Goal: Communication & Community: Share content

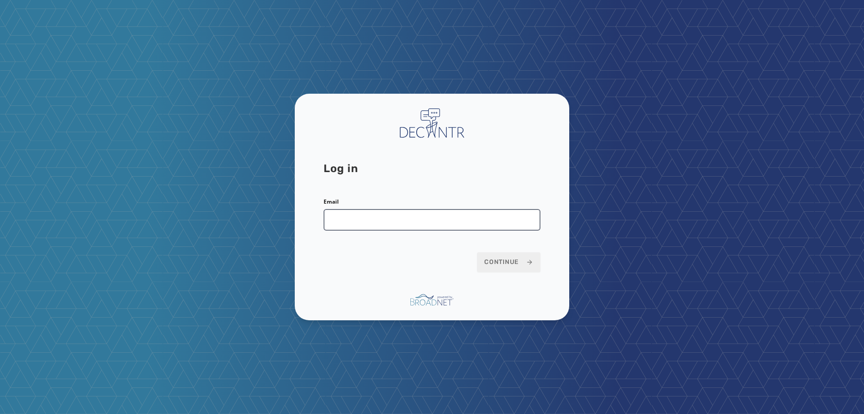
click at [394, 215] on input "Email" at bounding box center [432, 220] width 217 height 22
type input "**********"
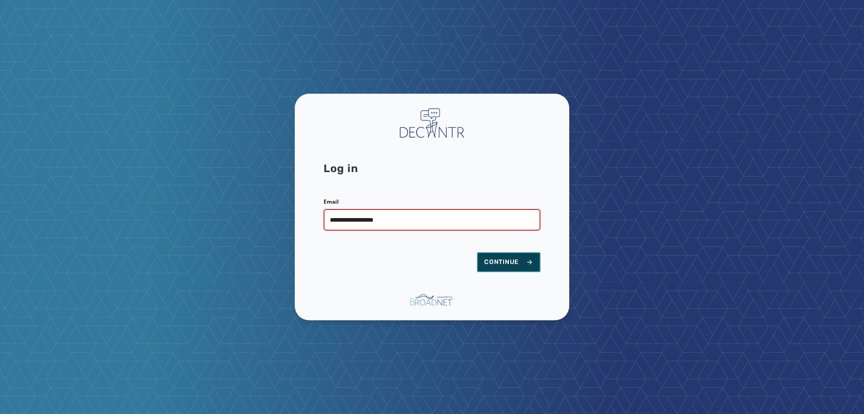
click at [482, 262] on button "Continue" at bounding box center [508, 262] width 63 height 20
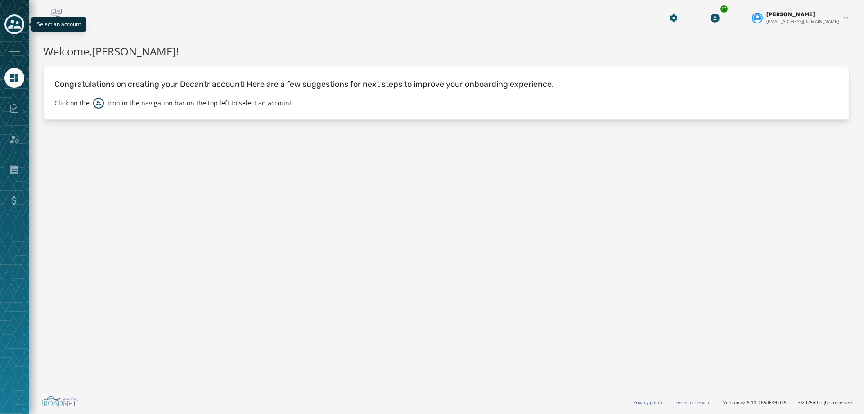
click at [18, 27] on icon "Toggle account select drawer" at bounding box center [14, 24] width 13 height 9
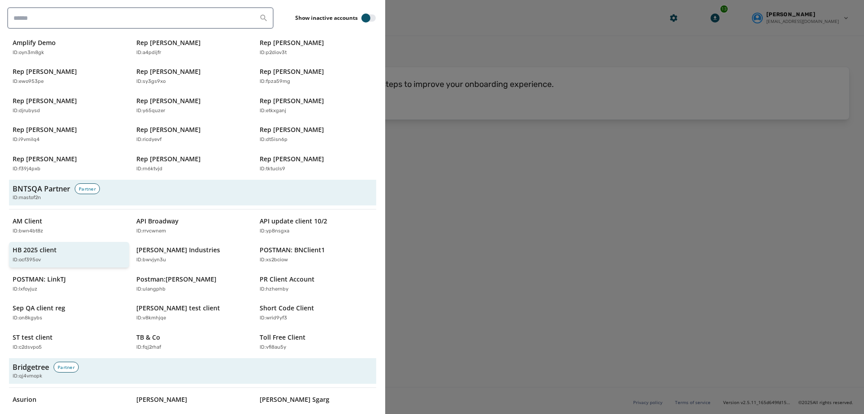
scroll to position [180, 0]
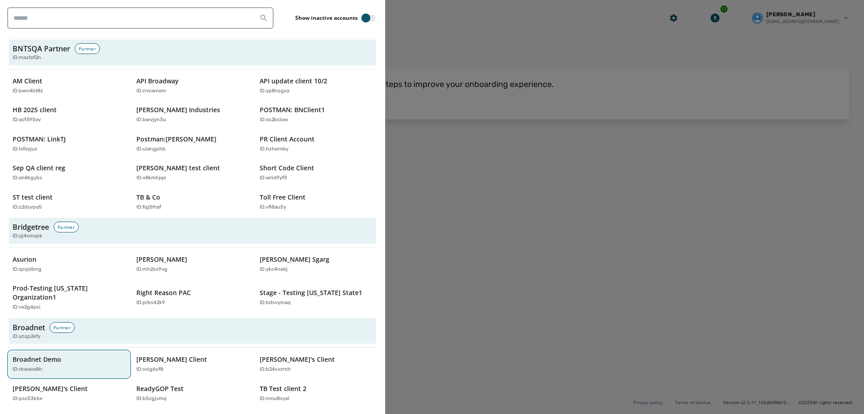
click at [40, 355] on p "Broadnet Demo" at bounding box center [37, 359] width 49 height 9
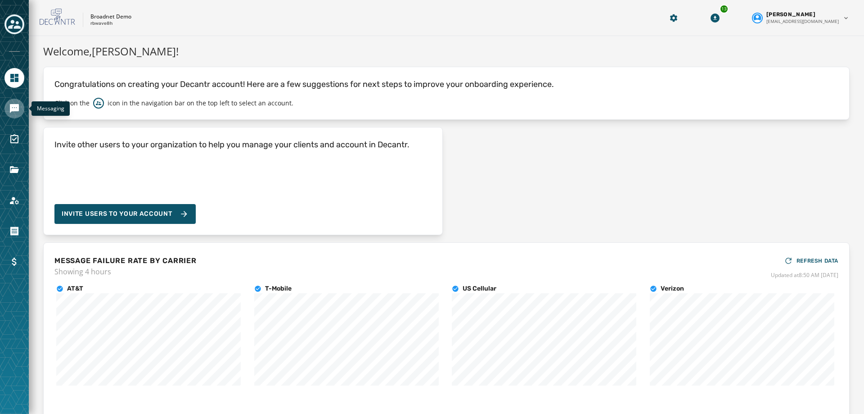
click at [19, 114] on link "Navigate to Messaging" at bounding box center [15, 109] width 20 height 20
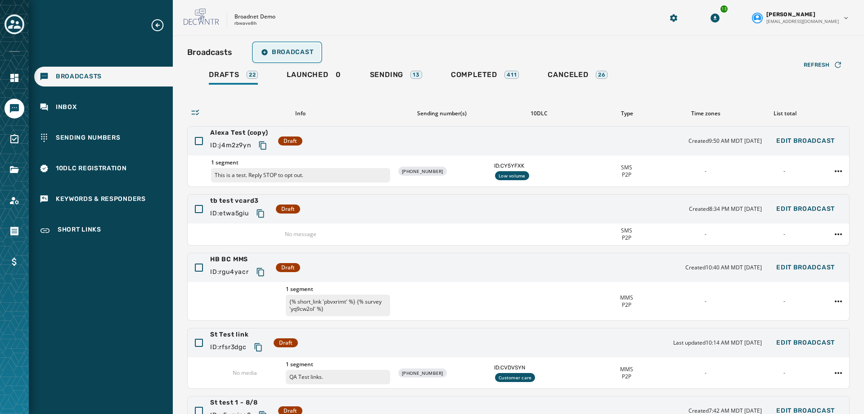
click at [300, 55] on span "Broadcast" at bounding box center [287, 52] width 52 height 7
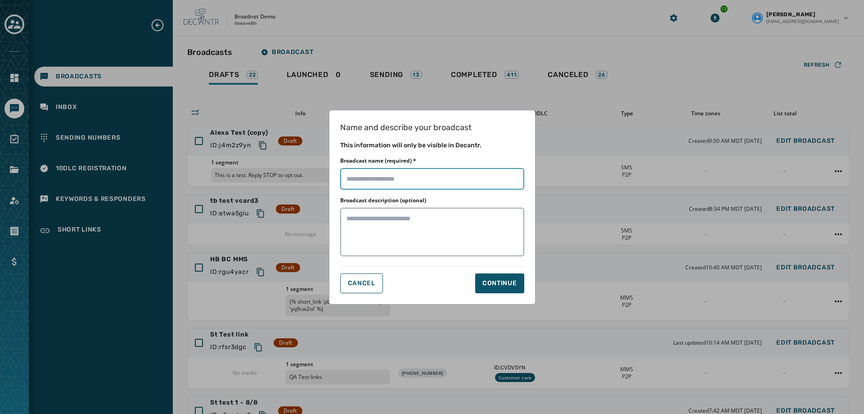
click at [364, 174] on input "Broadcast name (required) *" at bounding box center [432, 179] width 184 height 22
type input "**********"
click at [502, 288] on button "Continue" at bounding box center [499, 283] width 49 height 20
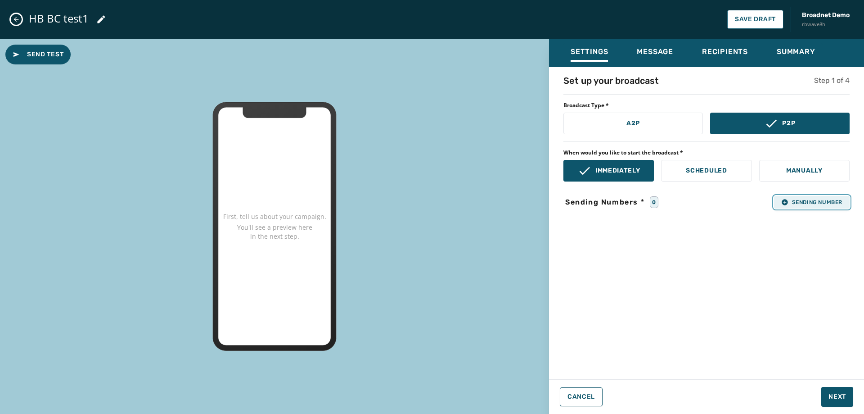
click at [791, 205] on span "Sending Number" at bounding box center [811, 201] width 61 height 7
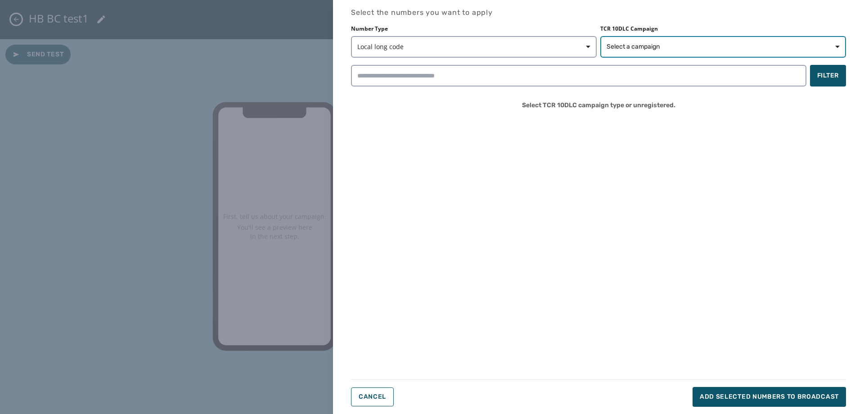
click at [631, 48] on span "Select a campaign" at bounding box center [633, 46] width 53 height 9
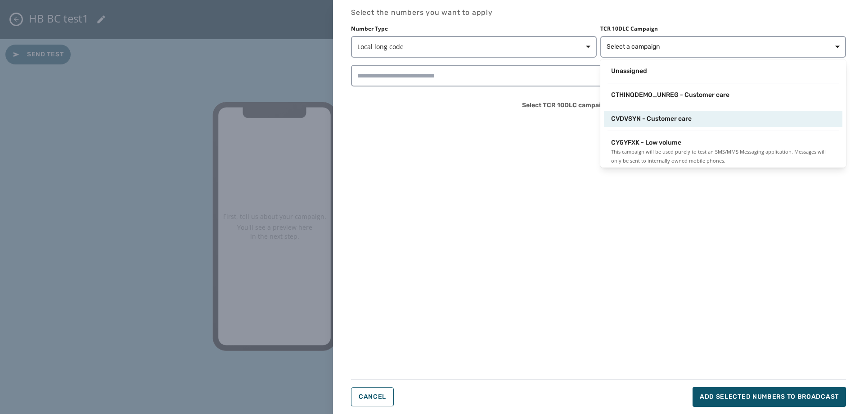
click at [643, 120] on span "CVDVSYN - Customer care" at bounding box center [651, 118] width 81 height 9
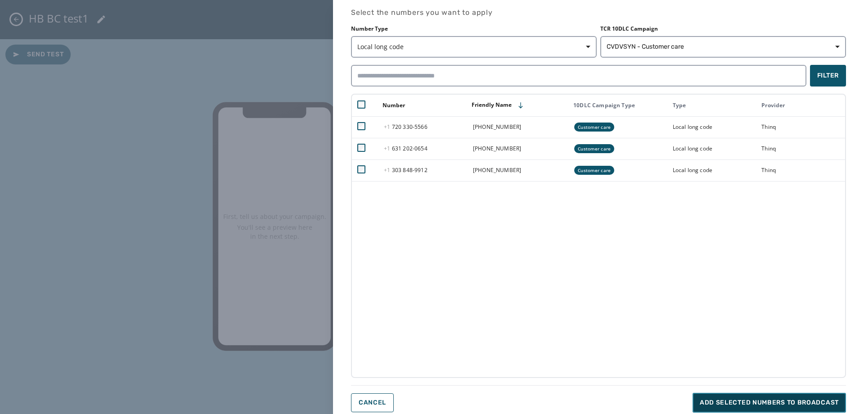
click at [739, 403] on span "Add selected numbers to broadcast" at bounding box center [769, 402] width 139 height 9
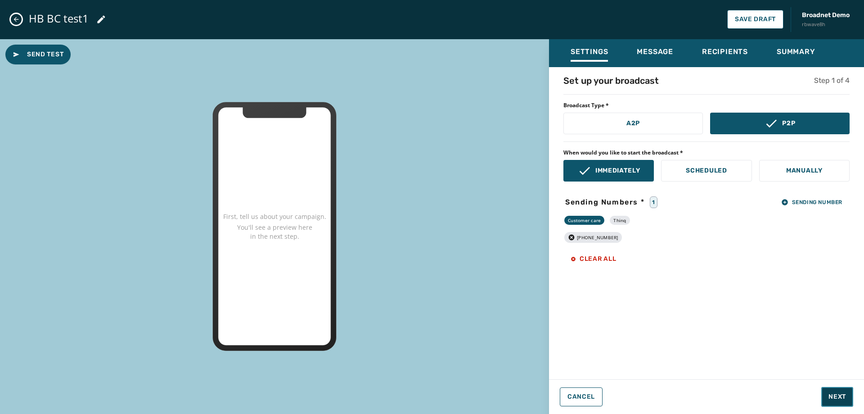
click at [835, 397] on span "Next" at bounding box center [838, 396] width 18 height 9
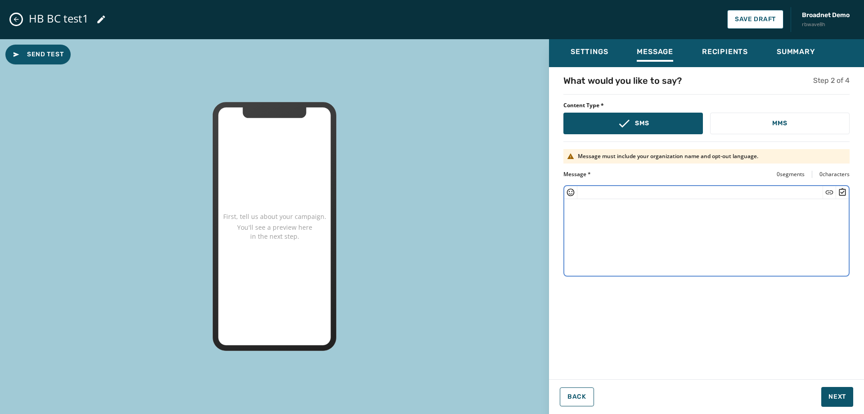
click at [684, 225] on textarea at bounding box center [706, 236] width 284 height 74
paste textarea "**********"
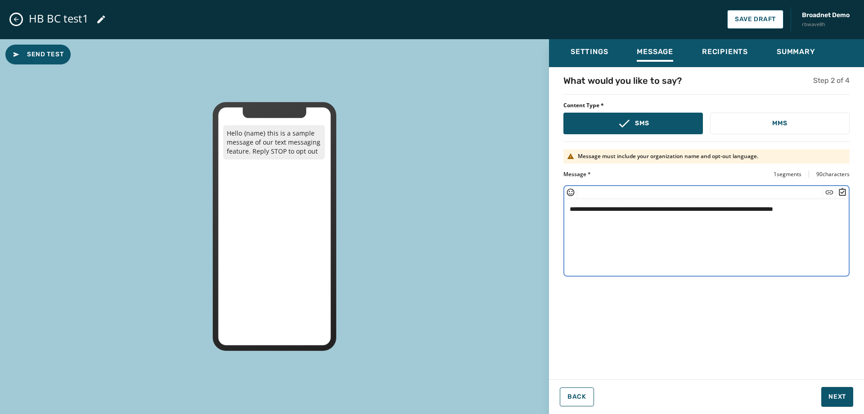
drag, startPoint x: 608, startPoint y: 209, endPoint x: 587, endPoint y: 209, distance: 20.3
click at [587, 209] on textarea "**********" at bounding box center [706, 236] width 284 height 74
click at [773, 213] on textarea "**********" at bounding box center [706, 236] width 284 height 74
click at [774, 210] on textarea "**********" at bounding box center [706, 236] width 284 height 74
click at [843, 191] on icon "Insert Survey" at bounding box center [842, 192] width 9 height 9
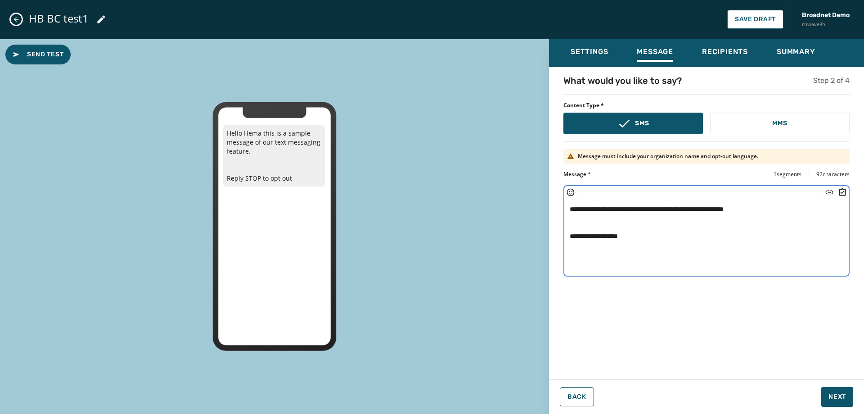
type textarea "**********"
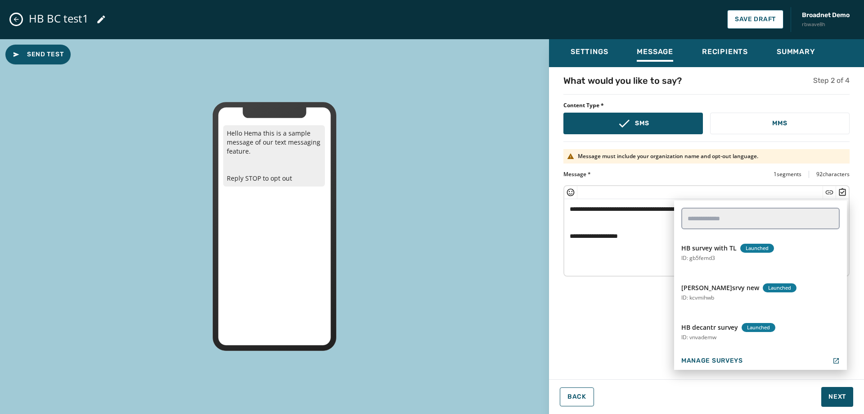
click at [463, 276] on div "Send Test Hello Hema this is a sample message of our text messaging feature. Re…" at bounding box center [274, 226] width 549 height 375
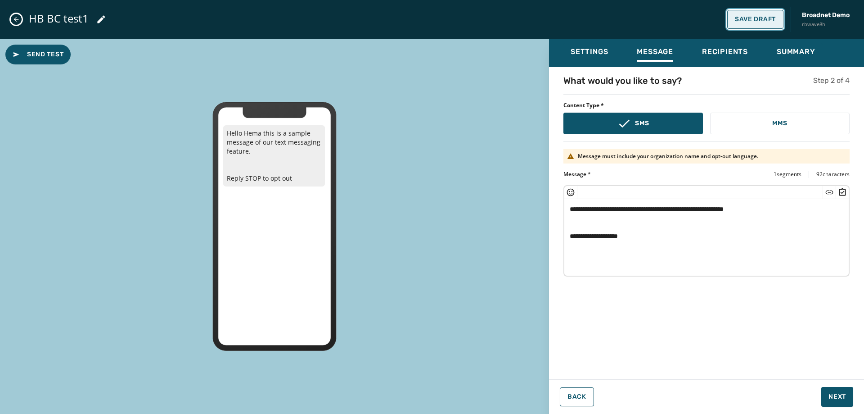
click at [754, 21] on span "Save Draft" at bounding box center [755, 19] width 41 height 7
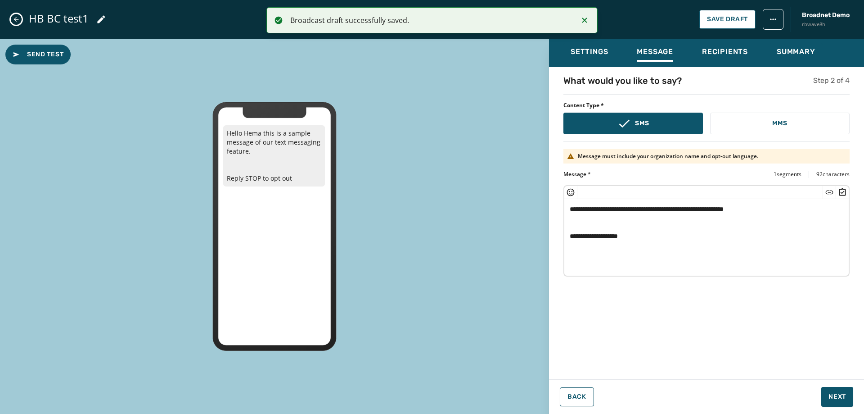
click at [13, 20] on icon "Close admin drawer" at bounding box center [16, 19] width 7 height 7
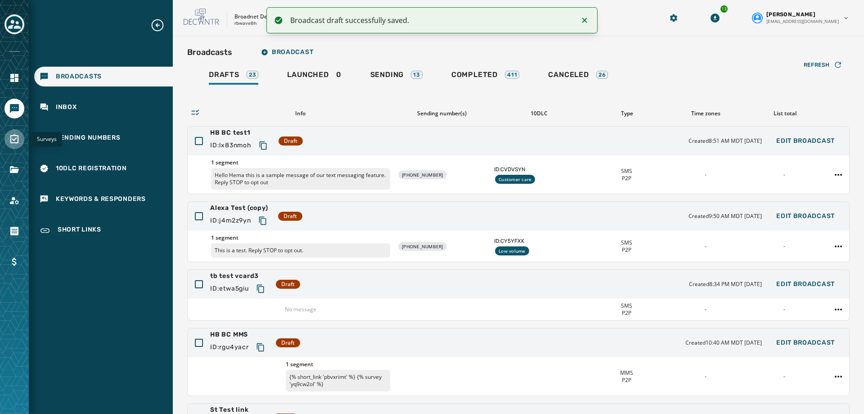
click at [20, 139] on link "Navigate to Surveys" at bounding box center [15, 139] width 20 height 20
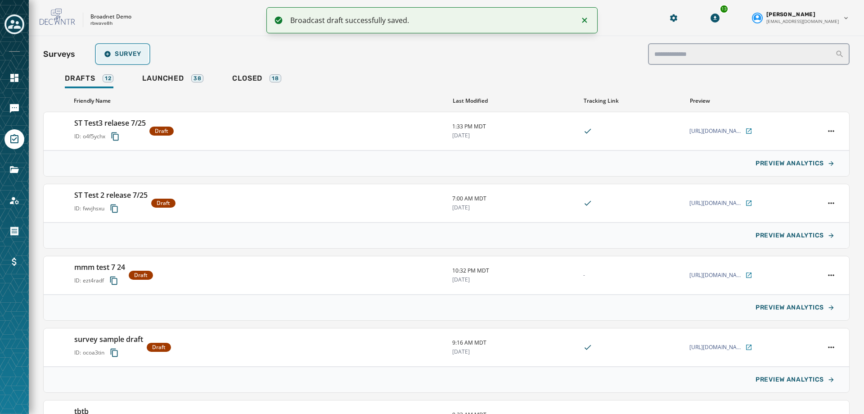
click at [127, 57] on span "Survey" at bounding box center [122, 53] width 37 height 7
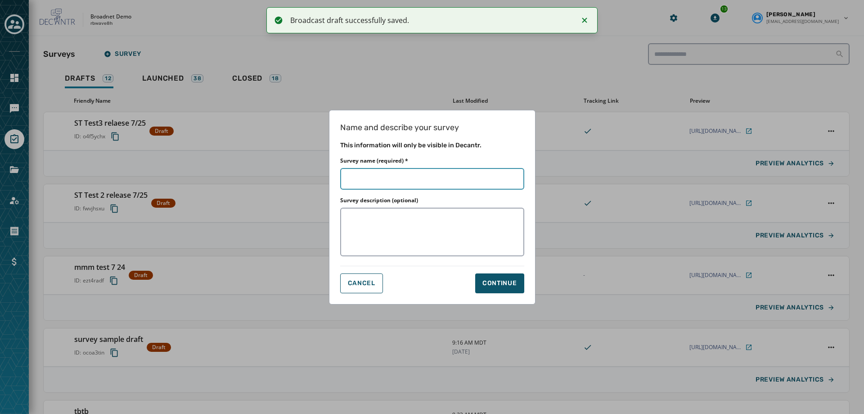
click at [384, 176] on input "Survey name (required) *" at bounding box center [432, 179] width 184 height 22
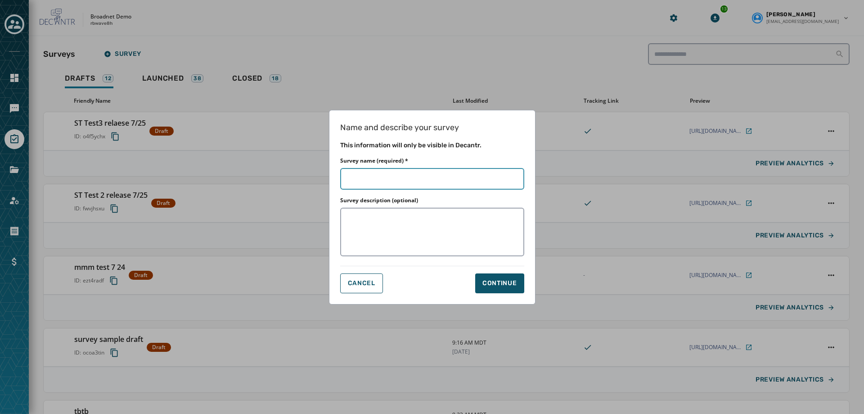
type input "*"
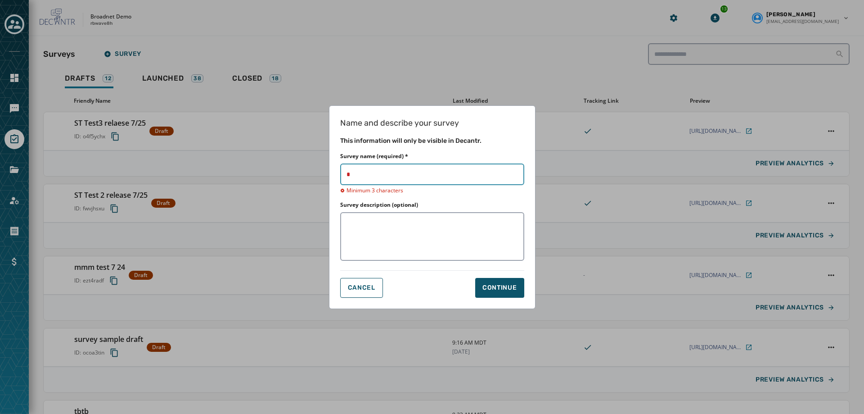
type input "**"
type input "****"
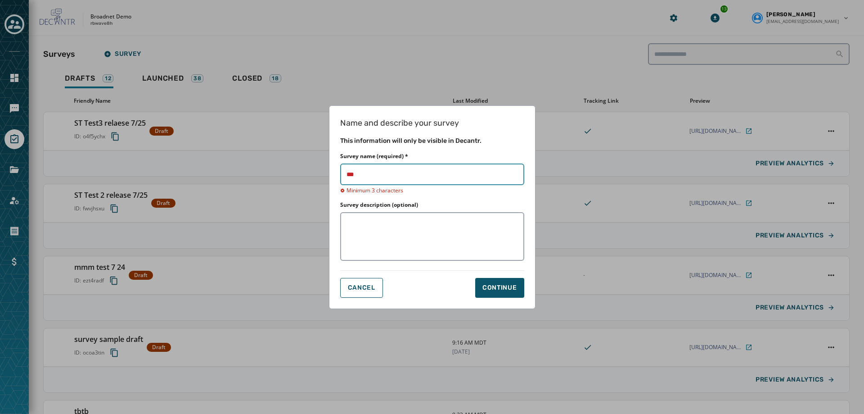
type input "****"
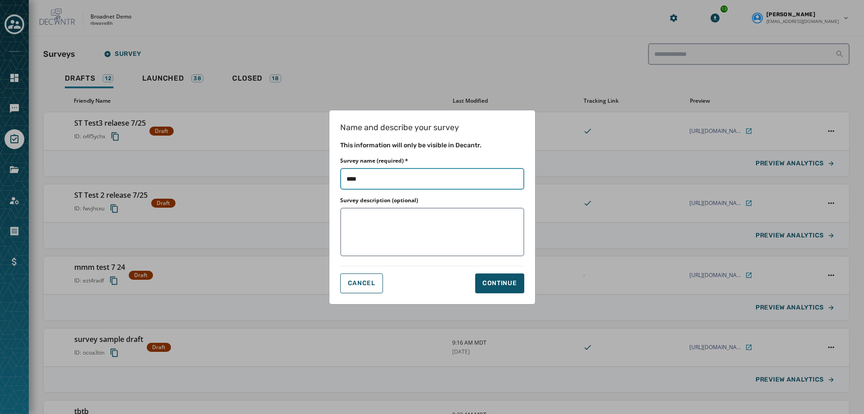
type input "*****"
type input "******"
type input "*****"
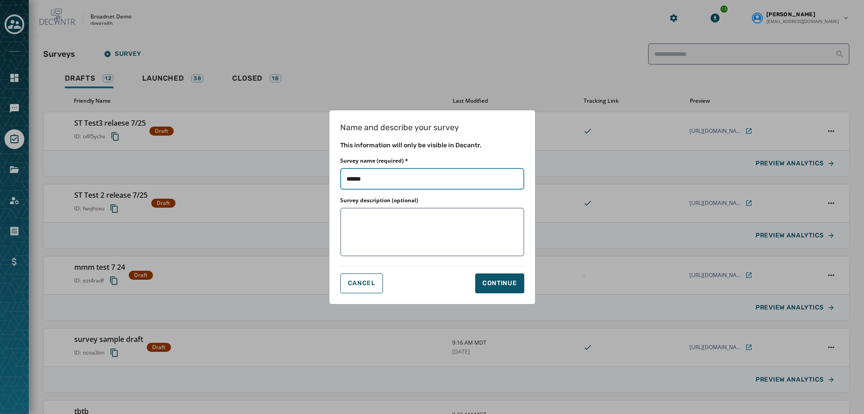
type input "*****"
type input "****"
type input "**"
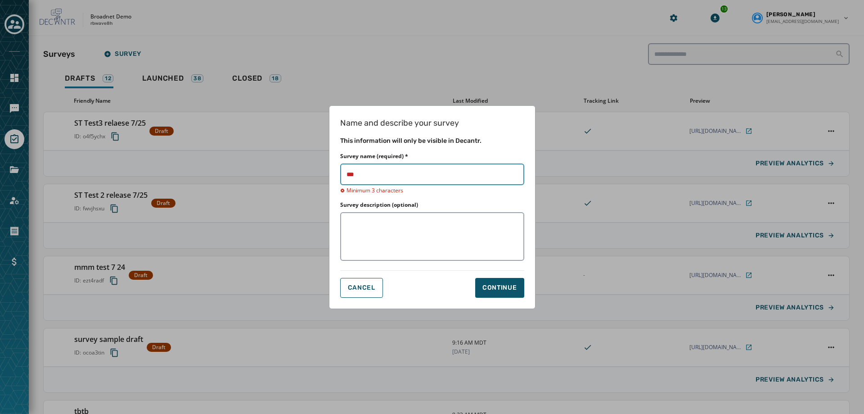
type input "****"
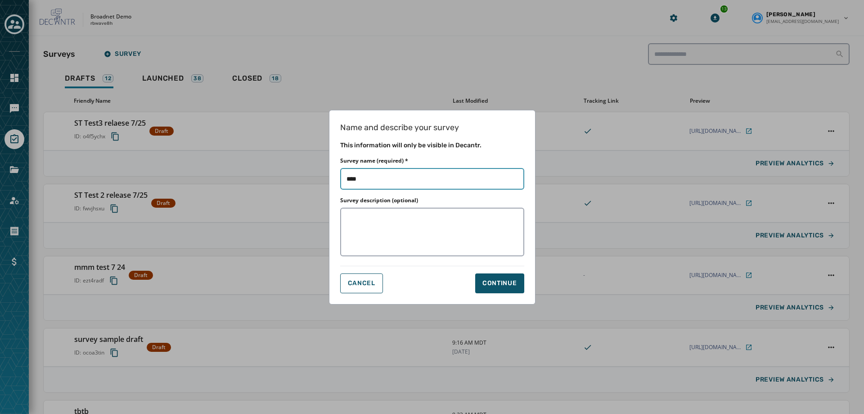
type input "*****"
type input "******"
type input "*******"
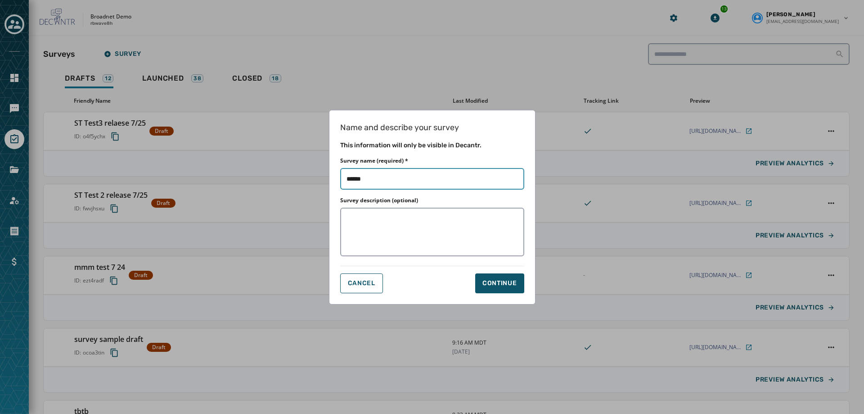
type input "*******"
type input "*********"
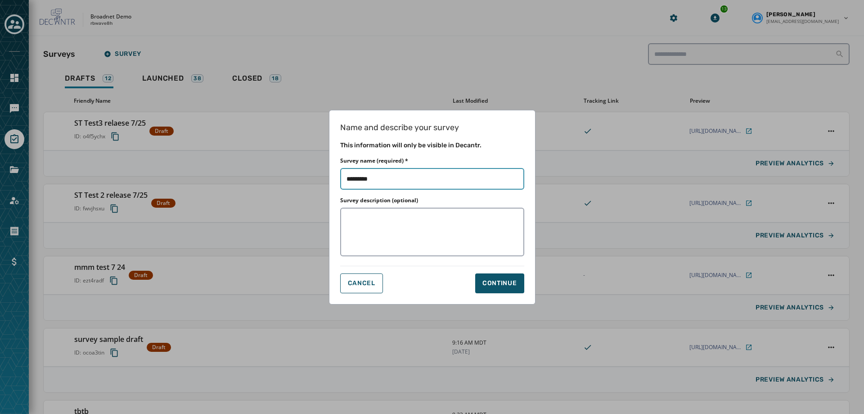
type input "**********"
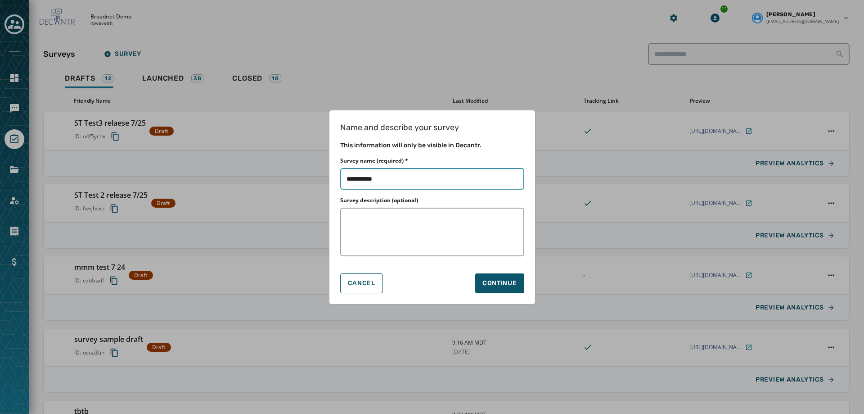
type input "**********"
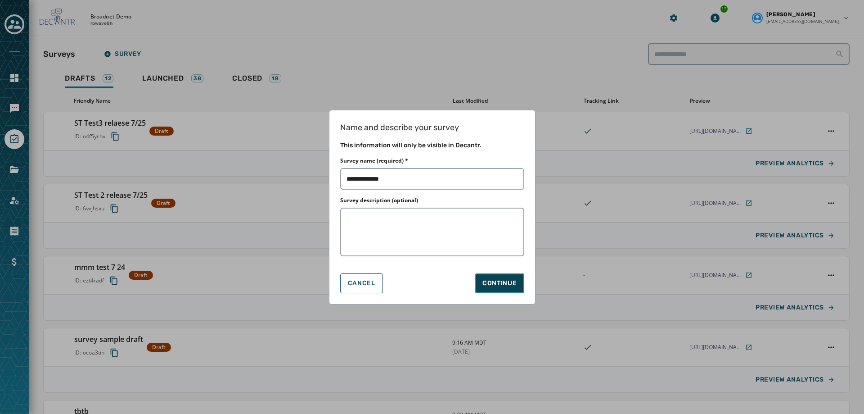
click at [505, 286] on div "Continue" at bounding box center [499, 283] width 35 height 9
type input "**********"
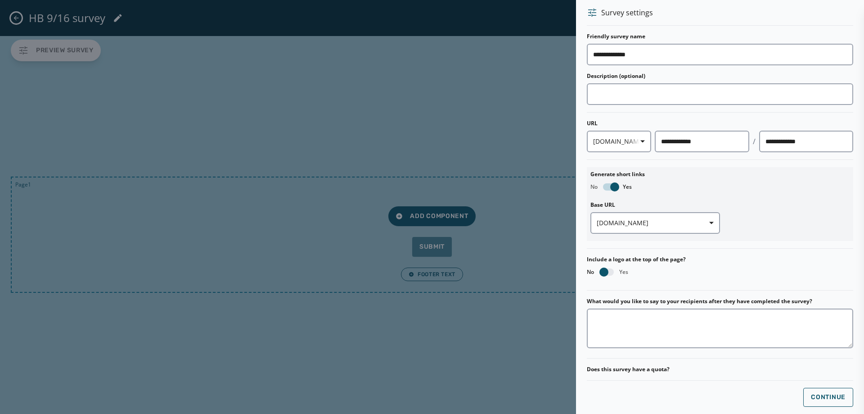
click at [311, 163] on div at bounding box center [432, 207] width 864 height 414
click at [832, 391] on button "Continue" at bounding box center [828, 396] width 50 height 19
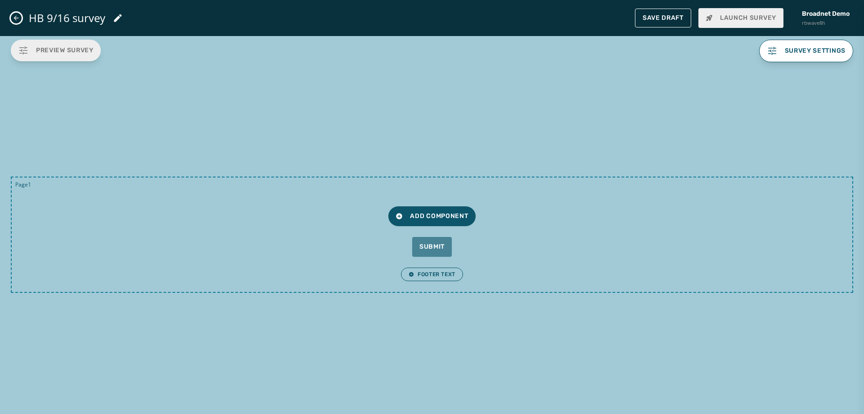
click at [12, 19] on button "Close admin drawer" at bounding box center [16, 18] width 11 height 11
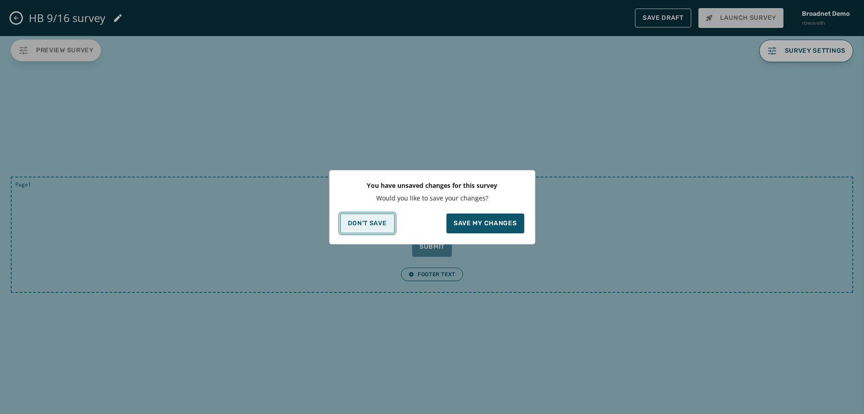
click at [362, 220] on p "Don't Save" at bounding box center [367, 223] width 39 height 7
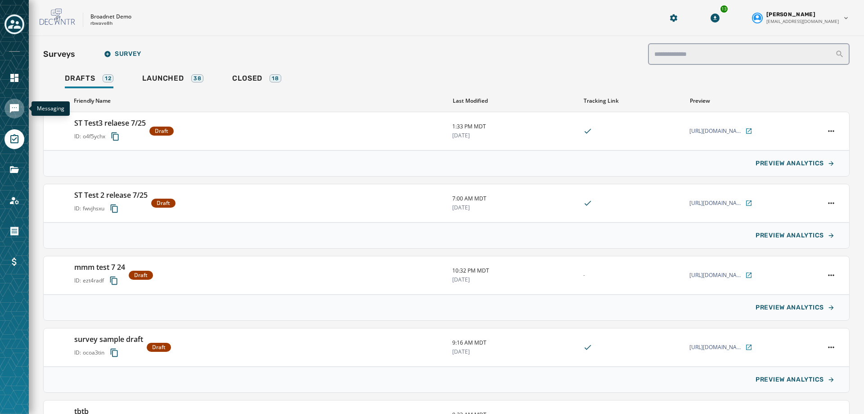
click at [17, 104] on icon "Navigate to Messaging" at bounding box center [14, 108] width 9 height 9
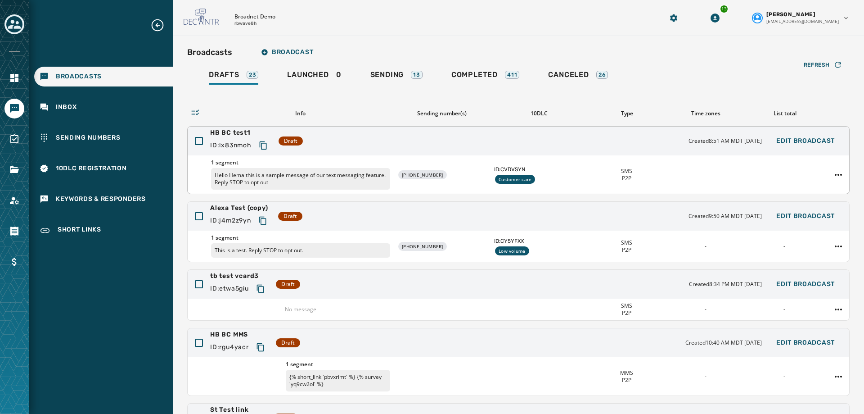
click at [245, 132] on span "HB BC test1" at bounding box center [240, 132] width 61 height 9
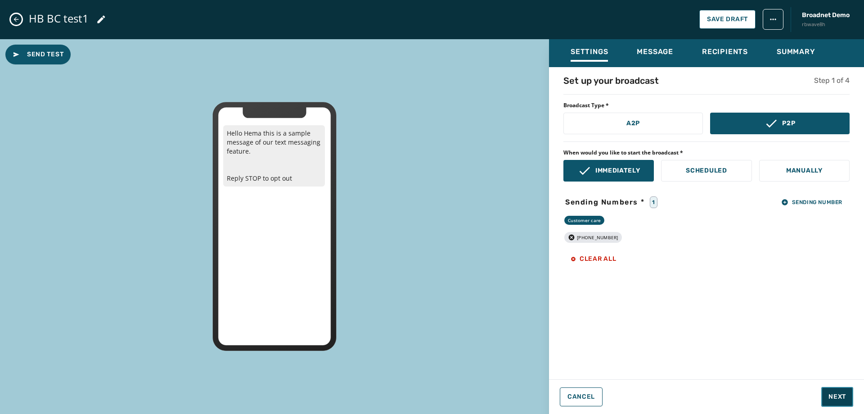
click at [842, 397] on span "Next" at bounding box center [838, 396] width 18 height 9
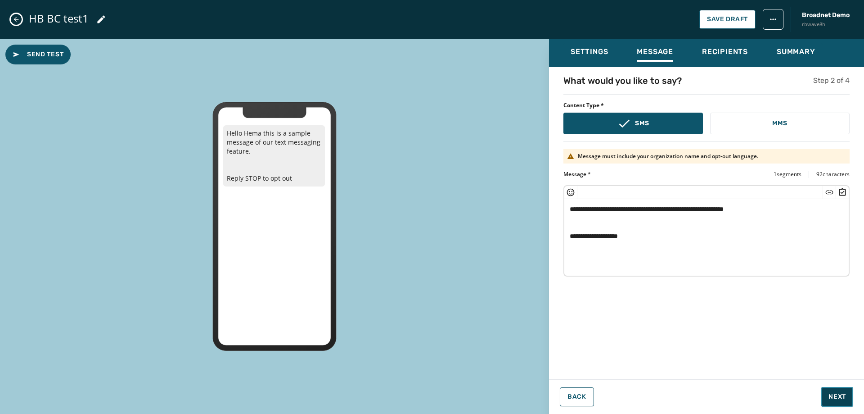
click at [829, 393] on span "Next" at bounding box center [838, 396] width 18 height 9
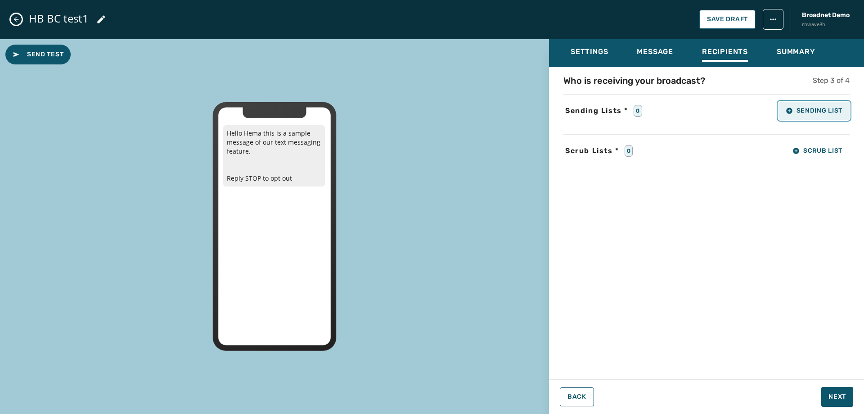
click at [802, 118] on button "Sending List" at bounding box center [814, 111] width 71 height 18
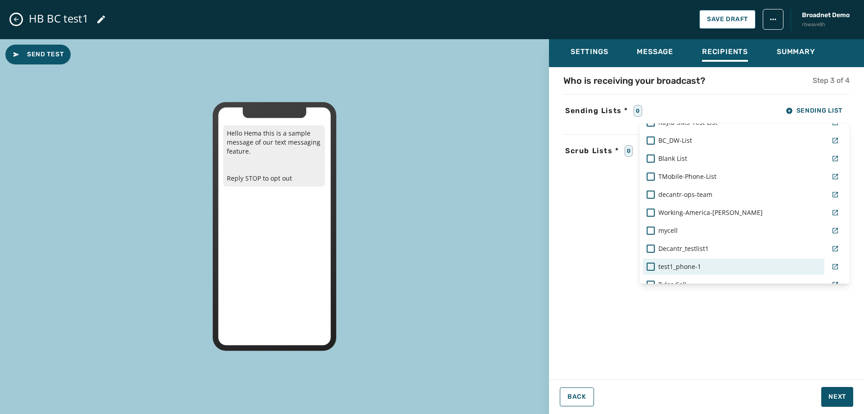
scroll to position [270, 0]
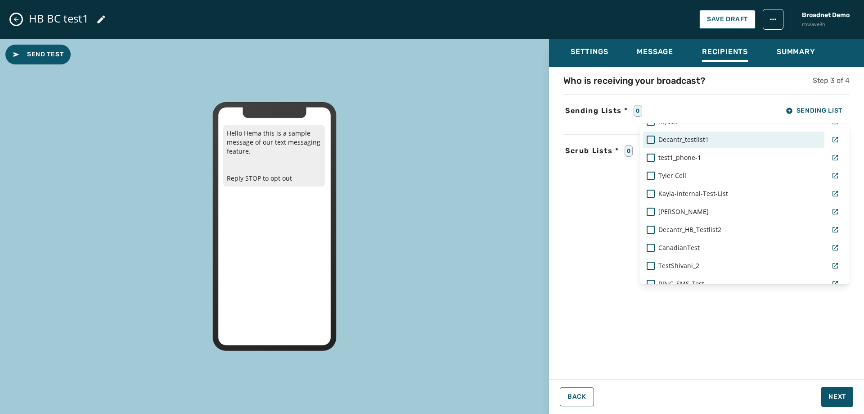
click at [700, 140] on span "Decantr_testlist1" at bounding box center [683, 139] width 50 height 9
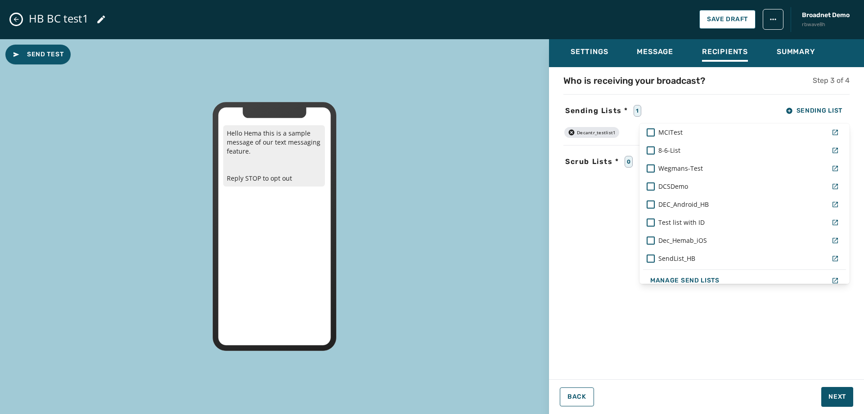
scroll to position [675, 0]
click at [699, 241] on span "Dec_Hemab_iOS" at bounding box center [682, 238] width 49 height 9
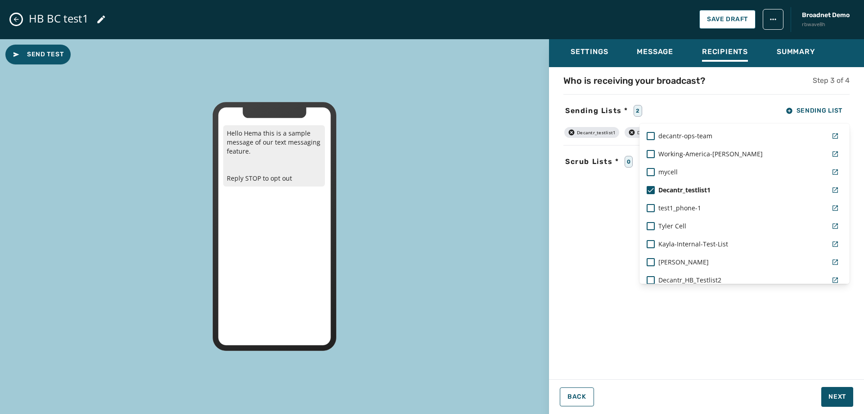
scroll to position [180, 0]
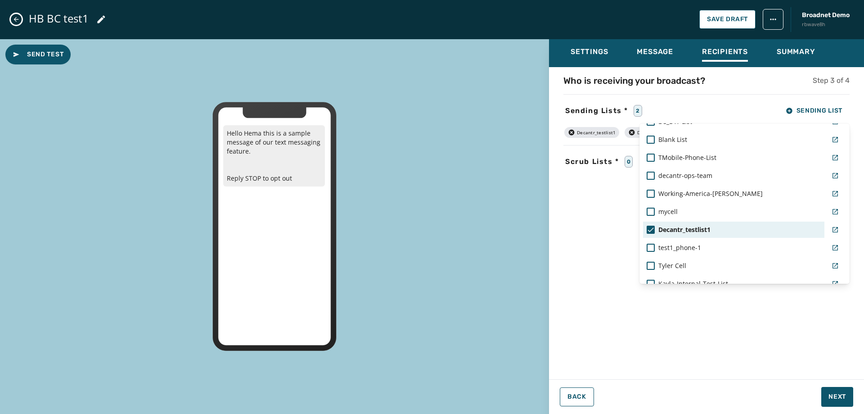
click at [650, 231] on icon at bounding box center [651, 229] width 8 height 8
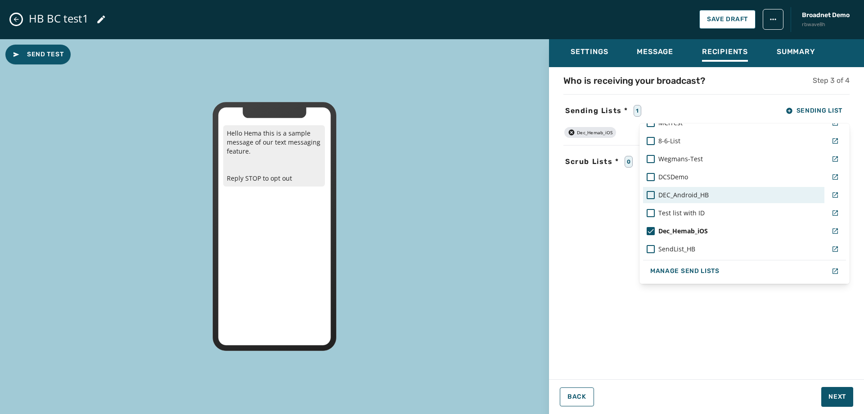
click at [655, 197] on div "DEC_Android_HB" at bounding box center [734, 194] width 174 height 9
click at [841, 398] on div "Settings Message Recipients Summary Who is receiving your broadcast? Step 3 of …" at bounding box center [706, 223] width 315 height 368
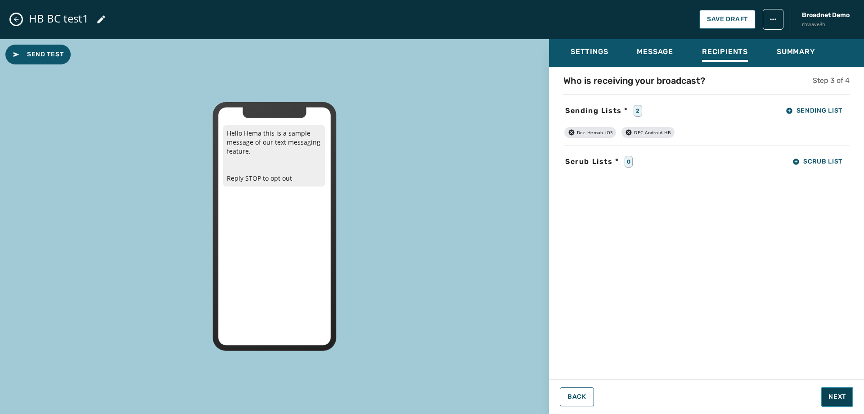
click at [840, 398] on span "Next" at bounding box center [838, 396] width 18 height 9
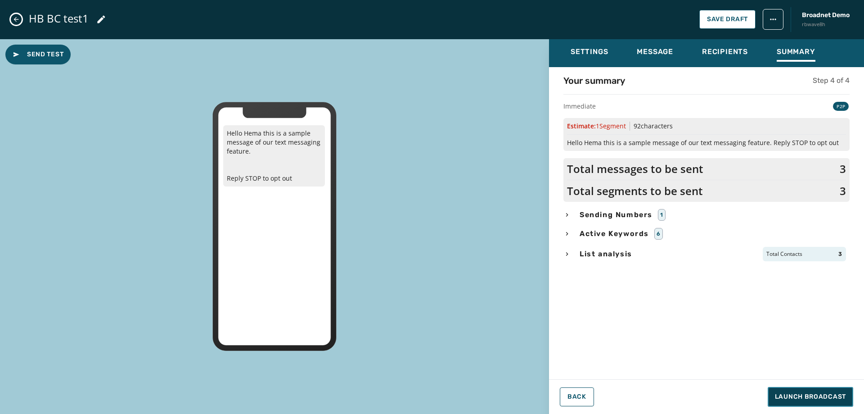
click at [840, 397] on span "Launch Broadcast" at bounding box center [810, 396] width 71 height 9
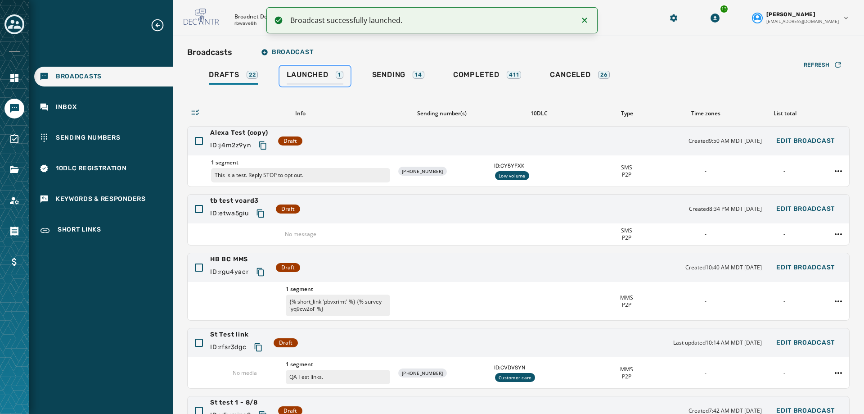
click at [321, 76] on span "Launched" at bounding box center [307, 74] width 41 height 9
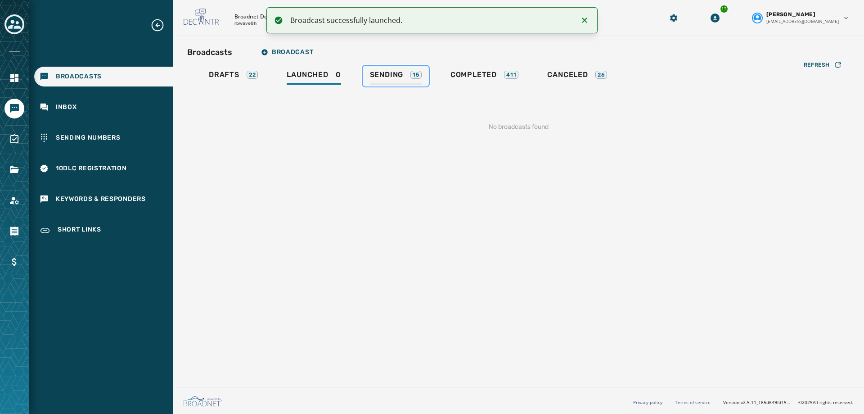
click at [387, 77] on span "Sending" at bounding box center [387, 74] width 34 height 9
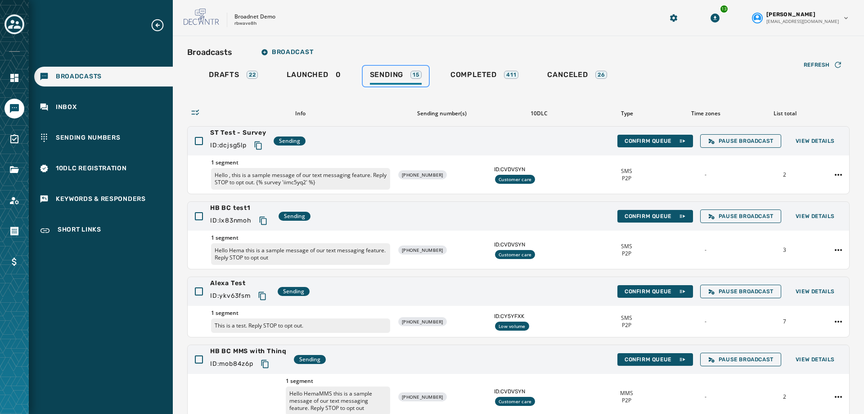
click at [387, 77] on span "Sending" at bounding box center [387, 74] width 34 height 9
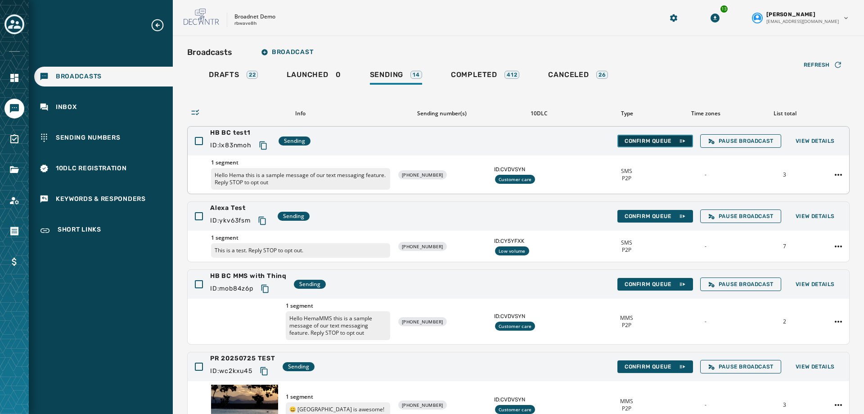
click at [617, 142] on button "Confirm Queue" at bounding box center [655, 141] width 76 height 13
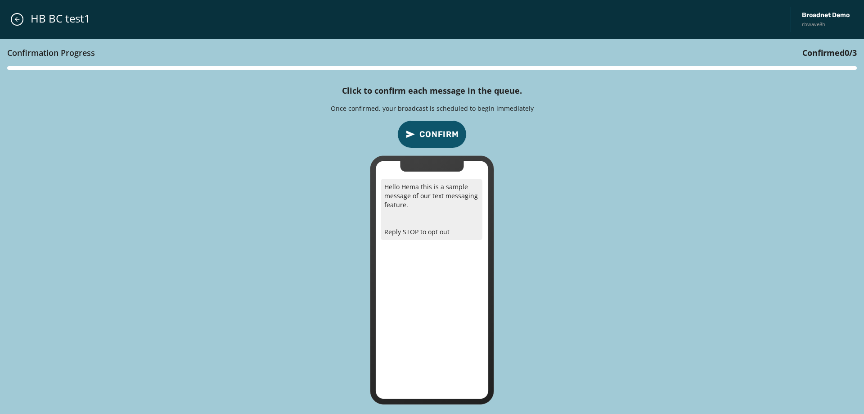
click at [432, 134] on span "Confirm" at bounding box center [439, 134] width 40 height 13
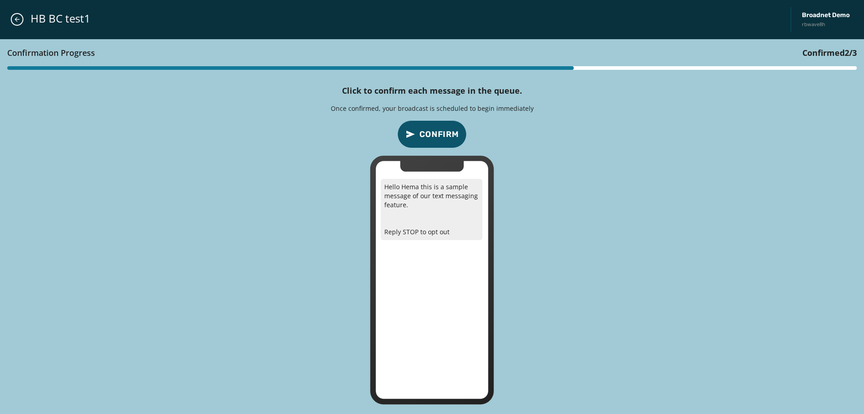
click at [432, 134] on span "Confirm" at bounding box center [439, 134] width 40 height 13
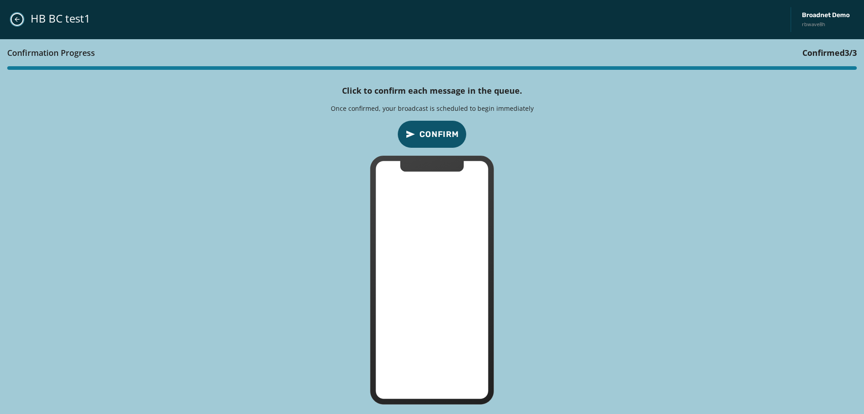
click at [17, 22] on icon "Close admin drawer" at bounding box center [17, 19] width 7 height 7
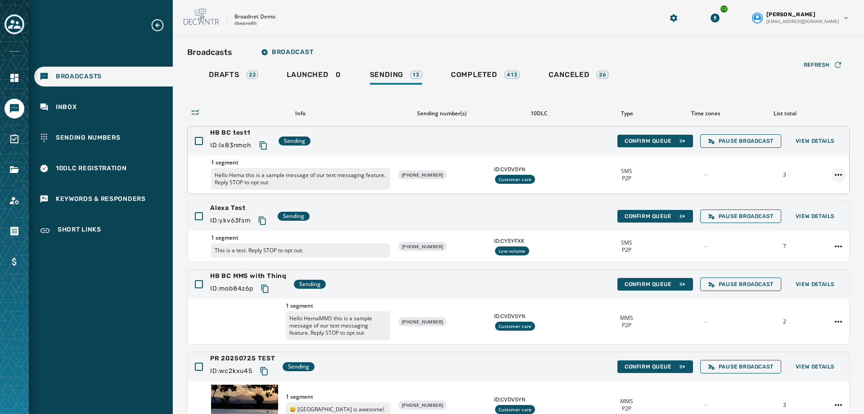
click at [832, 175] on html "Broadcasts Inbox Sending Numbers 10DLC Registration Keywords & Responders Short…" at bounding box center [432, 207] width 864 height 414
click at [813, 189] on div "Duplicate Broadcast" at bounding box center [806, 189] width 65 height 14
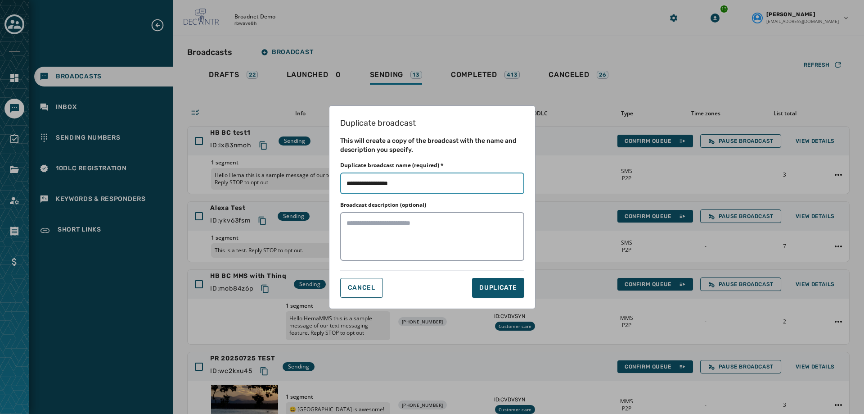
click at [418, 182] on input "Duplicate broadcast name (required) *" at bounding box center [432, 183] width 184 height 22
type input "**********"
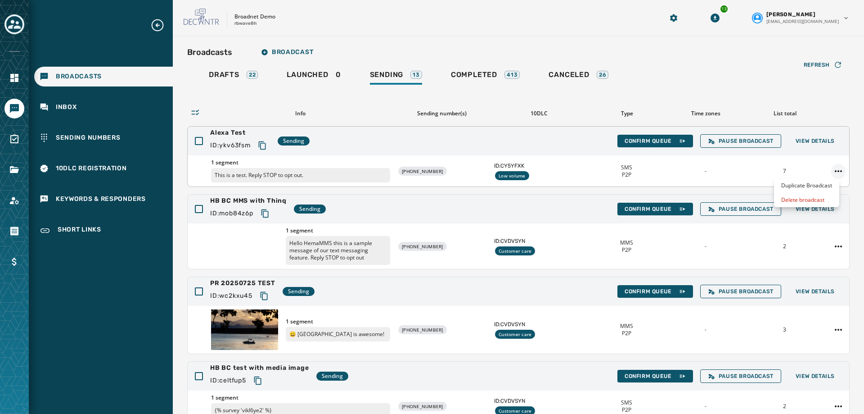
click at [837, 174] on html "Broadcasts Inbox Sending Numbers 10DLC Registration Keywords & Responders Short…" at bounding box center [432, 207] width 864 height 414
click at [809, 185] on div "Duplicate Broadcast" at bounding box center [806, 185] width 65 height 14
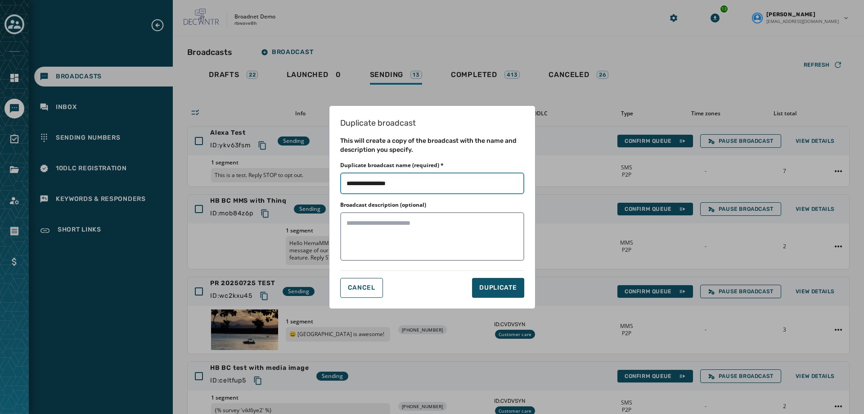
drag, startPoint x: 413, startPoint y: 184, endPoint x: 392, endPoint y: 184, distance: 21.2
click at [392, 184] on input "Duplicate broadcast name (required) *" at bounding box center [432, 183] width 184 height 22
click at [693, 78] on div "Duplicate broadcast This will create a copy of the broadcast with the name and …" at bounding box center [432, 207] width 864 height 414
click at [354, 290] on span "CANCEL" at bounding box center [361, 287] width 27 height 7
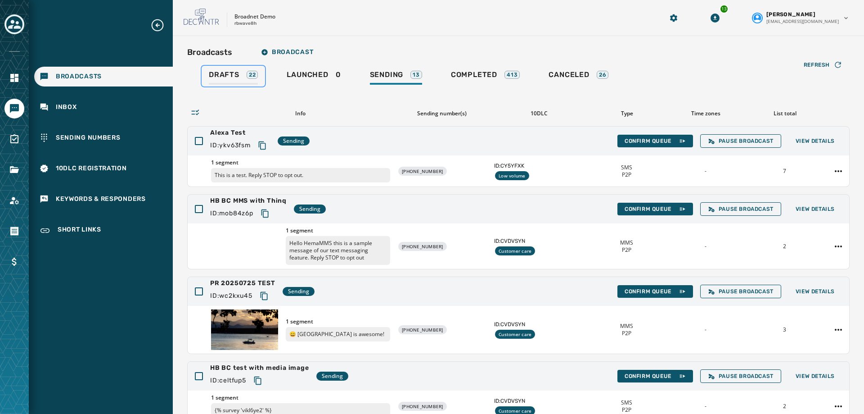
click at [229, 73] on span "Drafts" at bounding box center [224, 74] width 31 height 9
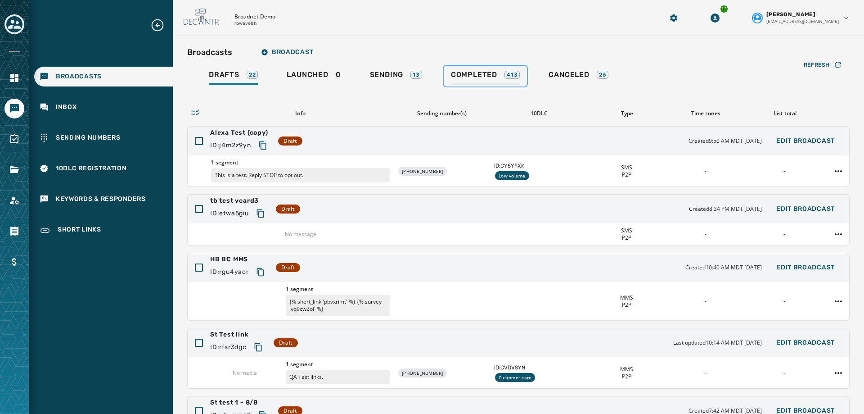
click at [482, 74] on span "Completed" at bounding box center [474, 74] width 46 height 9
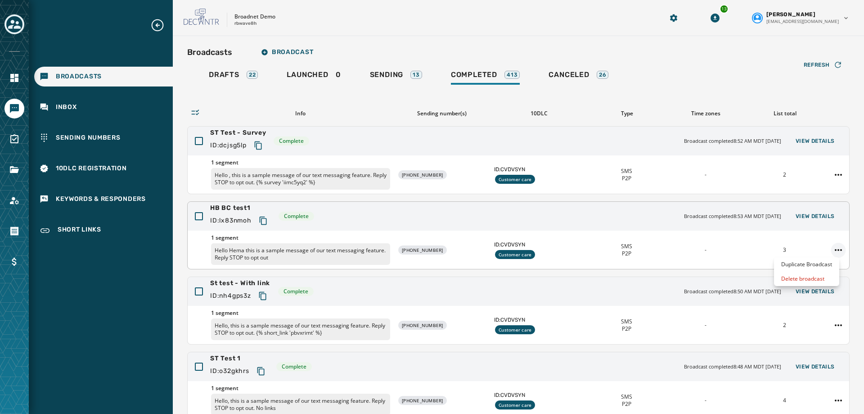
click at [834, 248] on html "Broadcasts Inbox Sending Numbers 10DLC Registration Keywords & Responders Short…" at bounding box center [432, 207] width 864 height 414
click at [812, 263] on div "Duplicate Broadcast" at bounding box center [806, 264] width 65 height 14
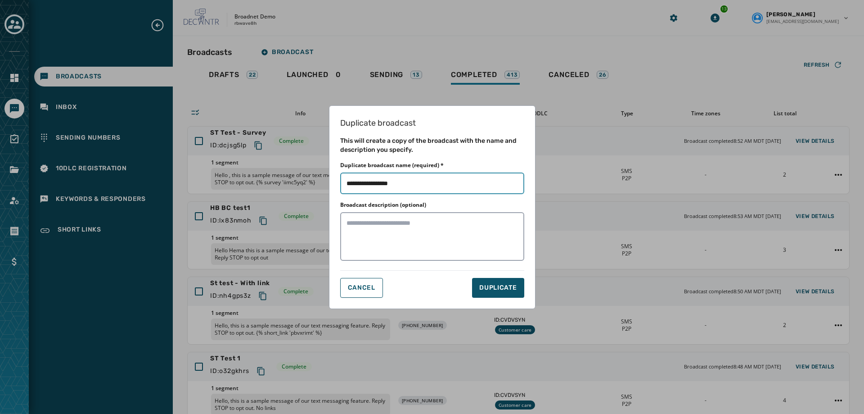
drag, startPoint x: 378, startPoint y: 185, endPoint x: 454, endPoint y: 188, distance: 76.1
click at [454, 188] on input "Duplicate broadcast name (required) *" at bounding box center [432, 183] width 184 height 22
type input "**********"
click at [356, 230] on textarea "Broadcast description (optional)" at bounding box center [432, 236] width 184 height 49
type textarea "**********"
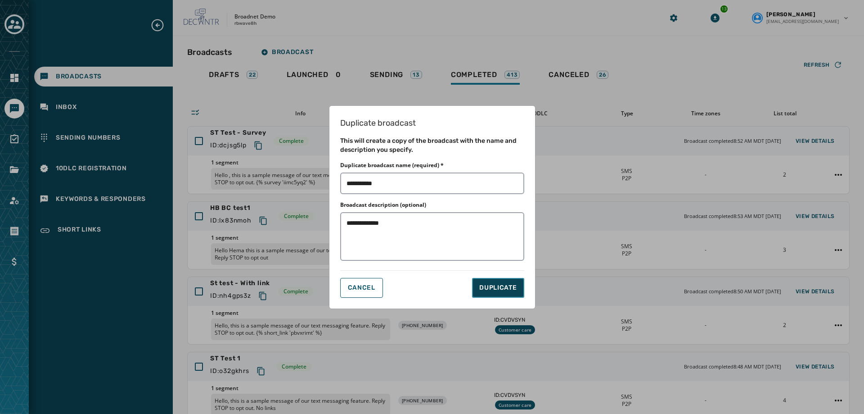
click at [489, 291] on span "DUPLICATE" at bounding box center [497, 287] width 37 height 9
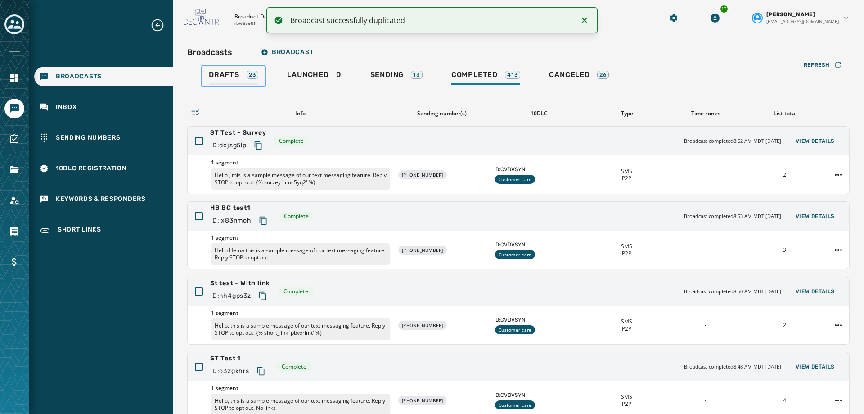
click at [215, 72] on span "Drafts" at bounding box center [224, 74] width 31 height 9
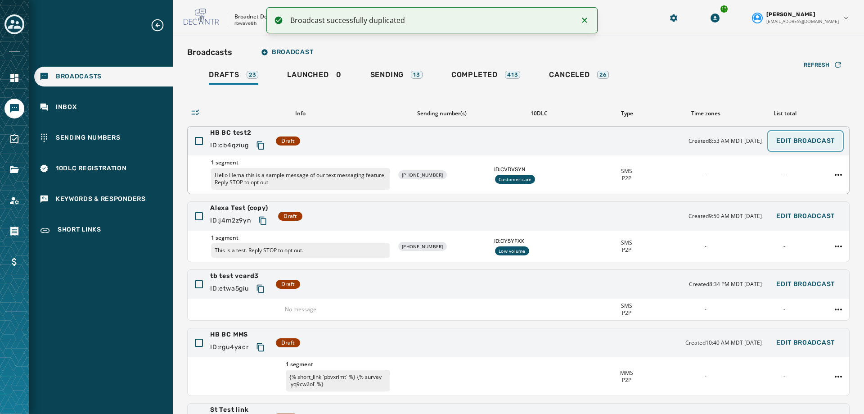
click at [788, 140] on span "Edit Broadcast" at bounding box center [805, 140] width 59 height 7
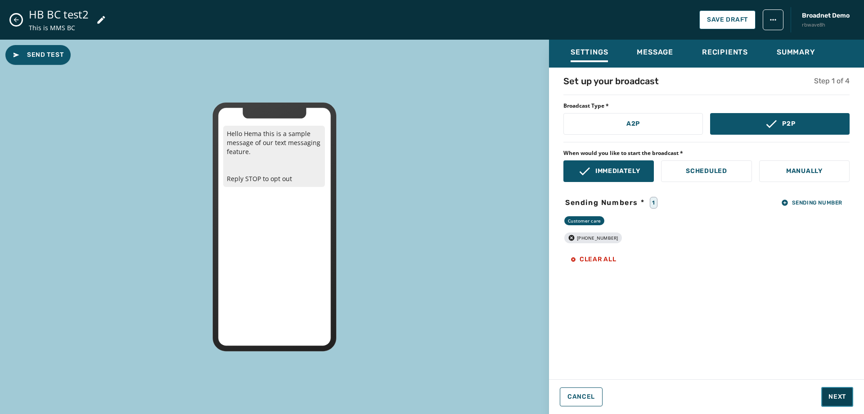
click at [833, 393] on span "Next" at bounding box center [838, 396] width 18 height 9
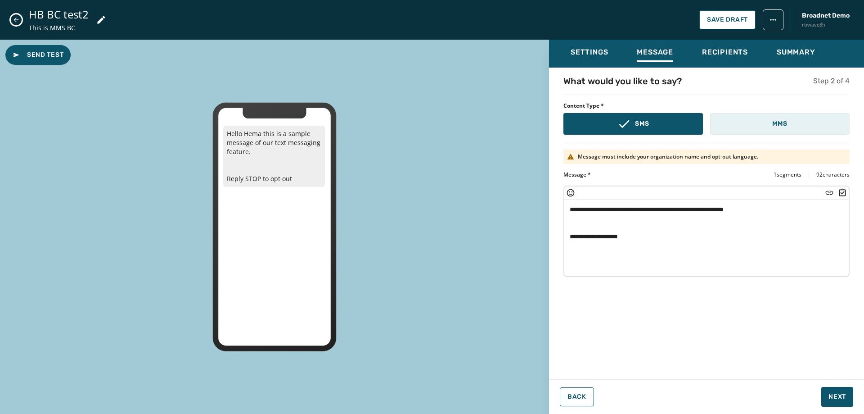
click at [764, 127] on button "MMS" at bounding box center [780, 124] width 140 height 22
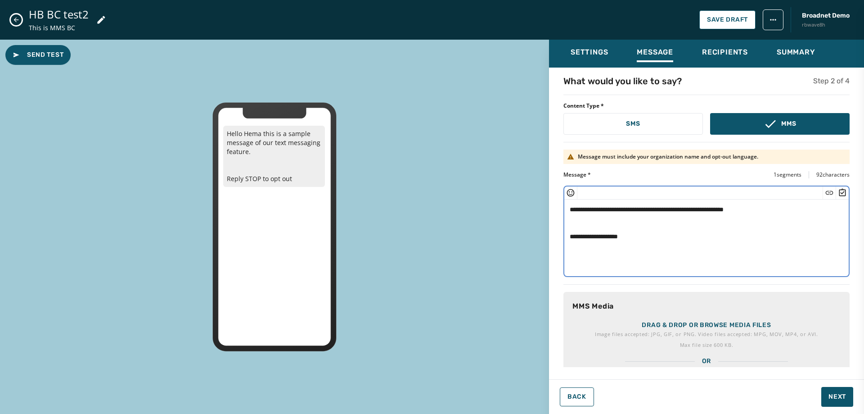
click at [785, 214] on textarea "**********" at bounding box center [703, 236] width 278 height 74
click at [712, 337] on p "Image files accepted: JPG, GIF, or PNG. Video files accepted: MPG, MOV, MP4, or…" at bounding box center [706, 333] width 223 height 9
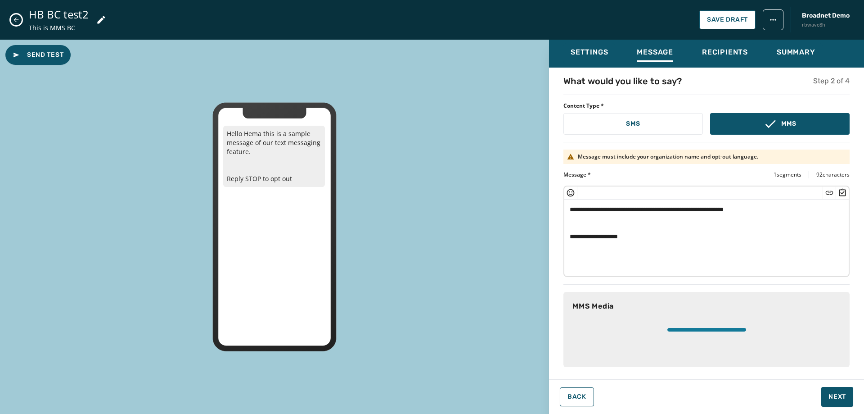
click at [18, 18] on icon "Close admin drawer" at bounding box center [16, 19] width 7 height 7
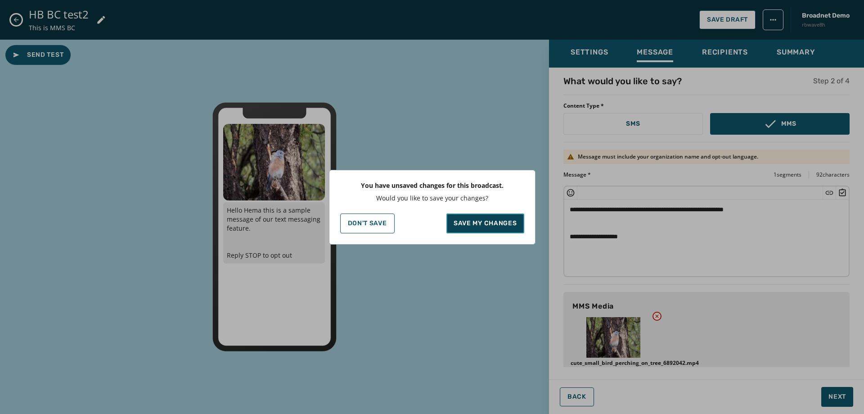
click at [504, 231] on button "Save my changes" at bounding box center [485, 223] width 78 height 20
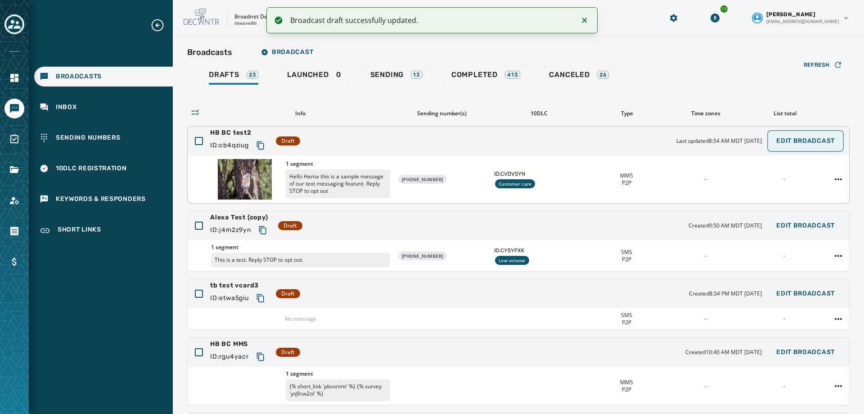
click at [794, 139] on span "Edit Broadcast" at bounding box center [805, 140] width 59 height 7
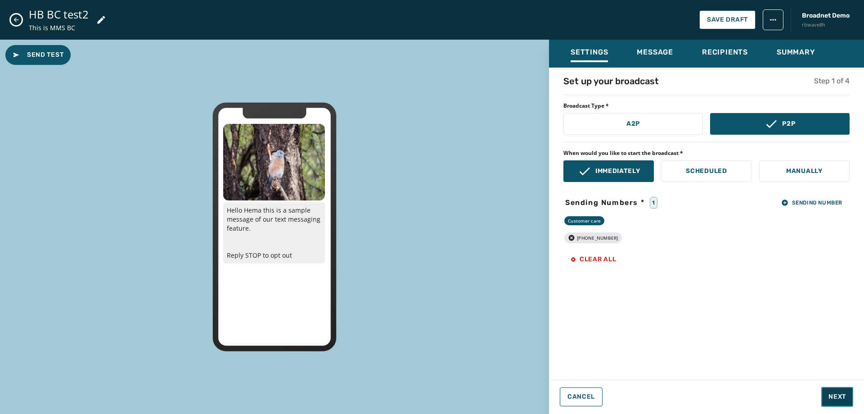
click at [840, 398] on span "Next" at bounding box center [838, 396] width 18 height 9
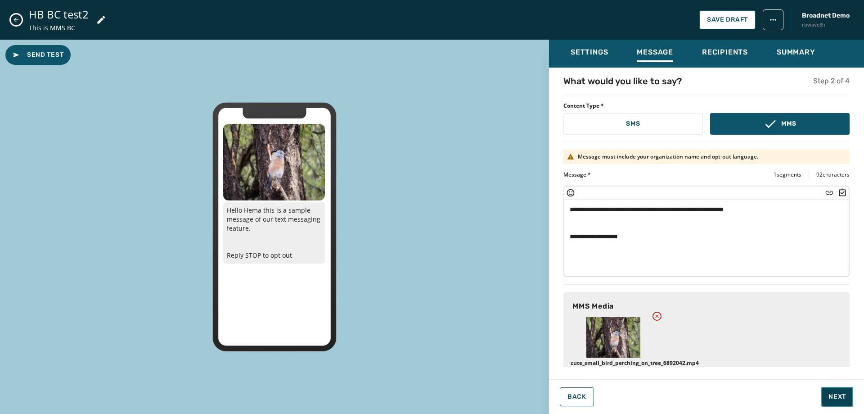
click at [840, 398] on span "Next" at bounding box center [838, 396] width 18 height 9
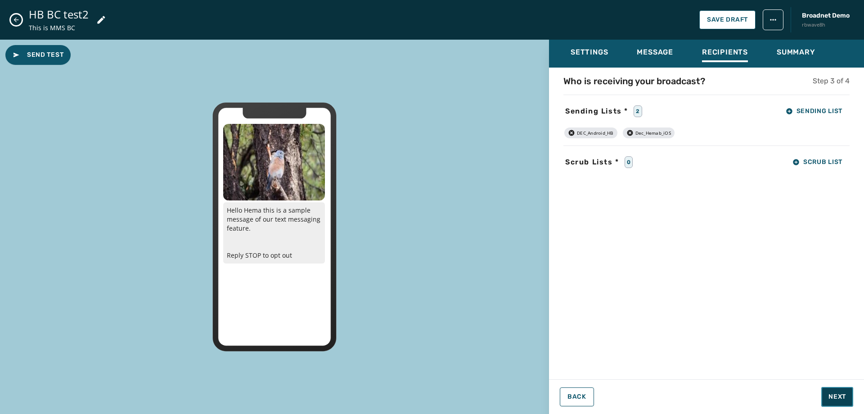
click at [840, 398] on span "Next" at bounding box center [838, 396] width 18 height 9
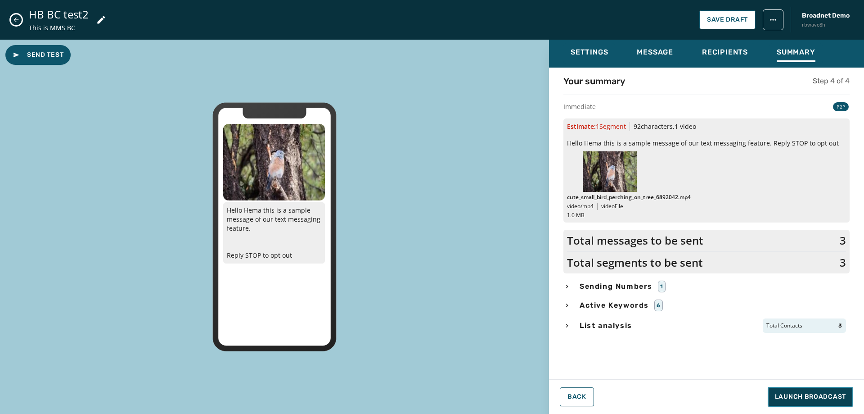
click at [840, 398] on span "Launch Broadcast" at bounding box center [810, 396] width 71 height 9
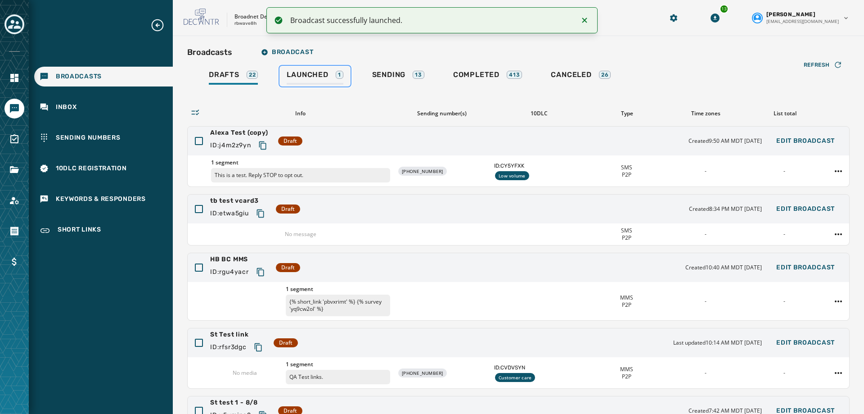
click at [300, 70] on link "Launched 1" at bounding box center [314, 76] width 71 height 21
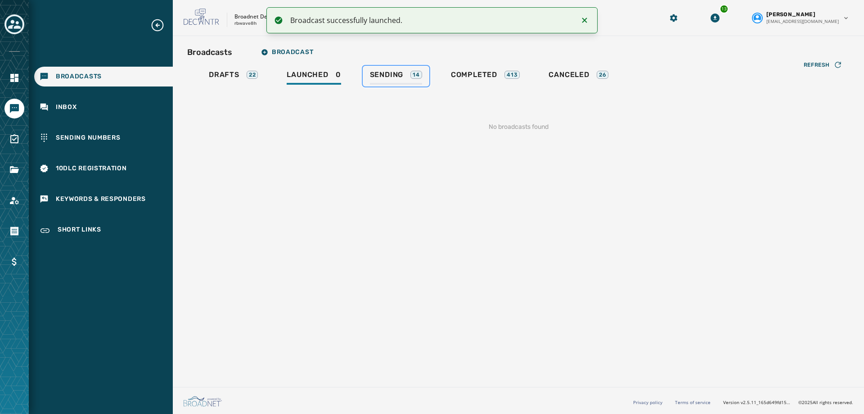
click at [382, 72] on span "Sending" at bounding box center [387, 74] width 34 height 9
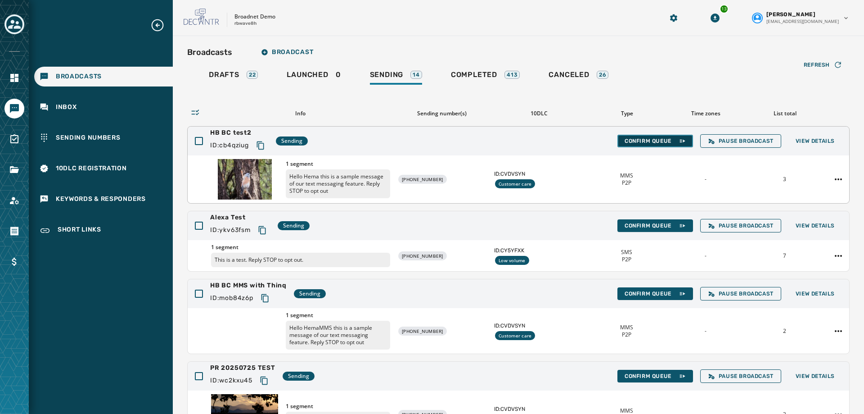
click at [647, 140] on span "Confirm Queue" at bounding box center [655, 140] width 61 height 7
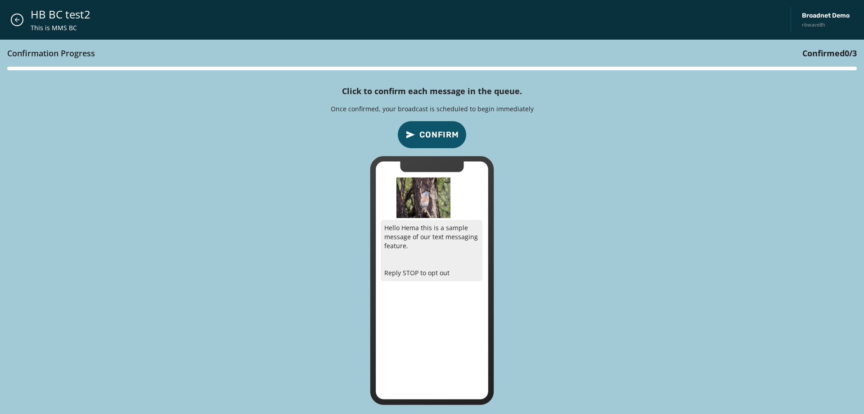
click at [437, 143] on button "Confirm" at bounding box center [431, 135] width 69 height 28
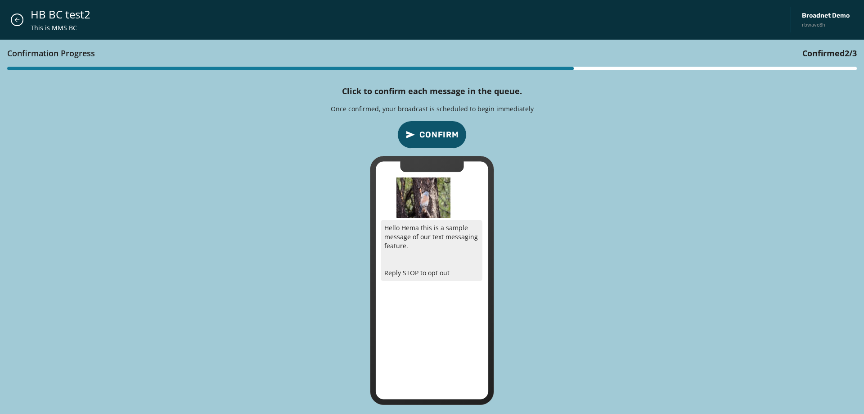
click at [437, 143] on button "Confirm" at bounding box center [431, 135] width 69 height 28
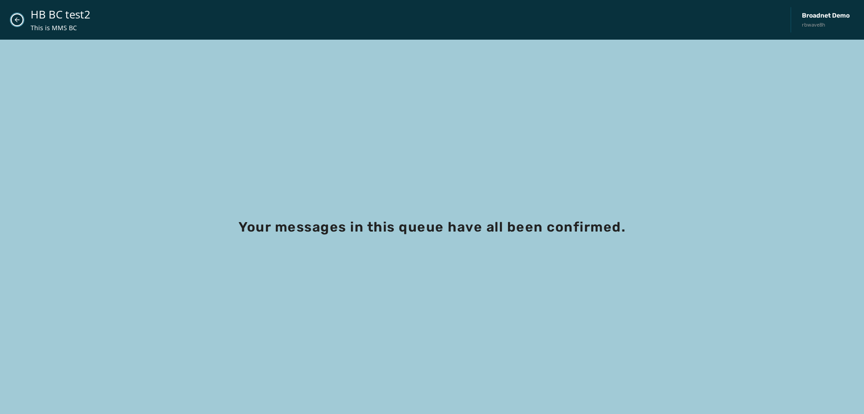
click at [22, 18] on button "Close admin drawer" at bounding box center [17, 20] width 13 height 13
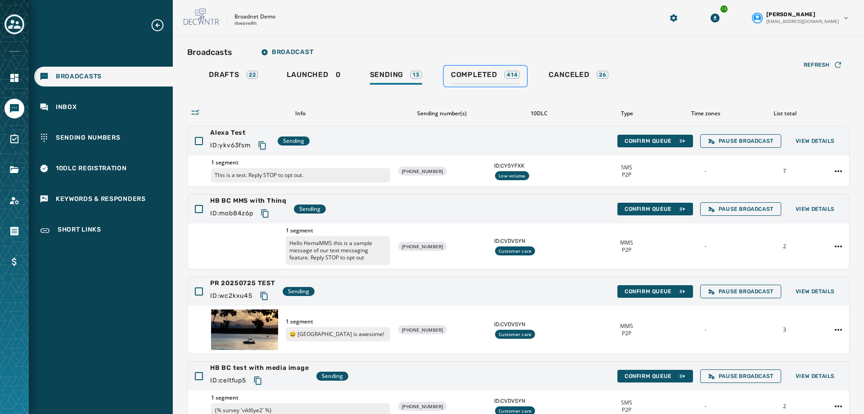
click at [464, 75] on span "Completed" at bounding box center [474, 74] width 46 height 9
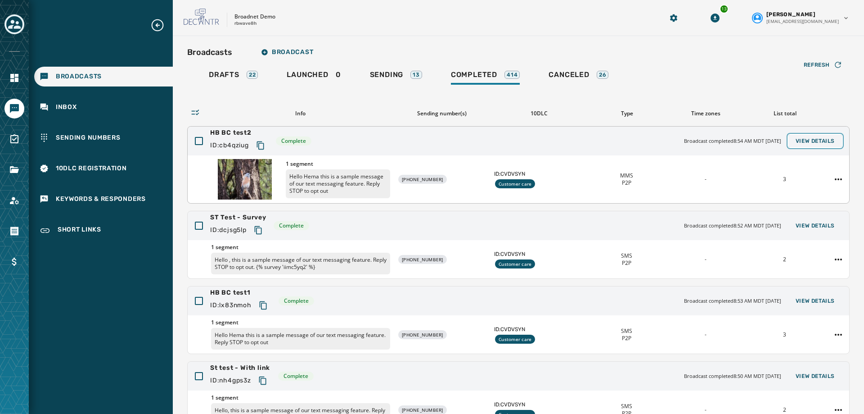
drag, startPoint x: 819, startPoint y: 144, endPoint x: 820, endPoint y: 148, distance: 4.6
click at [820, 148] on div "HB BC test2 ID: cb4qziug Complete Broadcast completed 8:54 AM MDT September 16,…" at bounding box center [519, 140] width 662 height 29
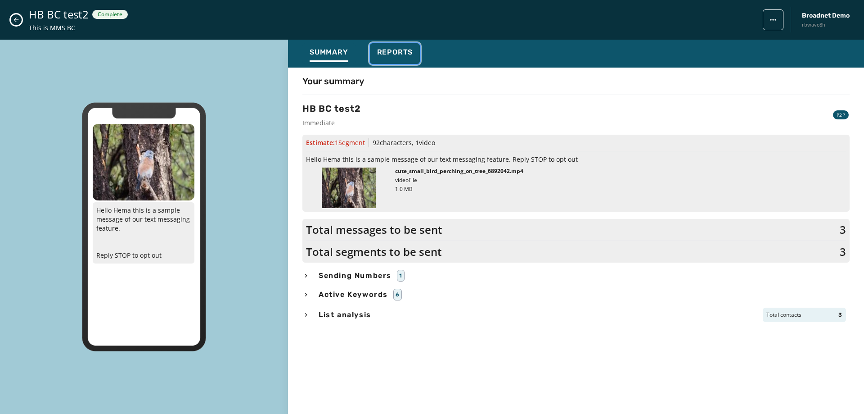
click at [378, 53] on span "Reports" at bounding box center [395, 52] width 36 height 9
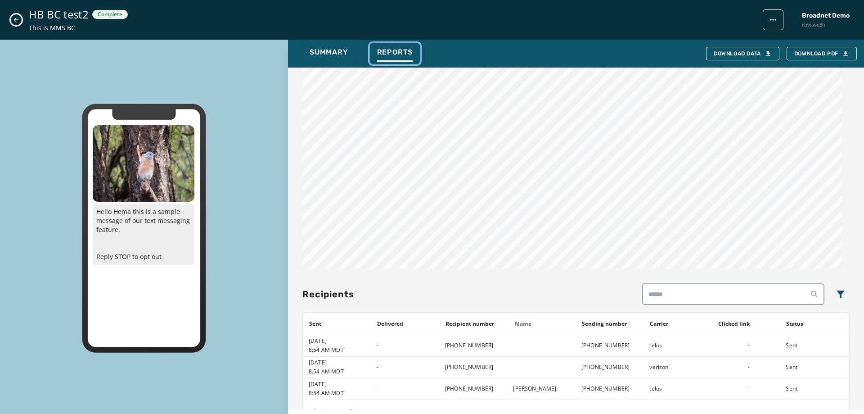
scroll to position [409, 0]
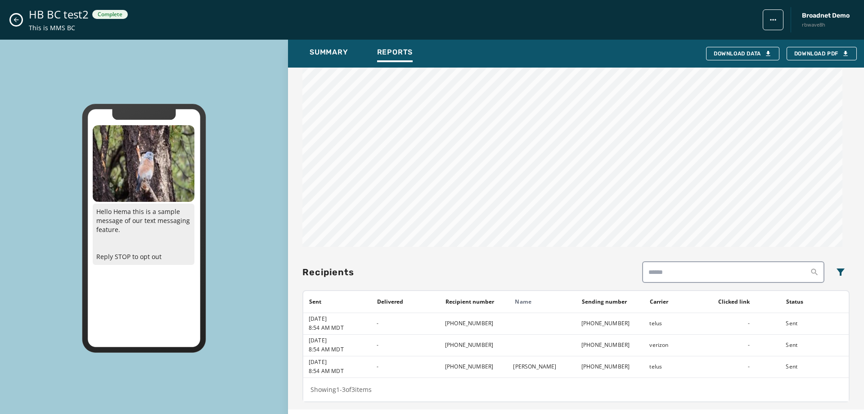
click at [22, 19] on div "HB BC test2 Complete This is MMS BC Broadnet Demo rbwave8h" at bounding box center [432, 20] width 864 height 40
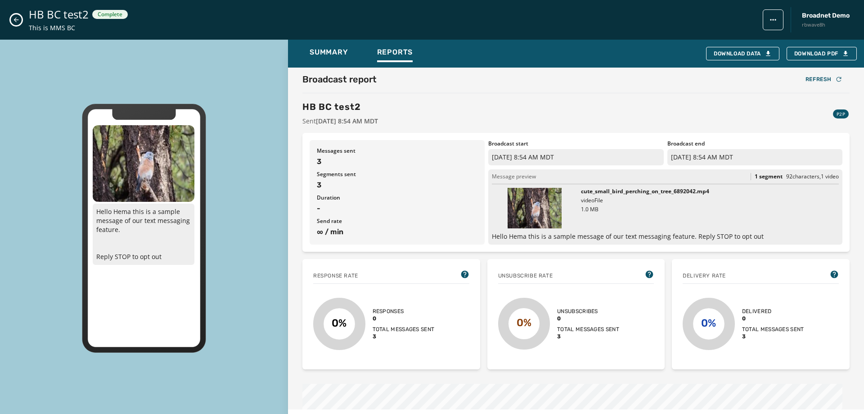
scroll to position [0, 0]
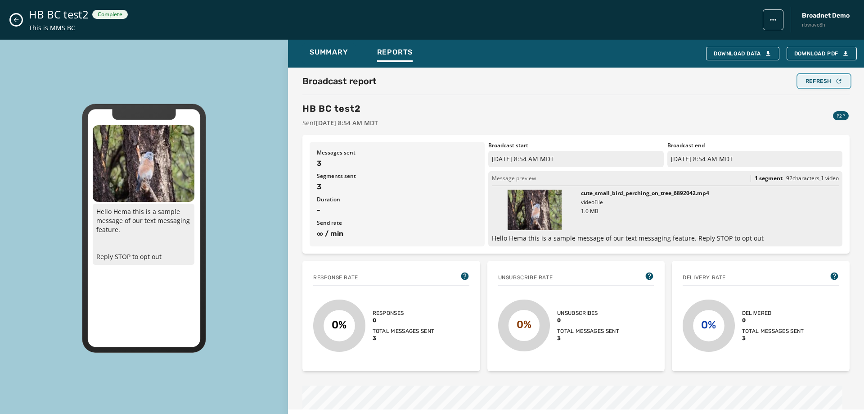
click at [812, 85] on button "Refresh" at bounding box center [823, 81] width 51 height 13
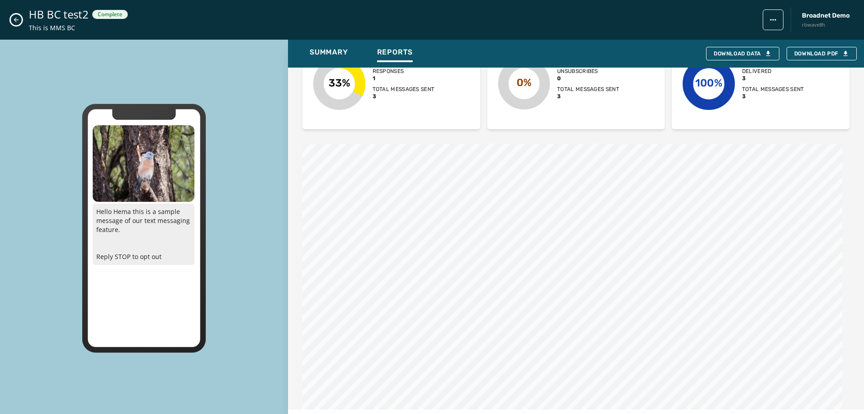
scroll to position [94, 0]
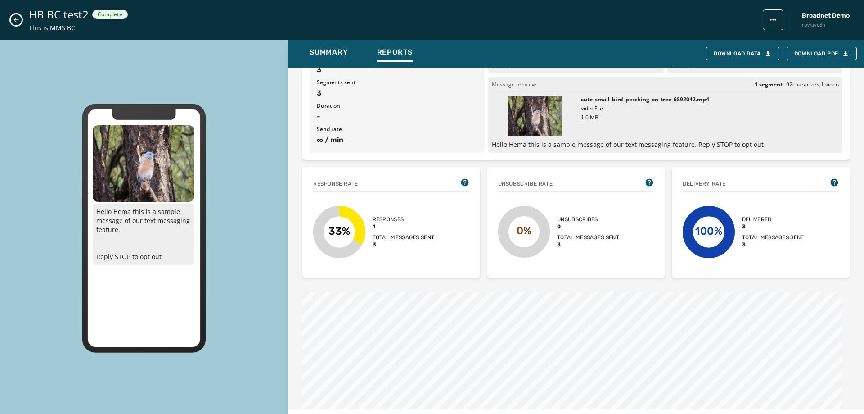
click at [13, 19] on icon "Close admin drawer" at bounding box center [16, 19] width 7 height 7
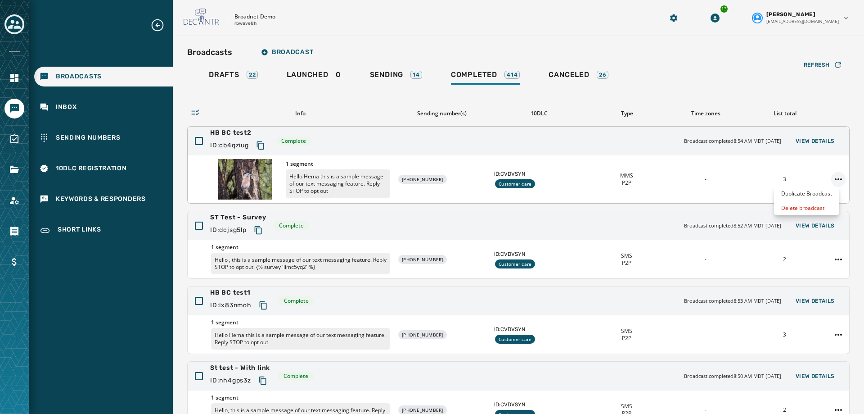
click at [829, 180] on html "Broadcasts Inbox Sending Numbers 10DLC Registration Keywords & Responders Short…" at bounding box center [432, 207] width 864 height 414
click at [802, 194] on div "Duplicate Broadcast" at bounding box center [806, 193] width 65 height 14
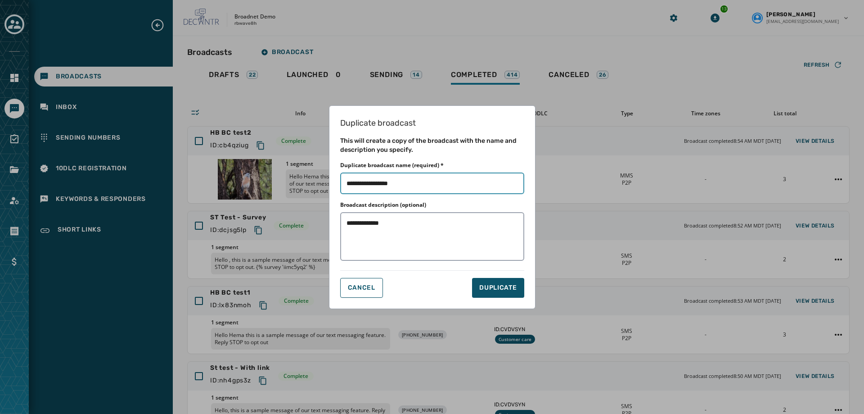
drag, startPoint x: 378, startPoint y: 182, endPoint x: 437, endPoint y: 186, distance: 59.5
click at [437, 186] on input "Duplicate broadcast name (required) *" at bounding box center [432, 183] width 184 height 22
type input "**********"
click at [497, 286] on span "DUPLICATE" at bounding box center [497, 287] width 37 height 9
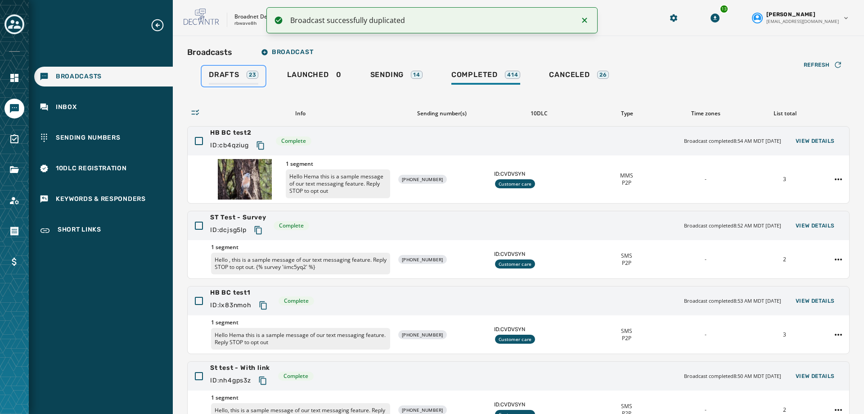
click at [229, 72] on span "Drafts" at bounding box center [224, 74] width 31 height 9
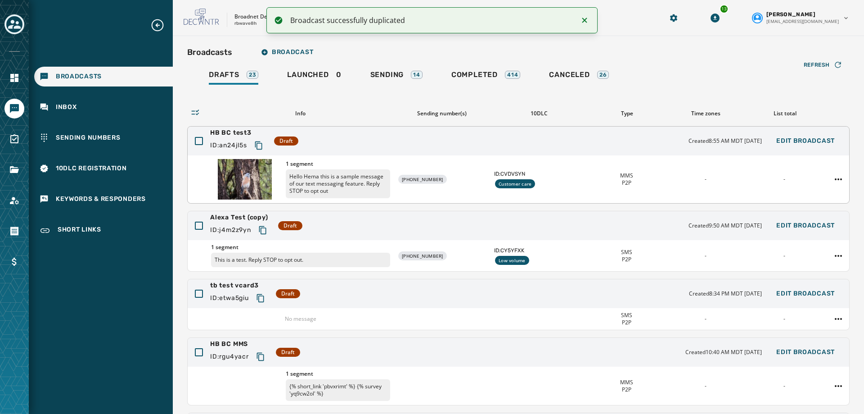
click at [234, 134] on span "HB BC test3" at bounding box center [238, 132] width 57 height 9
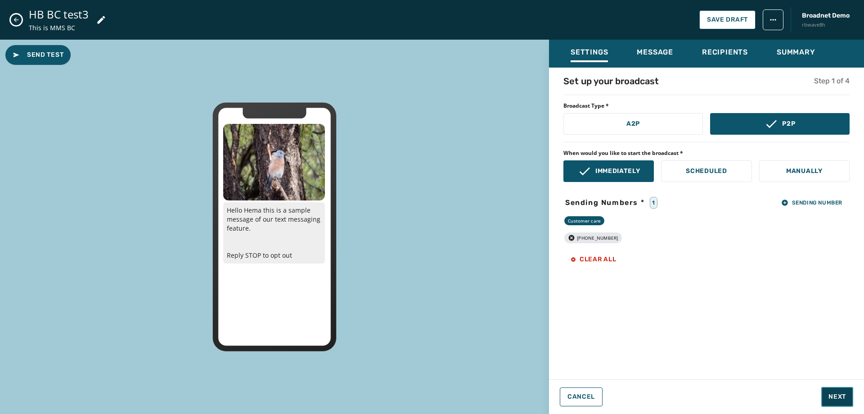
click at [841, 394] on span "Next" at bounding box center [838, 396] width 18 height 9
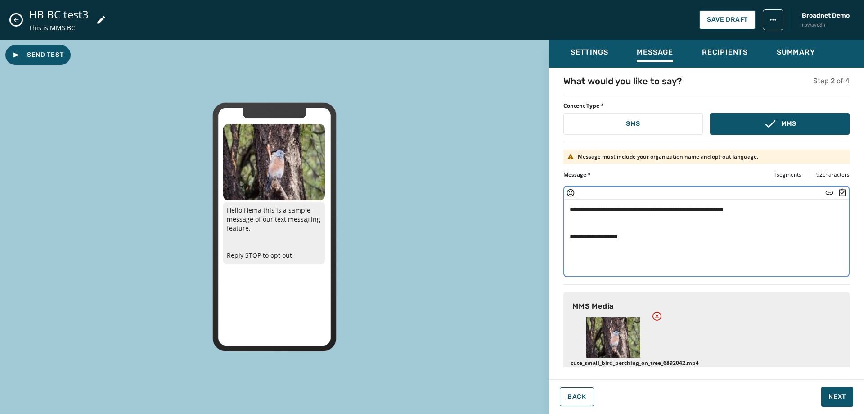
click at [778, 211] on textarea "**********" at bounding box center [703, 236] width 278 height 74
click at [99, 18] on icon at bounding box center [101, 19] width 11 height 11
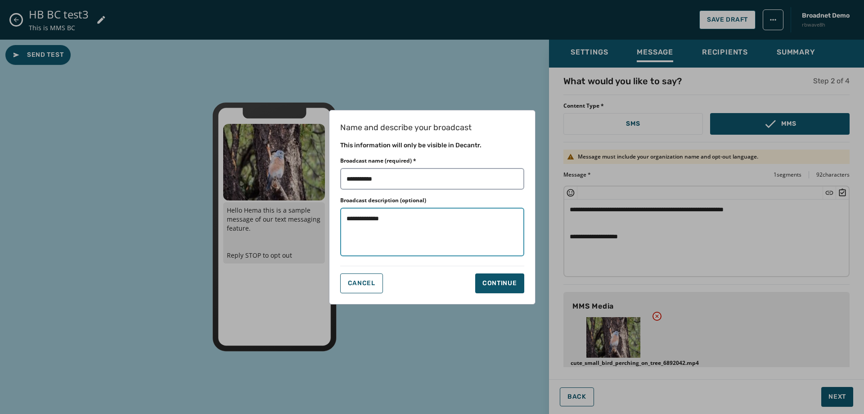
click at [393, 223] on textarea "**********" at bounding box center [432, 231] width 184 height 49
drag, startPoint x: 417, startPoint y: 219, endPoint x: 483, endPoint y: 220, distance: 66.2
click at [483, 220] on textarea "**********" at bounding box center [432, 231] width 184 height 49
type textarea "**********"
click at [513, 284] on div "Continue" at bounding box center [499, 283] width 35 height 9
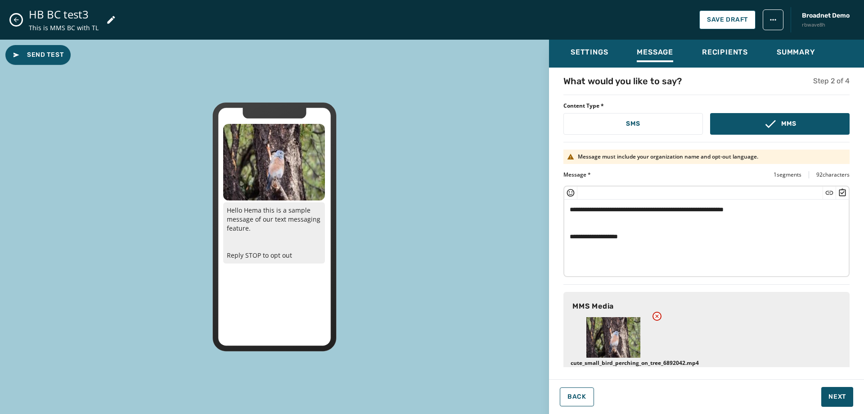
click at [633, 219] on textarea "**********" at bounding box center [703, 236] width 278 height 74
click at [823, 194] on div at bounding box center [829, 192] width 13 height 13
click at [825, 194] on icon "Insert Short Link" at bounding box center [829, 192] width 9 height 9
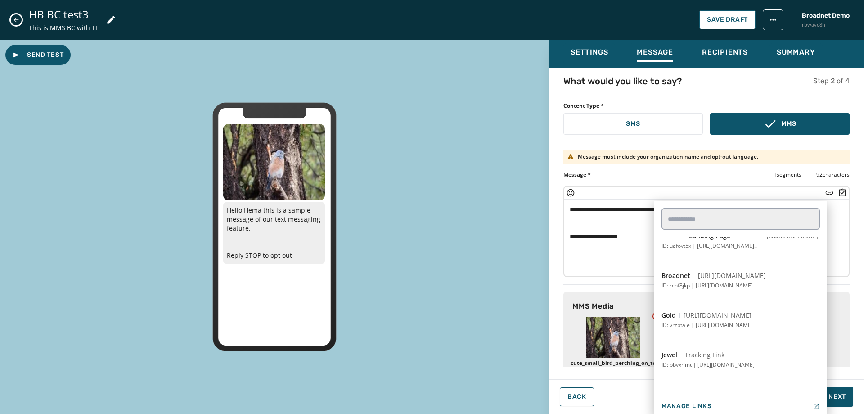
scroll to position [225, 0]
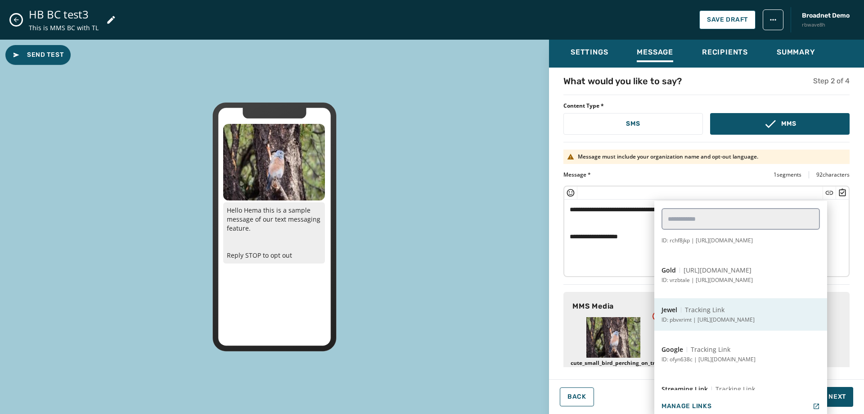
click at [747, 305] on button "Jewel Tracking Link ID: pbvxrimt | https://www.sowjy.com" at bounding box center [740, 314] width 173 height 32
type textarea "**********"
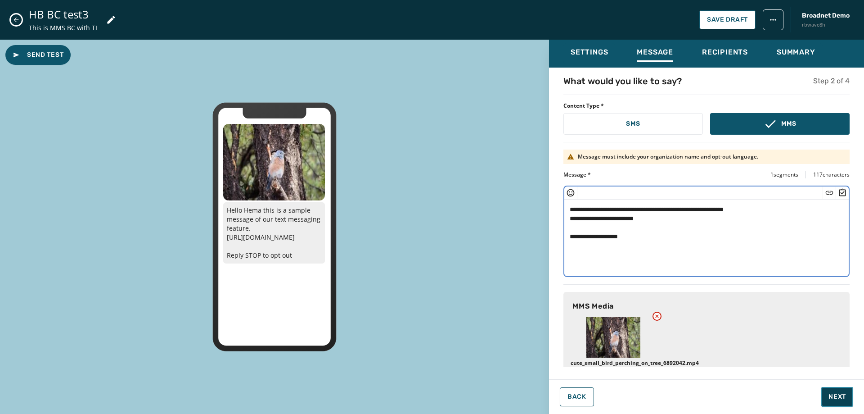
click at [833, 393] on span "Next" at bounding box center [838, 396] width 18 height 9
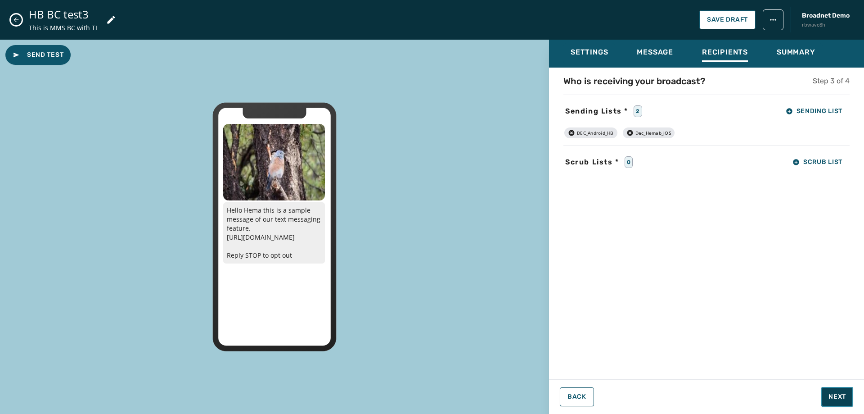
click at [829, 393] on span "Next" at bounding box center [838, 396] width 18 height 9
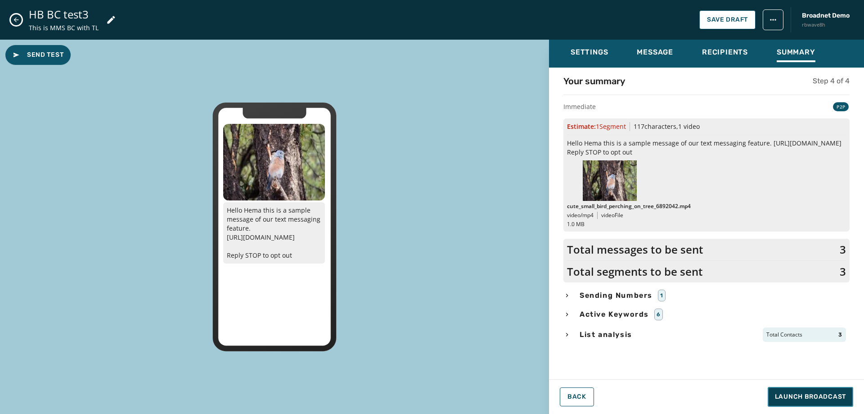
click at [829, 395] on span "Launch Broadcast" at bounding box center [810, 396] width 71 height 9
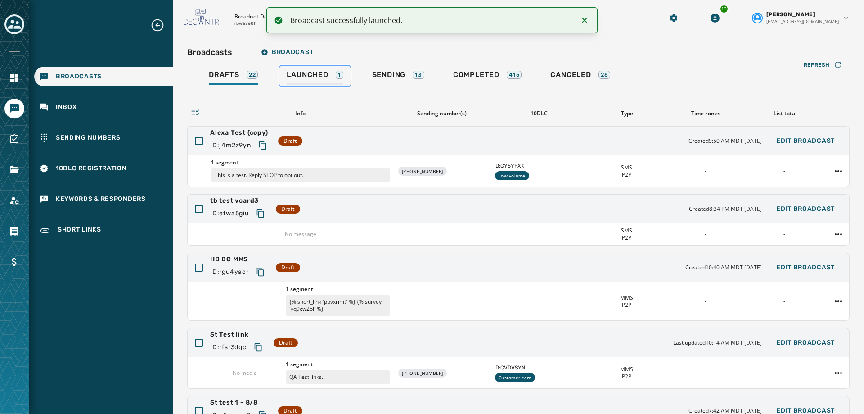
click at [317, 81] on div "Launched 1" at bounding box center [315, 77] width 56 height 14
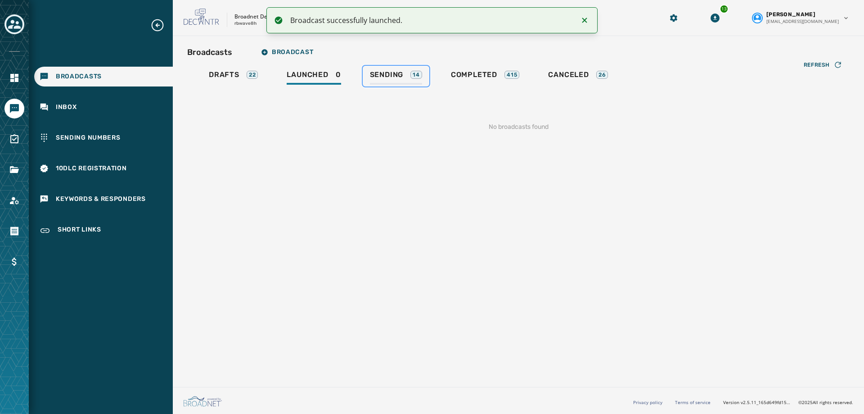
click at [391, 80] on div "Sending 14" at bounding box center [396, 77] width 52 height 14
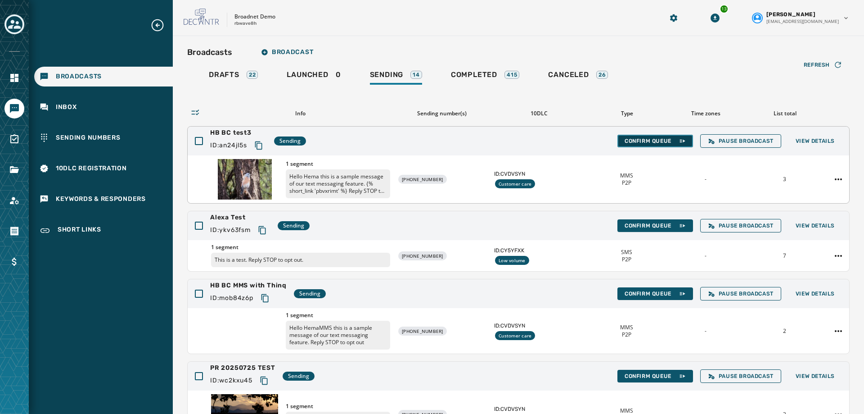
click at [635, 137] on button "Confirm Queue" at bounding box center [655, 141] width 76 height 13
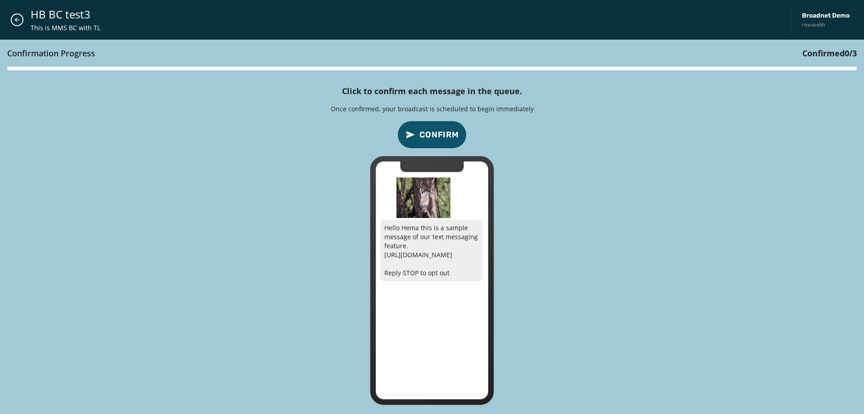
click at [441, 141] on button "Confirm" at bounding box center [431, 135] width 69 height 28
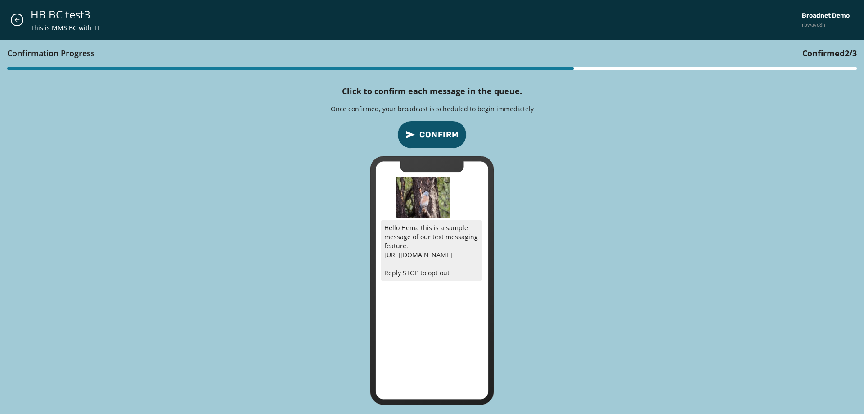
click at [441, 141] on button "Confirm" at bounding box center [431, 135] width 69 height 28
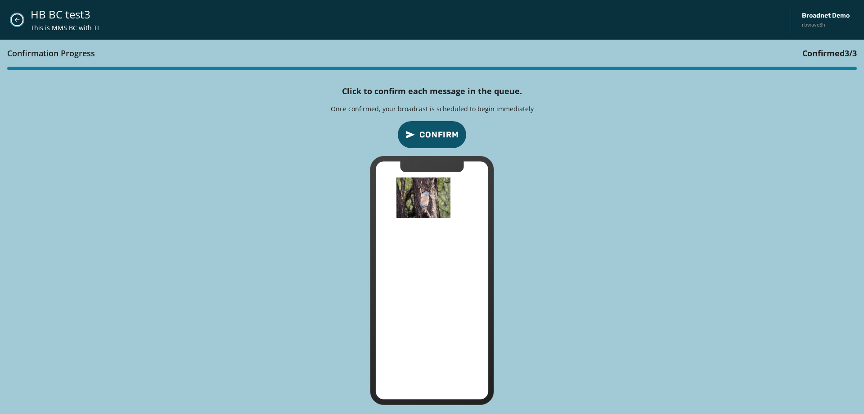
click at [20, 22] on icon "Close admin drawer" at bounding box center [17, 19] width 7 height 7
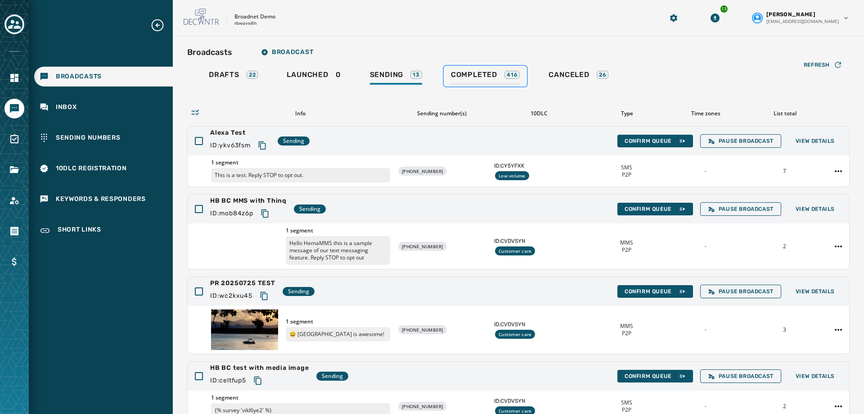
click at [491, 72] on span "Completed" at bounding box center [474, 74] width 46 height 9
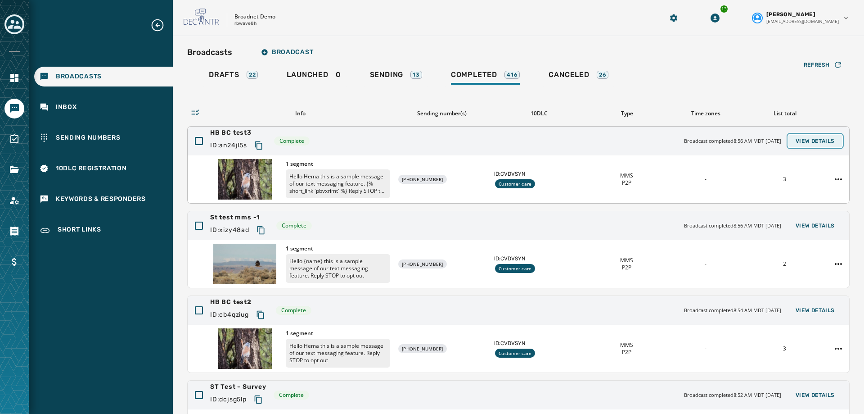
click at [801, 143] on span "View Details" at bounding box center [815, 140] width 39 height 7
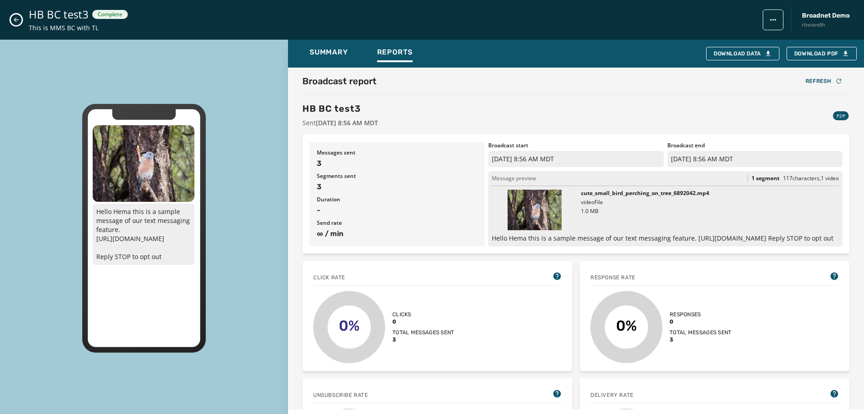
click at [13, 16] on button "Close admin drawer" at bounding box center [16, 19] width 11 height 11
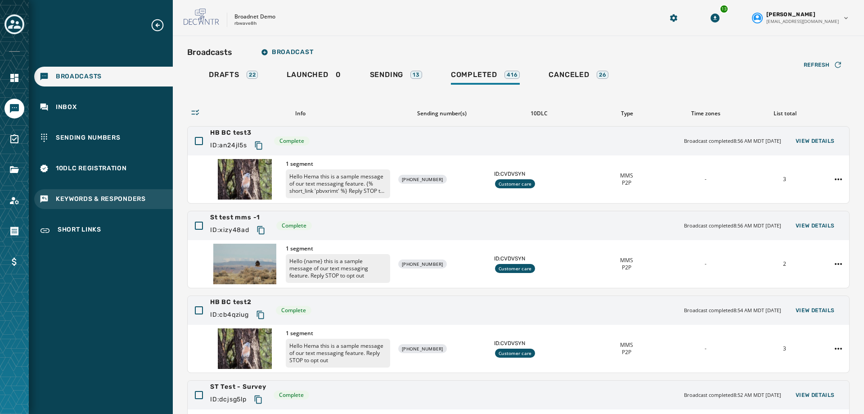
click at [75, 198] on span "Keywords & Responders" at bounding box center [101, 198] width 90 height 9
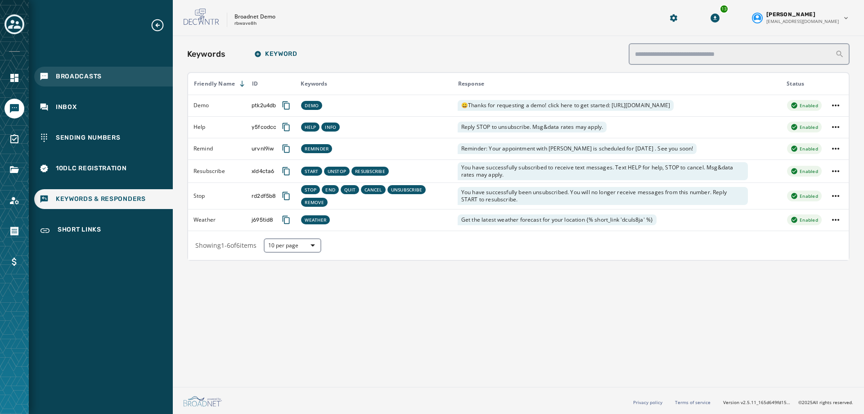
click at [83, 72] on div "Broadcasts" at bounding box center [103, 77] width 139 height 20
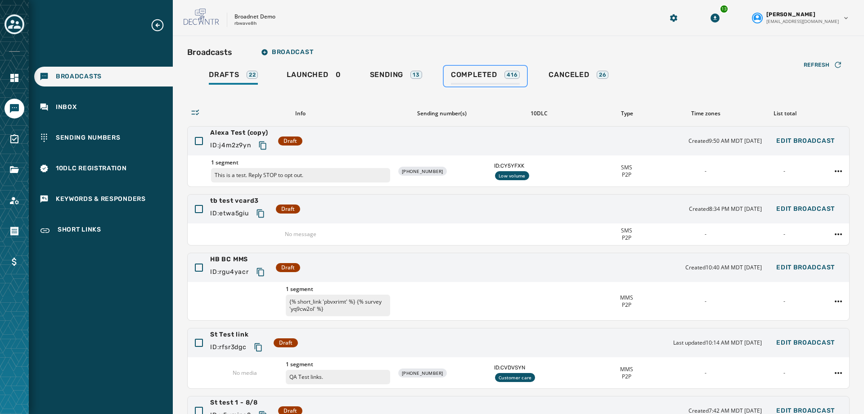
click at [486, 68] on link "Completed 416" at bounding box center [486, 76] width 84 height 21
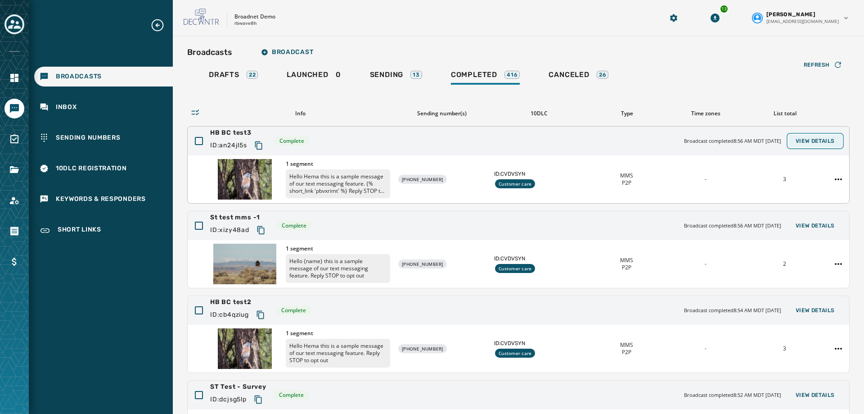
click at [798, 138] on span "View Details" at bounding box center [815, 140] width 39 height 7
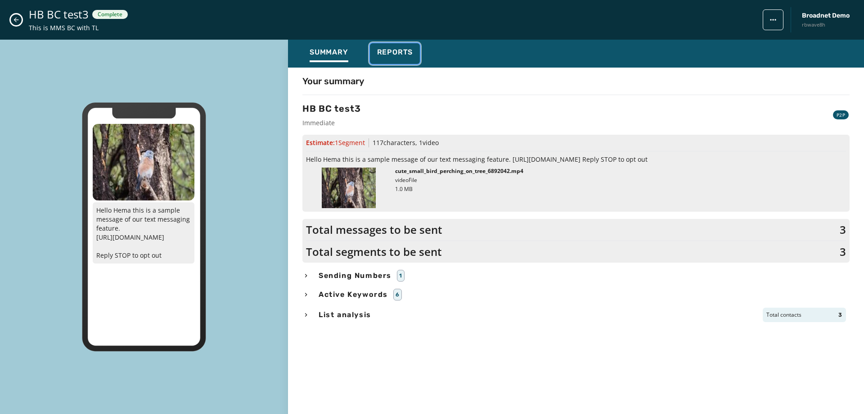
click at [398, 57] on div "Reports" at bounding box center [395, 55] width 36 height 14
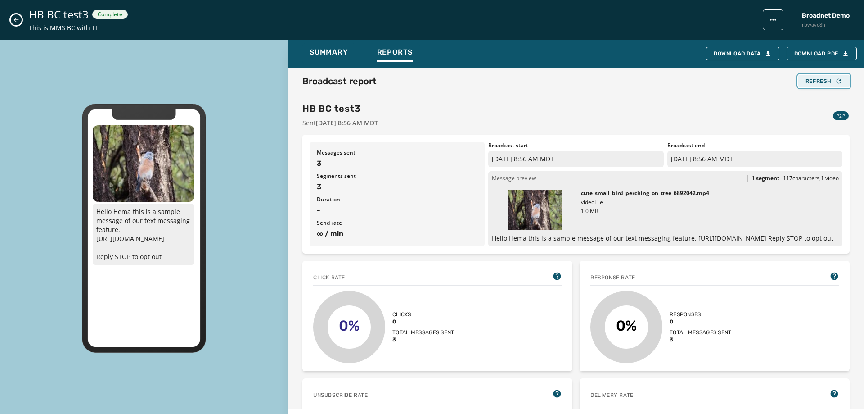
click at [820, 84] on div "Refresh" at bounding box center [824, 80] width 37 height 7
click at [811, 84] on div "Refresh" at bounding box center [824, 80] width 37 height 7
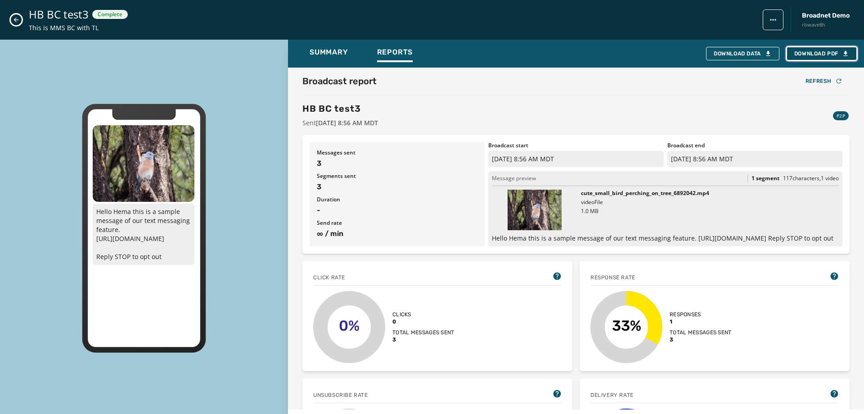
click at [828, 57] on span "Download PDF" at bounding box center [821, 53] width 55 height 7
click at [816, 79] on div "Refresh" at bounding box center [824, 80] width 37 height 7
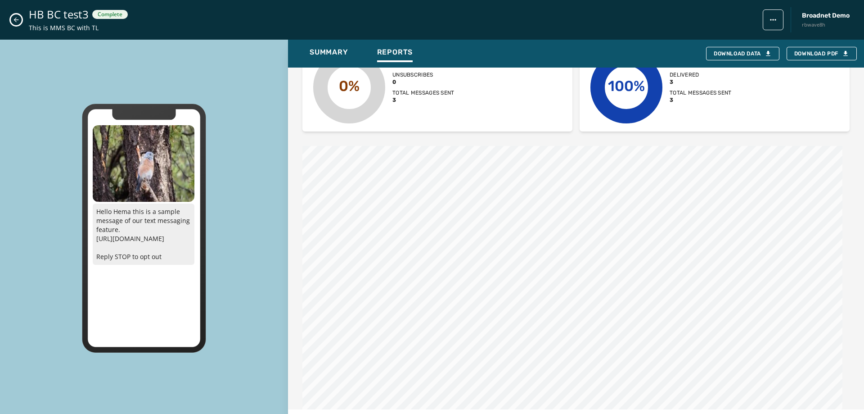
scroll to position [526, 0]
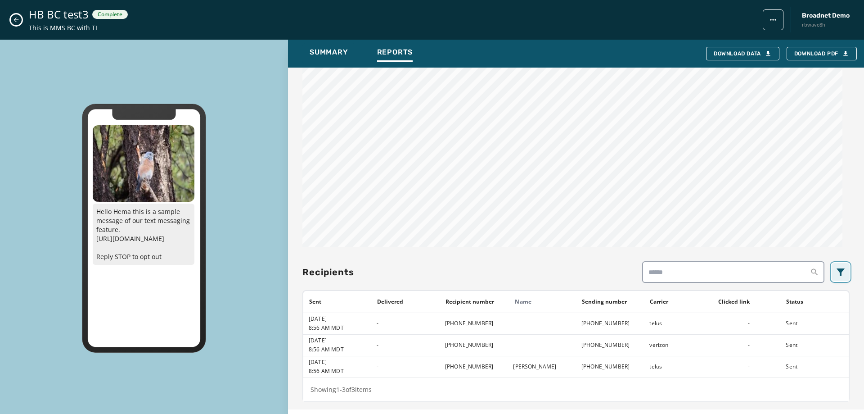
click at [835, 271] on icon "Filters menu" at bounding box center [840, 271] width 11 height 11
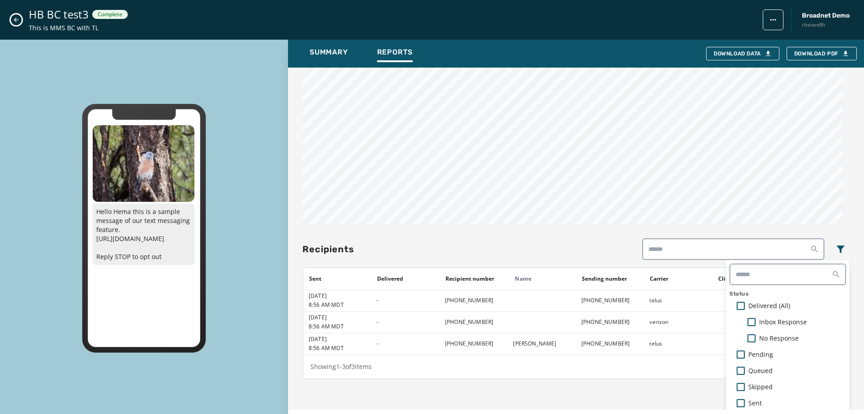
scroll to position [562, 0]
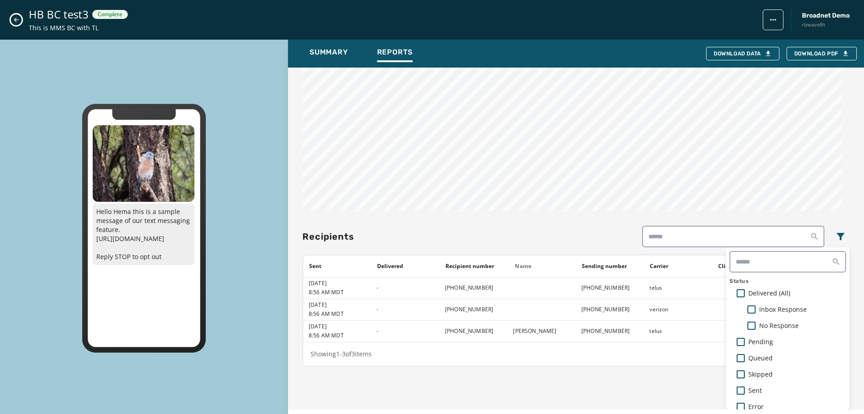
click at [826, 201] on div "Broadcast report Refresh HB BC test3 Sent September 16, 2025 8:56 AM MDT P2P Me…" at bounding box center [576, 239] width 576 height 342
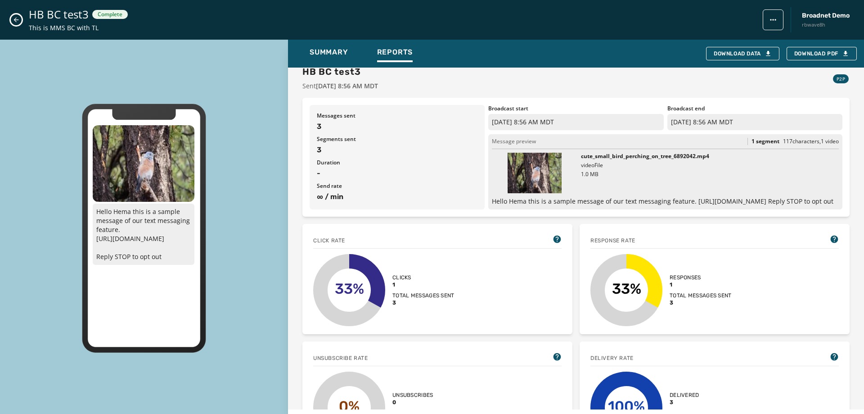
scroll to position [0, 0]
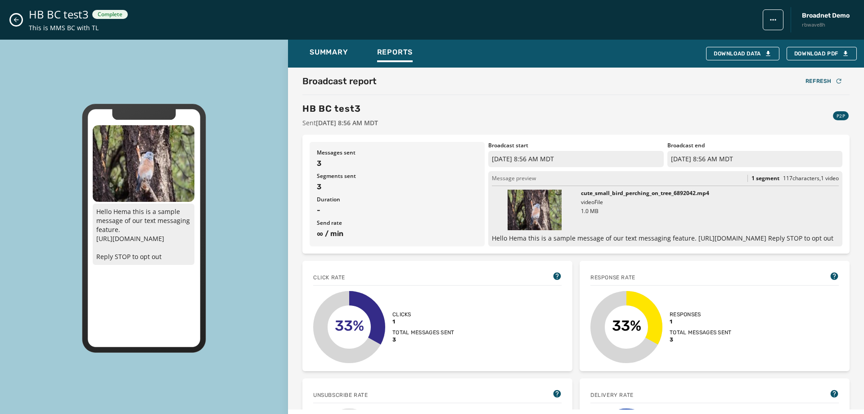
click at [13, 20] on icon "Close admin drawer" at bounding box center [16, 19] width 7 height 7
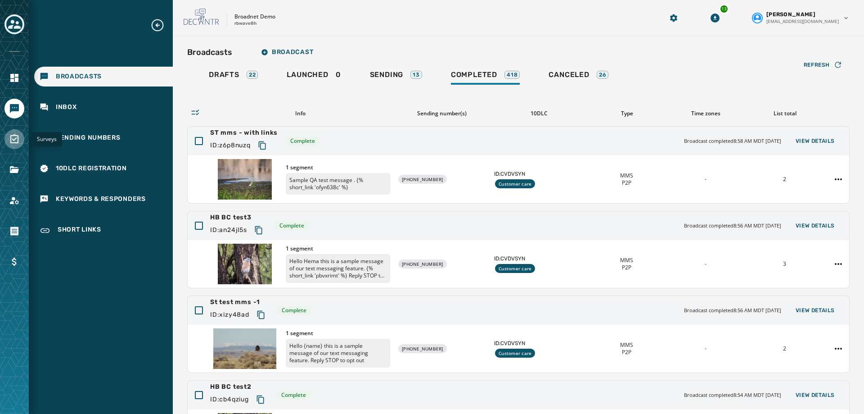
click at [9, 141] on link "Navigate to Surveys" at bounding box center [15, 139] width 20 height 20
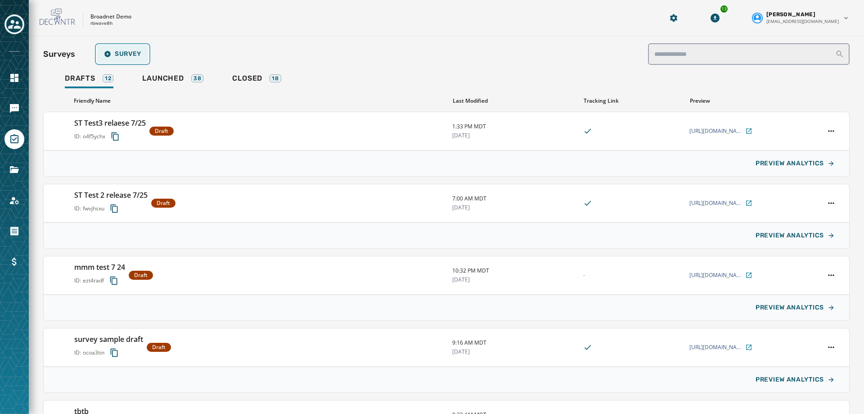
click at [135, 54] on span "Survey" at bounding box center [122, 53] width 37 height 7
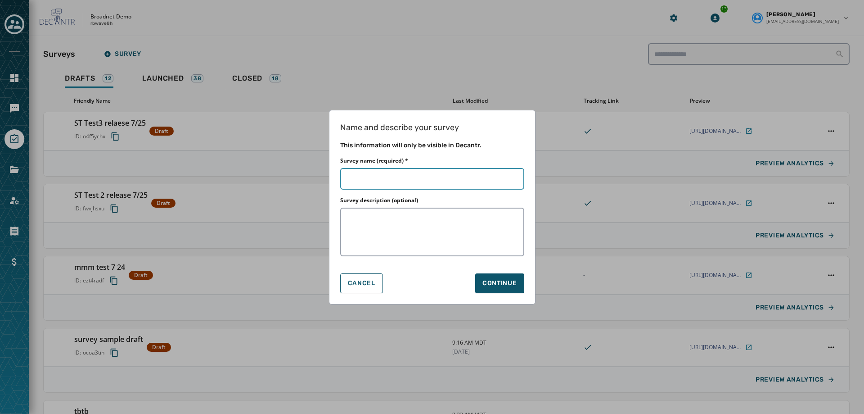
click at [381, 184] on input "Survey name (required) *" at bounding box center [432, 179] width 184 height 22
type input "*"
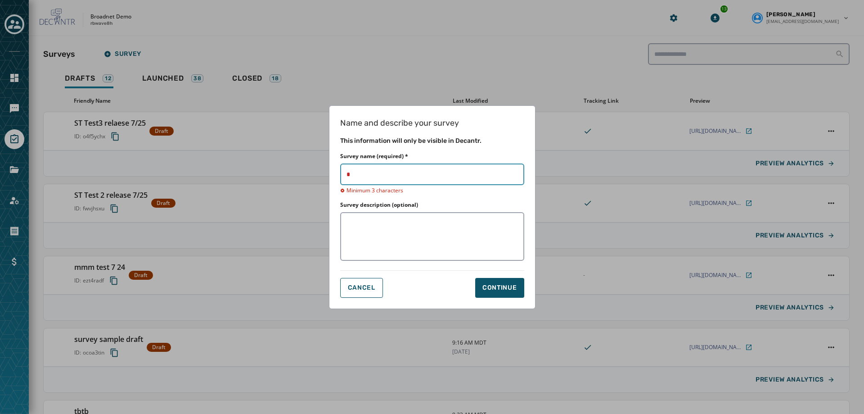
type input "**"
type input "****"
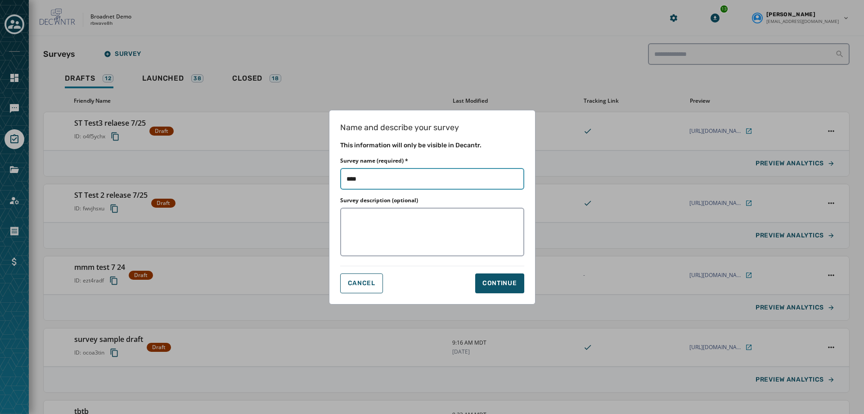
type input "*****"
type input "******"
type input "*******"
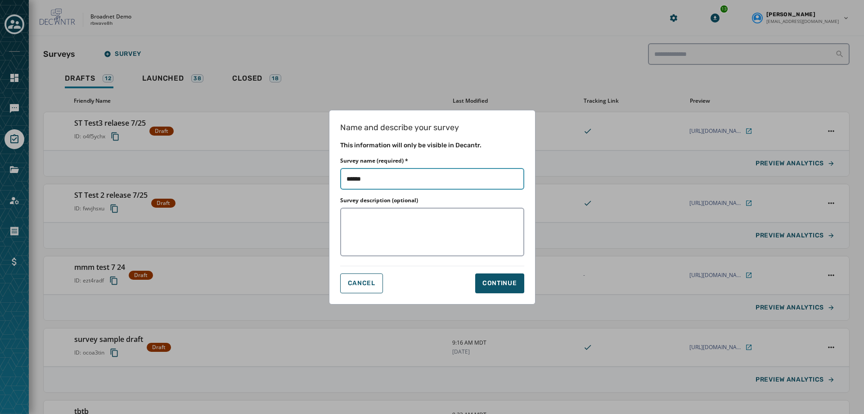
type input "*******"
type input "*********"
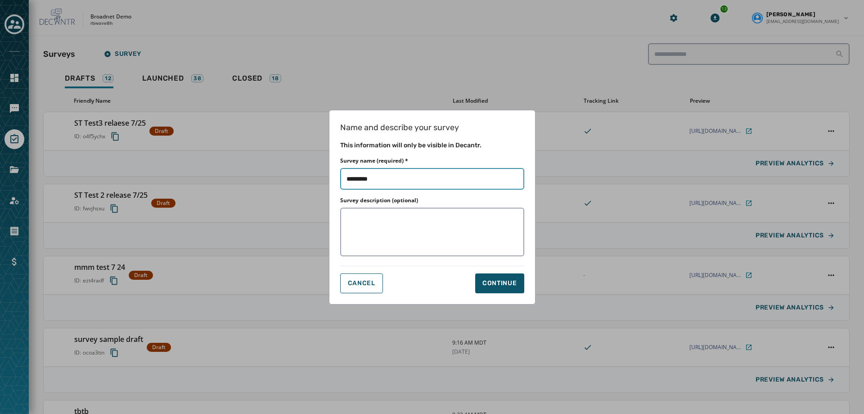
type input "**********"
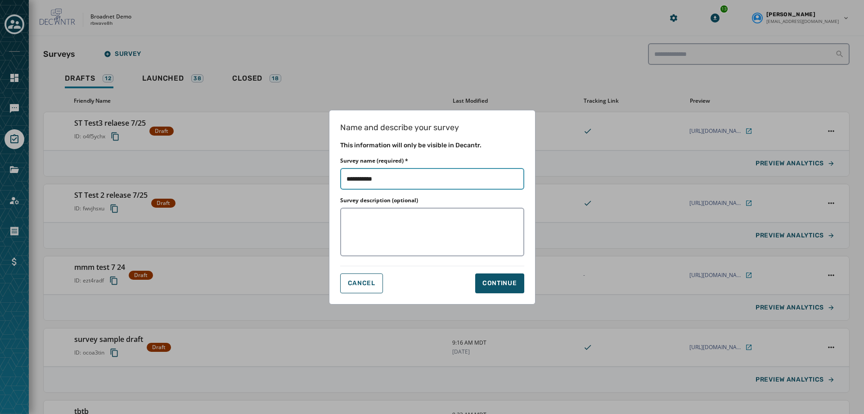
type input "**********"
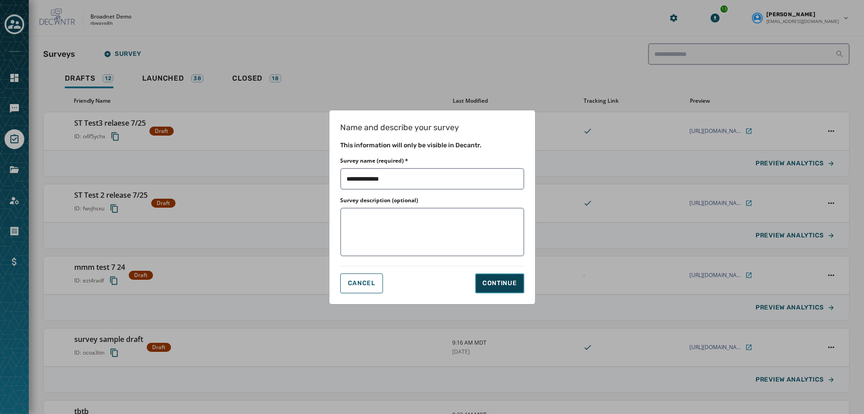
click at [508, 281] on div "Continue" at bounding box center [499, 283] width 35 height 9
type input "**********"
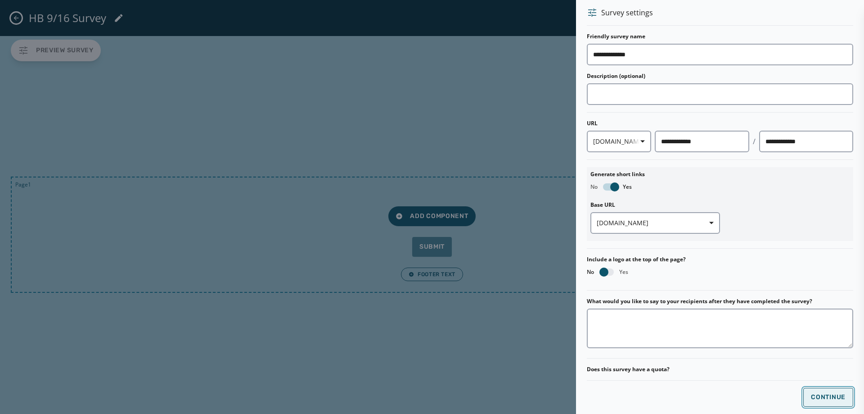
click at [837, 396] on span "Continue" at bounding box center [828, 396] width 35 height 7
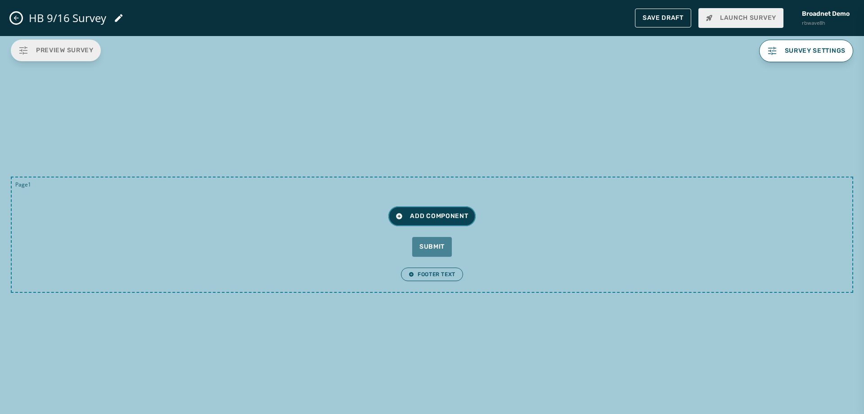
click at [440, 221] on button "Add Component" at bounding box center [431, 216] width 87 height 20
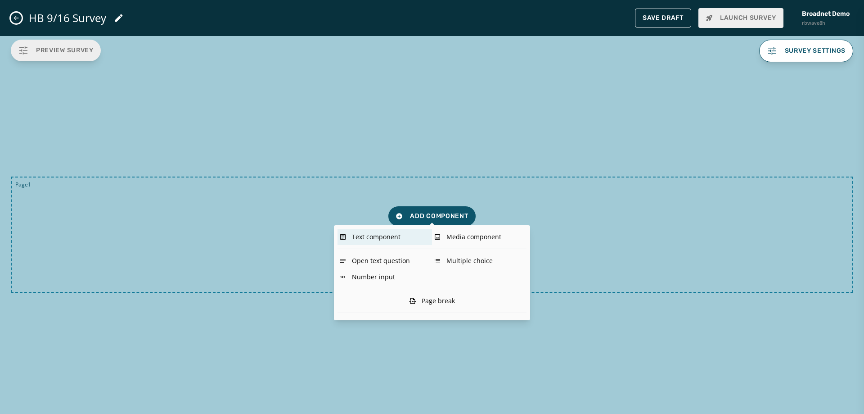
click at [397, 239] on div "Text component" at bounding box center [385, 237] width 95 height 16
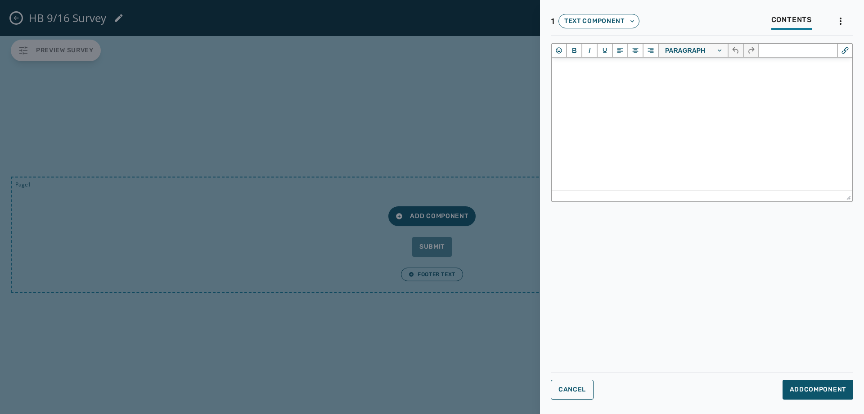
drag, startPoint x: 586, startPoint y: 78, endPoint x: 595, endPoint y: 70, distance: 11.5
click at [587, 77] on html at bounding box center [702, 70] width 301 height 24
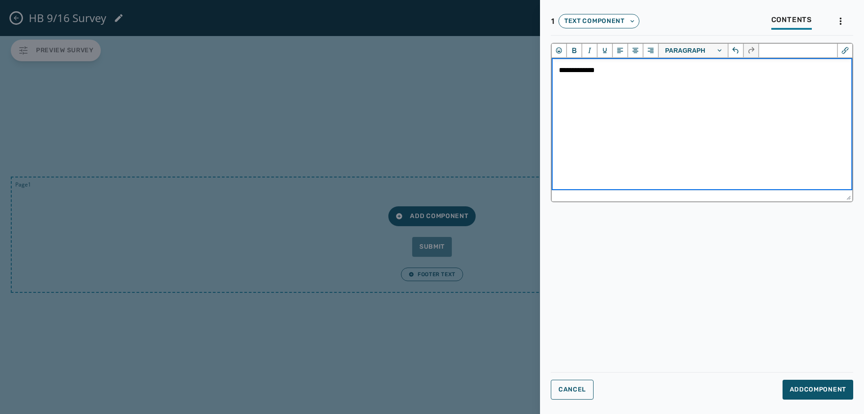
click at [621, 64] on html "**********" at bounding box center [702, 75] width 301 height 35
click at [620, 68] on p "**********" at bounding box center [702, 75] width 286 height 20
click at [563, 49] on icon "Emojis" at bounding box center [558, 50] width 9 height 9
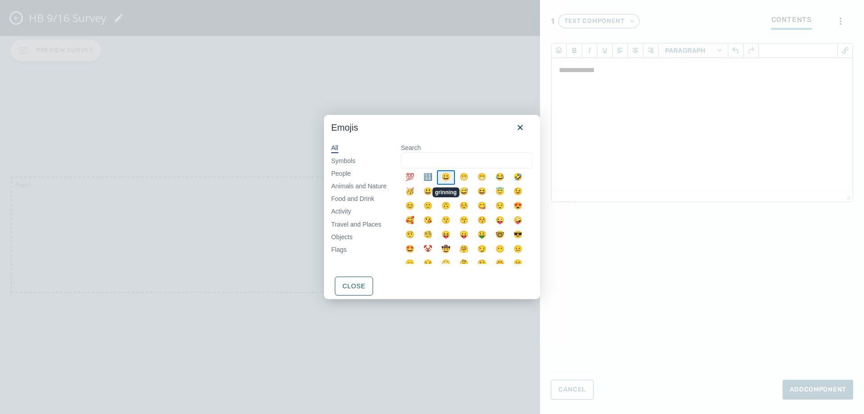
click at [452, 176] on div "😀" at bounding box center [446, 177] width 18 height 14
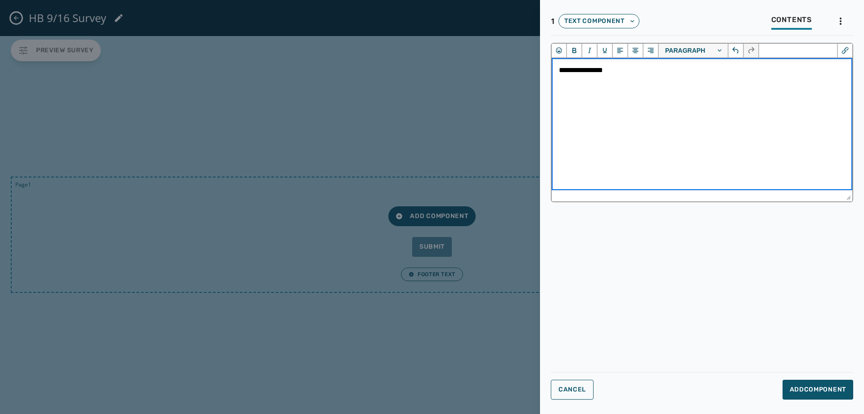
click at [654, 73] on p "**********" at bounding box center [702, 75] width 286 height 20
click at [844, 53] on icon "Insert/edit link" at bounding box center [845, 50] width 9 height 9
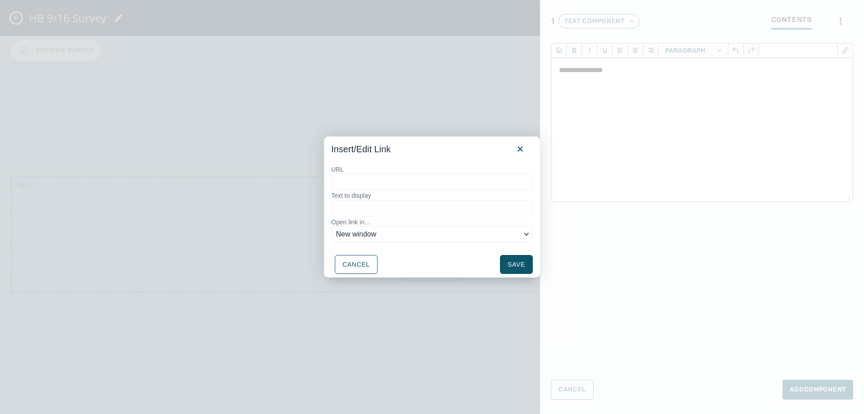
click at [379, 180] on input "URL" at bounding box center [432, 181] width 202 height 16
type input "*"
type input "**"
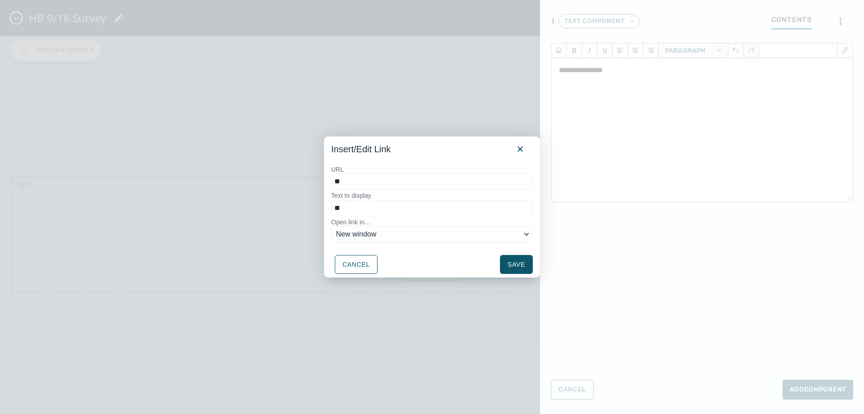
type input "***"
type input "****"
type input "*****"
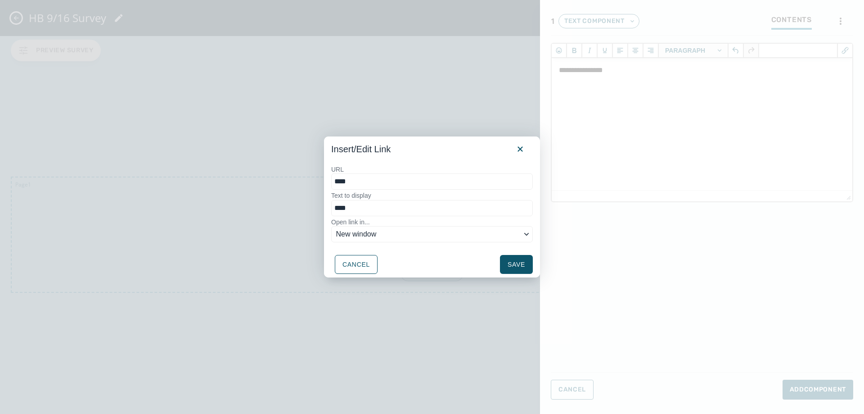
type input "*****"
type input "******"
type input "*******"
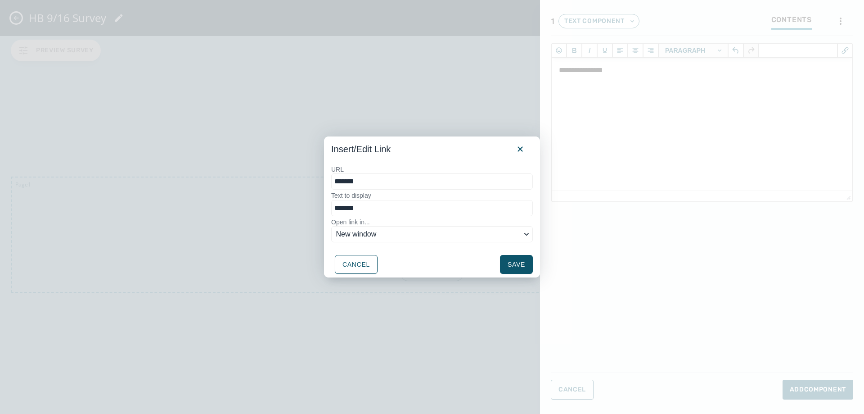
type input "********"
click at [385, 181] on input "********" at bounding box center [432, 181] width 202 height 16
type input "********"
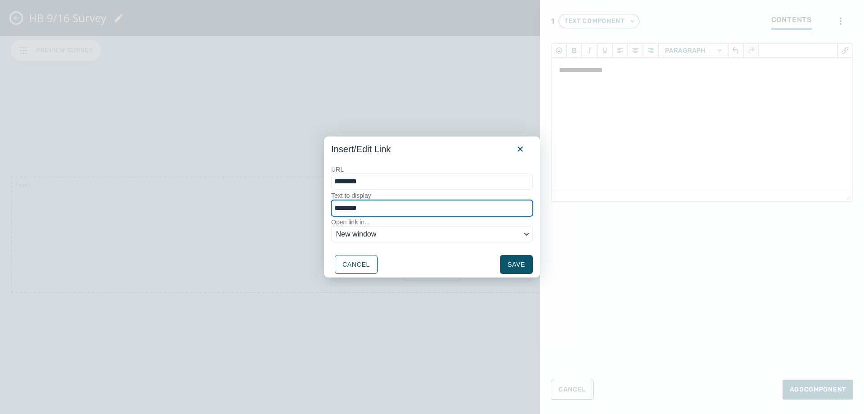
drag, startPoint x: 385, startPoint y: 210, endPoint x: 291, endPoint y: 209, distance: 94.1
click at [291, 209] on div "Insert/Edit Link URL ******** Text to display ******** Open link in... New wind…" at bounding box center [432, 207] width 864 height 414
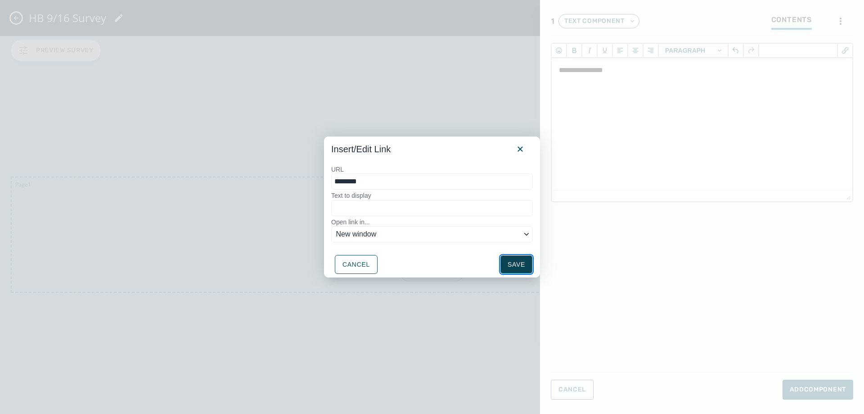
click at [521, 262] on button "Save" at bounding box center [516, 264] width 33 height 19
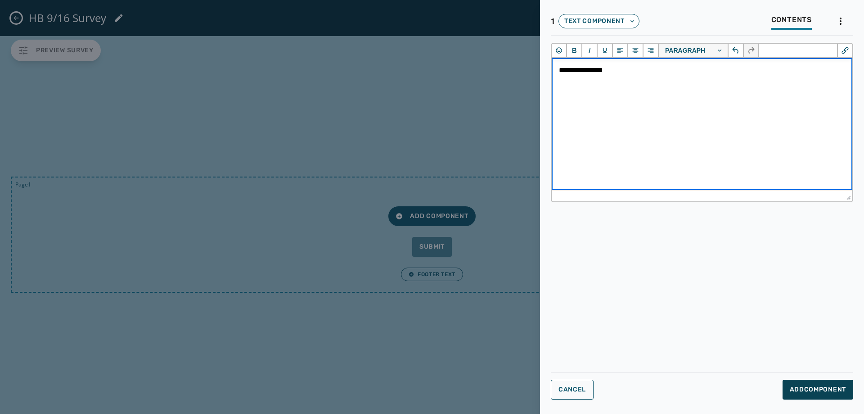
click at [811, 383] on button "Add Component" at bounding box center [818, 389] width 71 height 20
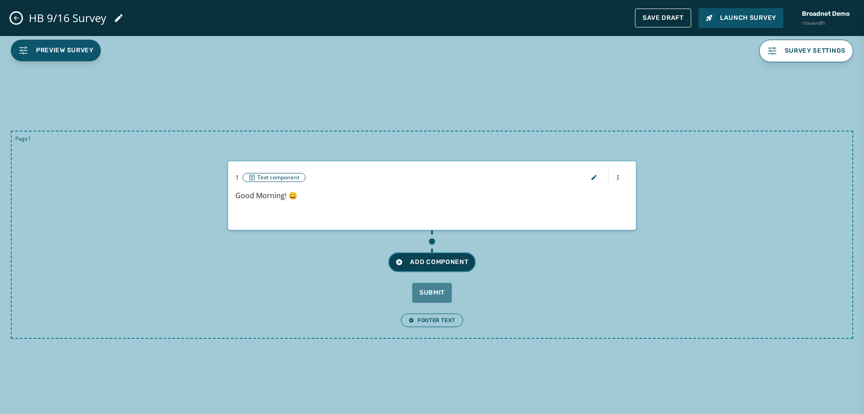
click at [426, 262] on span "Add Component" at bounding box center [432, 261] width 72 height 9
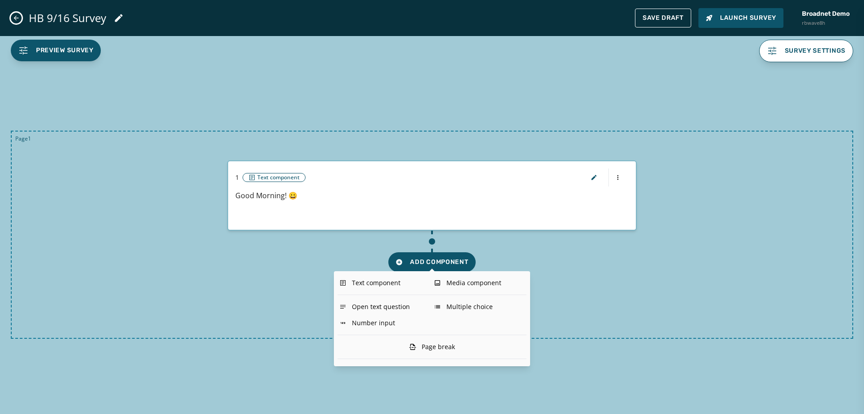
click at [458, 349] on div "Page break" at bounding box center [432, 346] width 189 height 16
click at [452, 347] on div "Page break" at bounding box center [432, 346] width 50 height 16
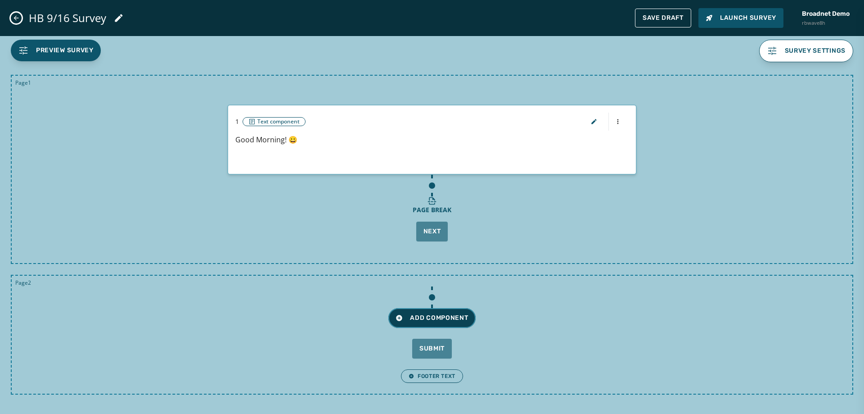
click at [426, 315] on span "Add Component" at bounding box center [432, 317] width 72 height 9
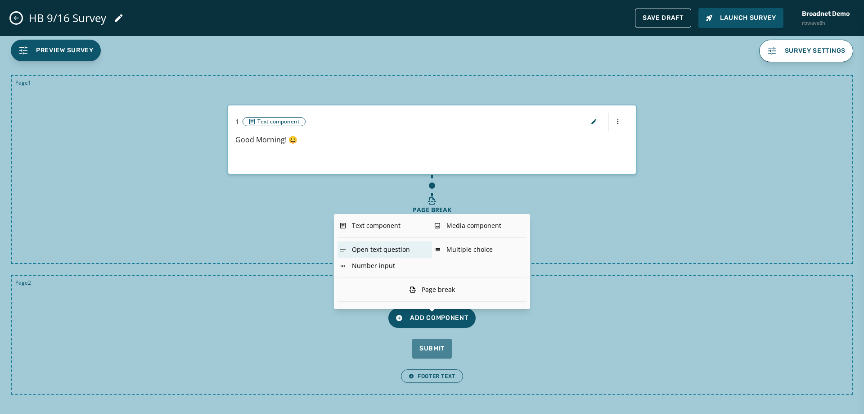
click at [386, 250] on div "Open text question" at bounding box center [385, 249] width 95 height 16
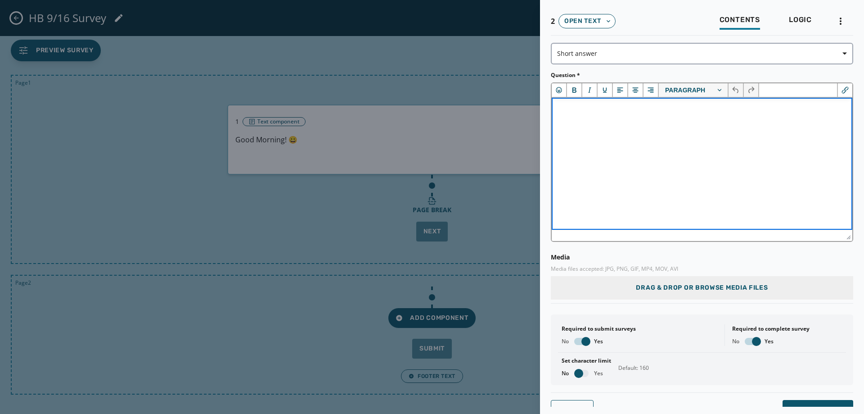
click at [596, 122] on html at bounding box center [702, 110] width 301 height 24
click at [587, 343] on span "button" at bounding box center [585, 341] width 9 height 9
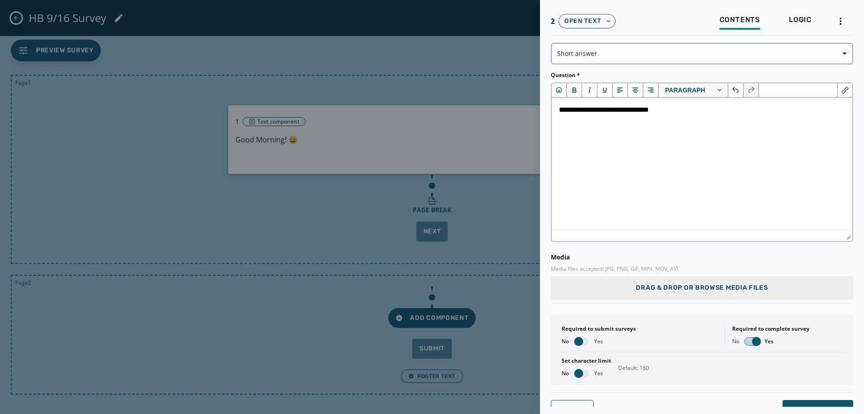
click at [752, 339] on span "button" at bounding box center [756, 341] width 9 height 9
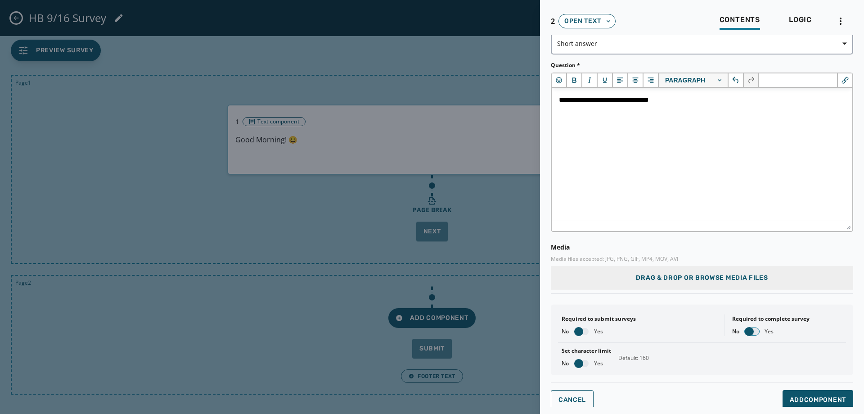
scroll to position [13, 0]
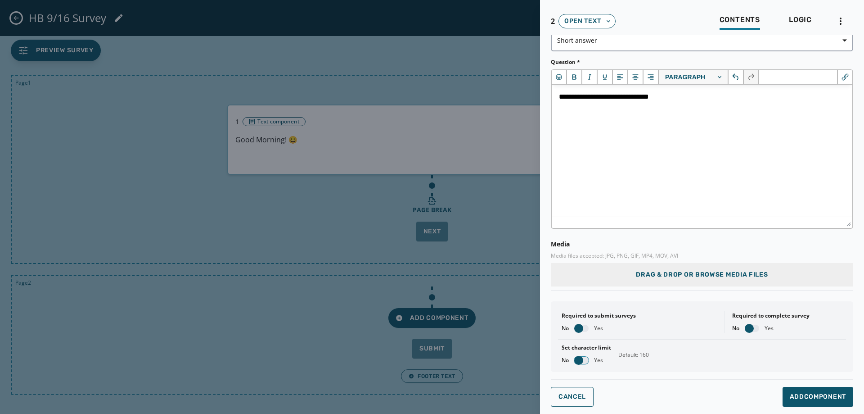
click at [582, 358] on span "button" at bounding box center [578, 360] width 9 height 9
click at [792, 395] on span "Add Component" at bounding box center [818, 396] width 56 height 9
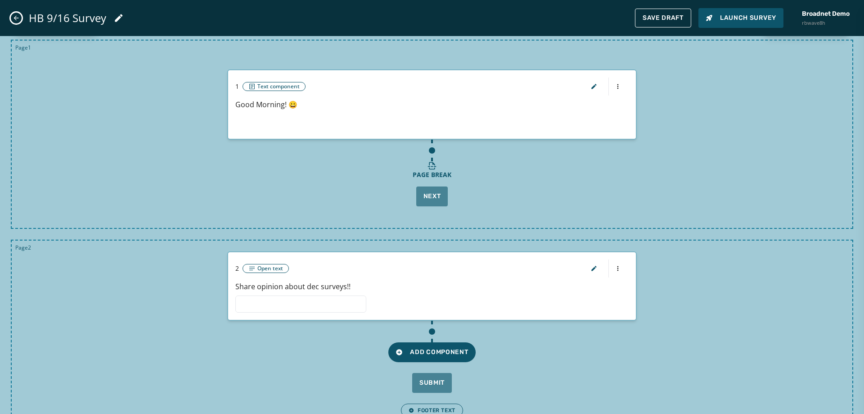
scroll to position [52, 0]
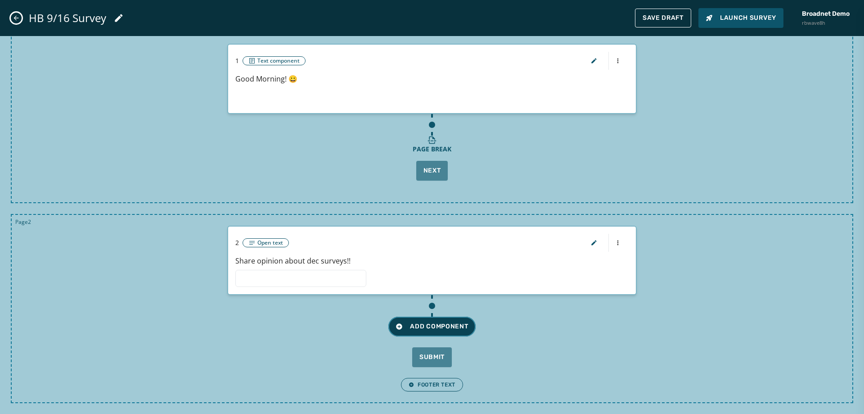
click at [444, 322] on span "Add Component" at bounding box center [432, 326] width 72 height 9
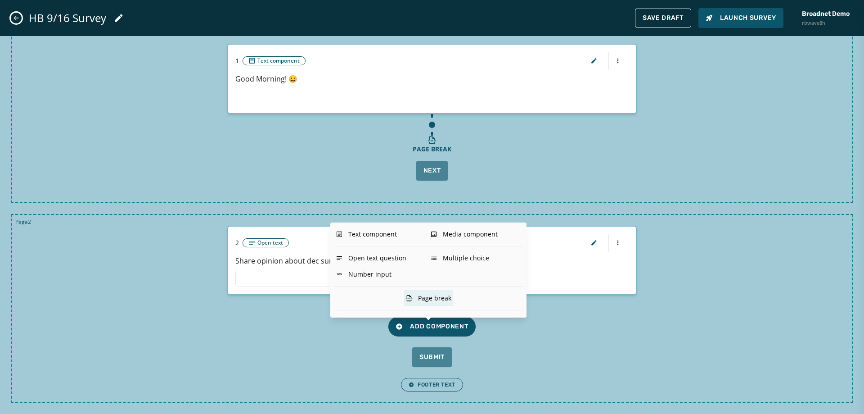
click at [449, 299] on div "Page break" at bounding box center [429, 298] width 50 height 16
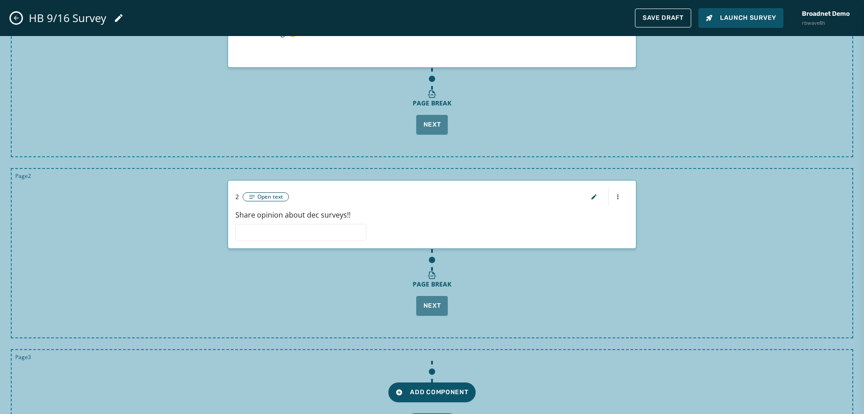
scroll to position [163, 0]
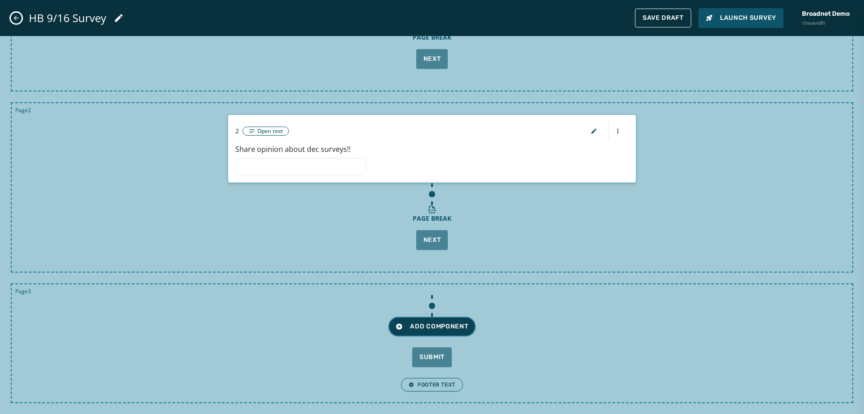
click at [450, 326] on span "Add Component" at bounding box center [432, 326] width 72 height 9
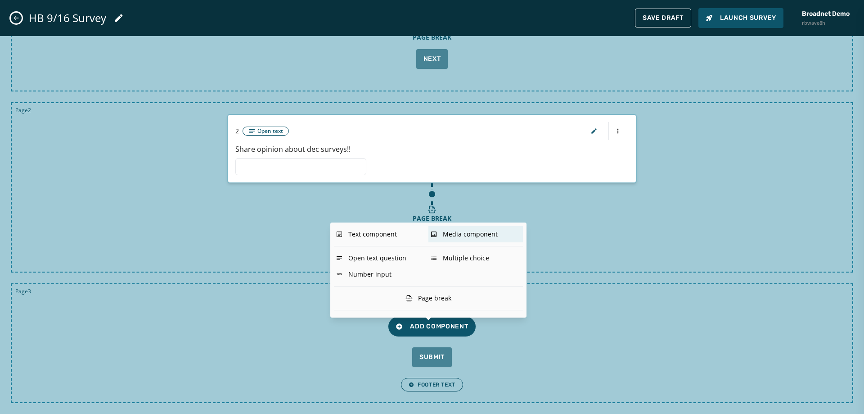
click at [459, 230] on div "Media component" at bounding box center [475, 234] width 95 height 16
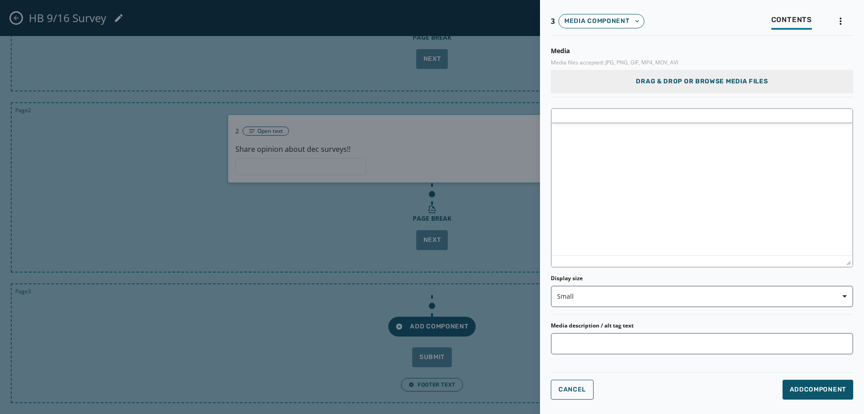
scroll to position [0, 0]
click at [640, 82] on span "Drag & Drop or browse media files" at bounding box center [702, 81] width 132 height 9
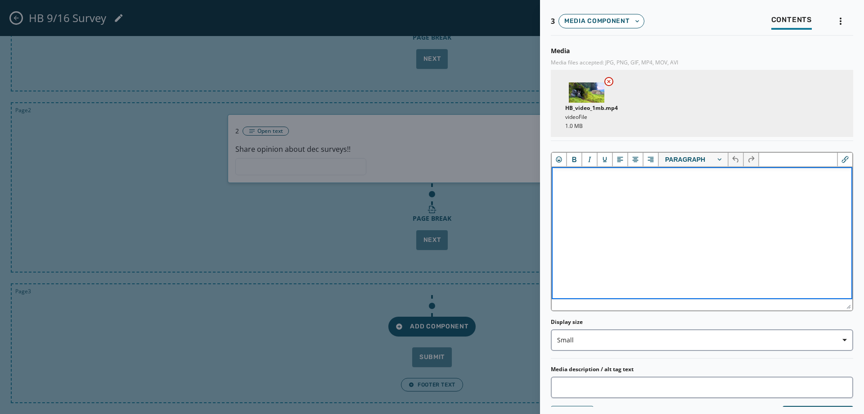
click at [594, 183] on p "Rich Text Area" at bounding box center [702, 179] width 286 height 10
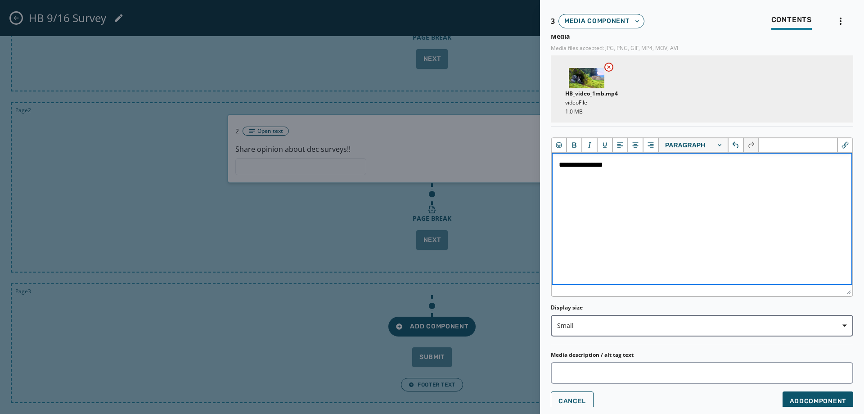
scroll to position [19, 0]
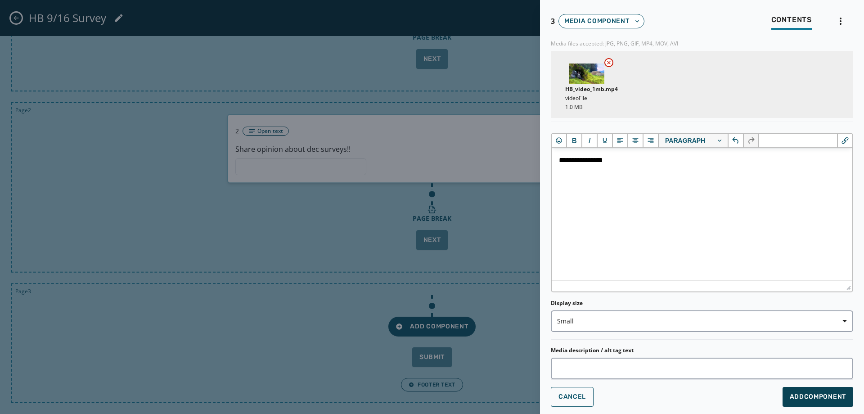
click at [790, 394] on span "Add Component" at bounding box center [818, 396] width 56 height 9
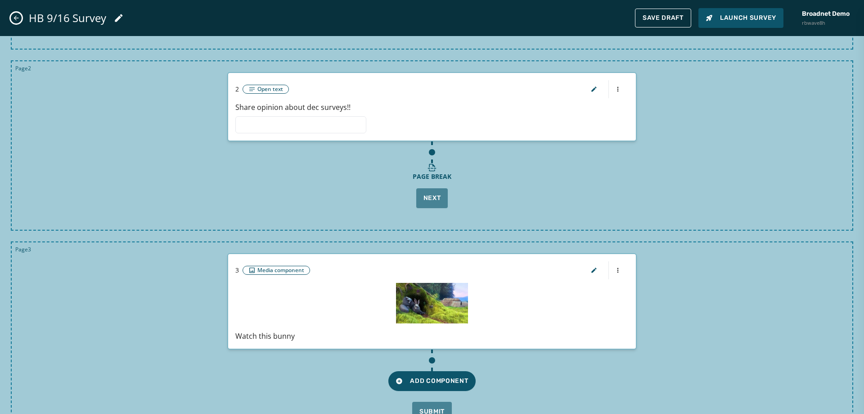
scroll to position [260, 0]
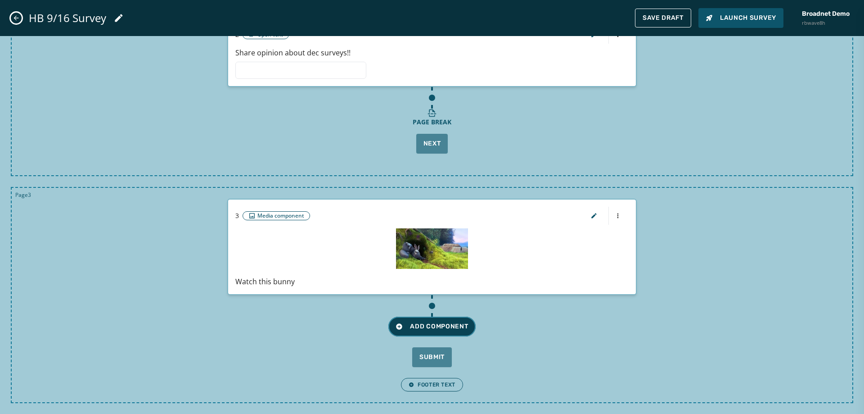
click at [460, 320] on button "Add Component" at bounding box center [431, 326] width 87 height 20
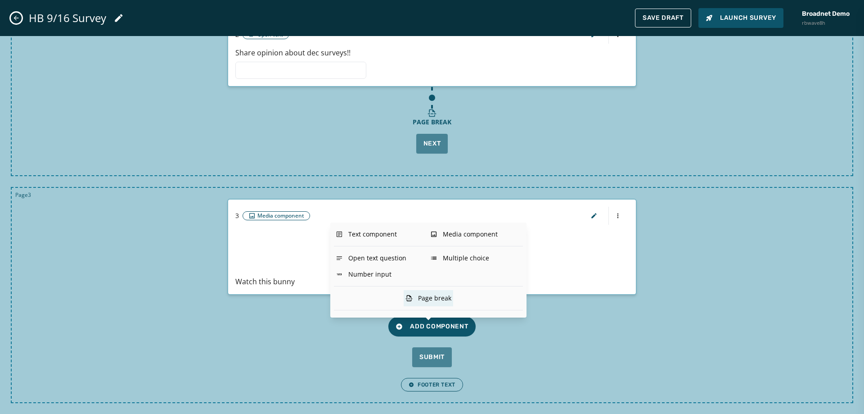
click at [432, 296] on div "Page break" at bounding box center [429, 298] width 50 height 16
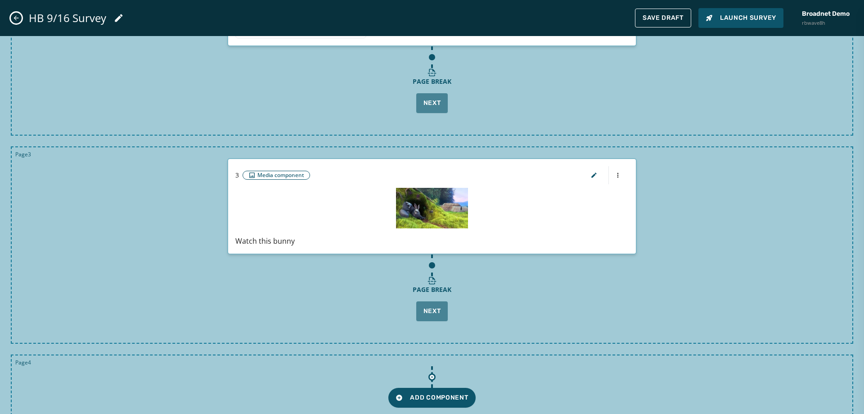
scroll to position [371, 0]
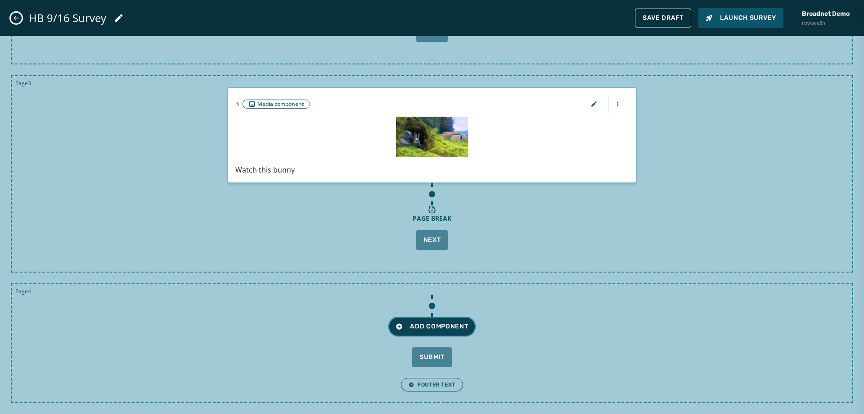
click at [427, 322] on span "Add Component" at bounding box center [432, 326] width 72 height 9
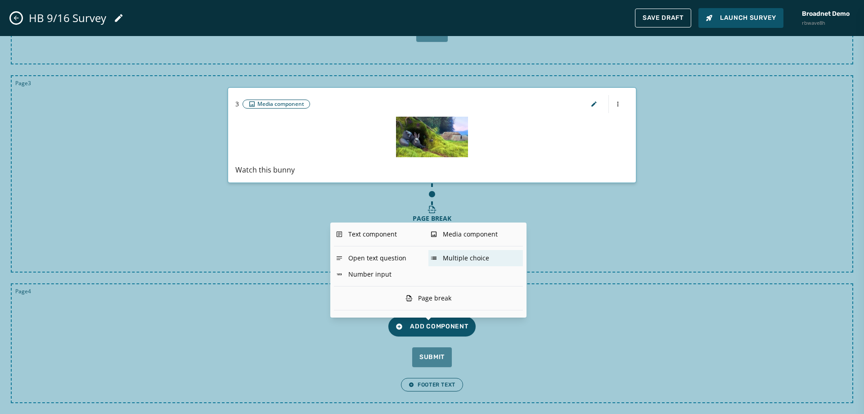
click at [467, 256] on div "Multiple choice" at bounding box center [475, 258] width 95 height 16
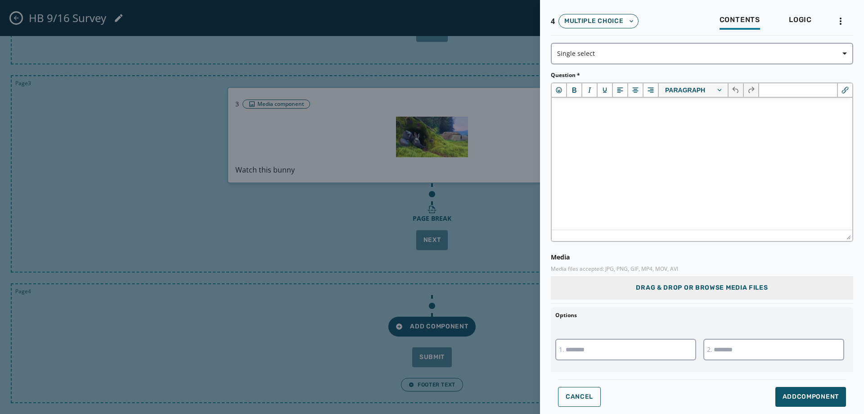
scroll to position [0, 0]
click at [592, 122] on html at bounding box center [702, 110] width 301 height 24
click at [627, 351] on input "text" at bounding box center [625, 349] width 141 height 22
type input "******"
click at [739, 353] on input "text" at bounding box center [773, 349] width 141 height 22
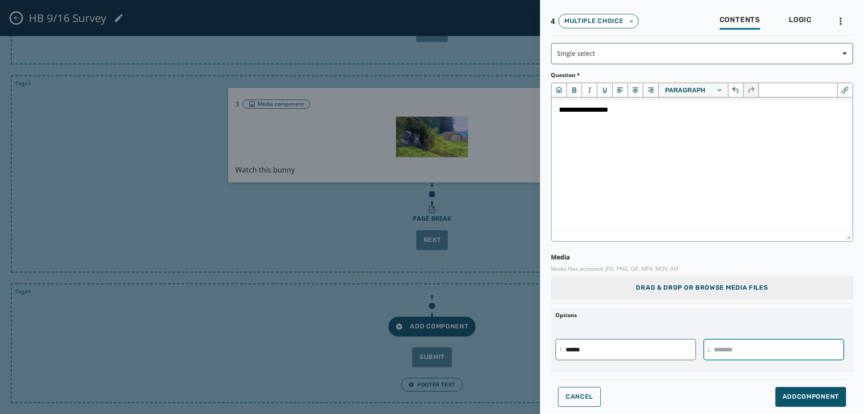
type input "******"
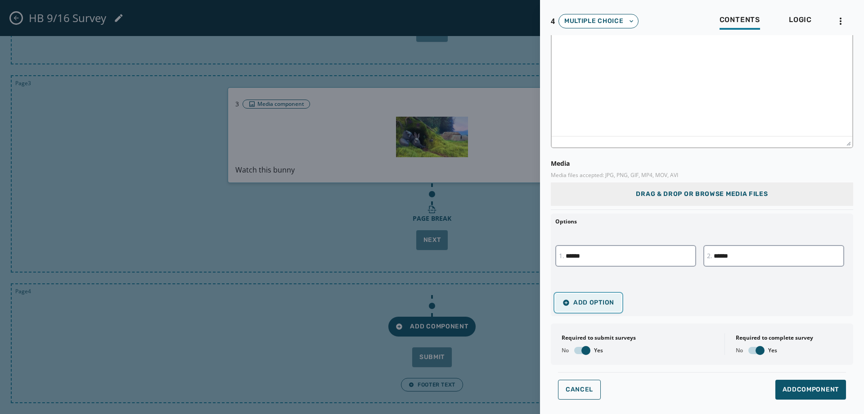
click at [597, 301] on span "Add Option" at bounding box center [589, 302] width 52 height 7
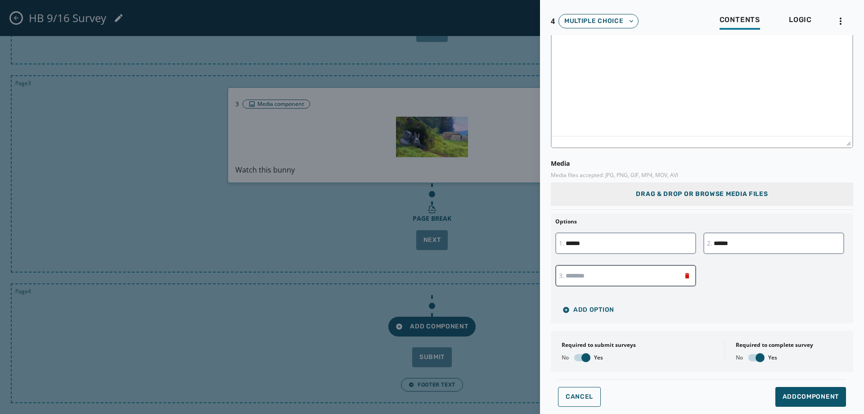
click at [589, 274] on input "text" at bounding box center [625, 276] width 141 height 22
type input "******"
click at [756, 357] on span "button" at bounding box center [760, 357] width 9 height 9
click at [587, 356] on span "button" at bounding box center [585, 357] width 9 height 9
click at [807, 396] on span "Add Component" at bounding box center [811, 396] width 56 height 9
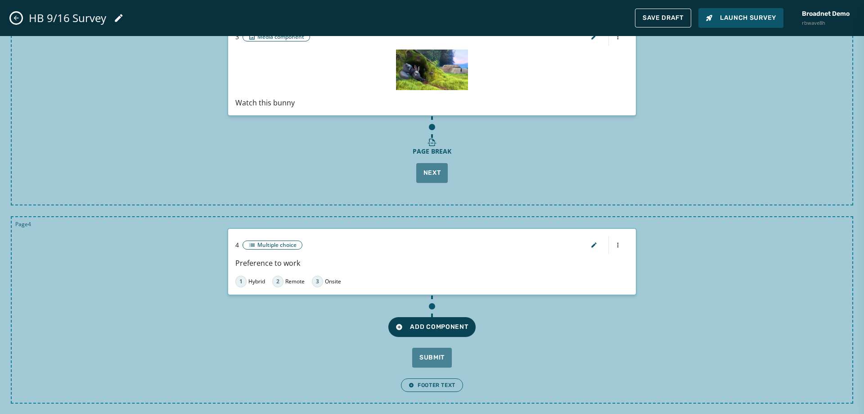
scroll to position [439, 0]
click at [441, 329] on span "Add Component" at bounding box center [432, 326] width 72 height 9
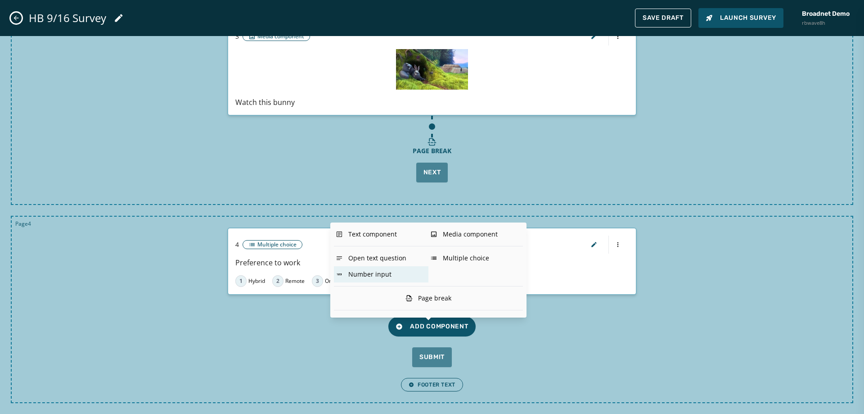
click at [377, 280] on div "Number input" at bounding box center [381, 274] width 95 height 16
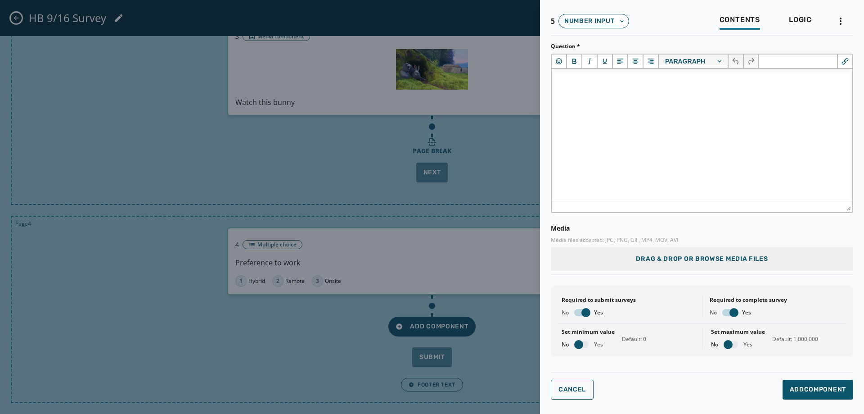
scroll to position [0, 0]
click at [498, 363] on div at bounding box center [432, 207] width 864 height 414
click at [563, 390] on span "Cancel" at bounding box center [572, 389] width 27 height 7
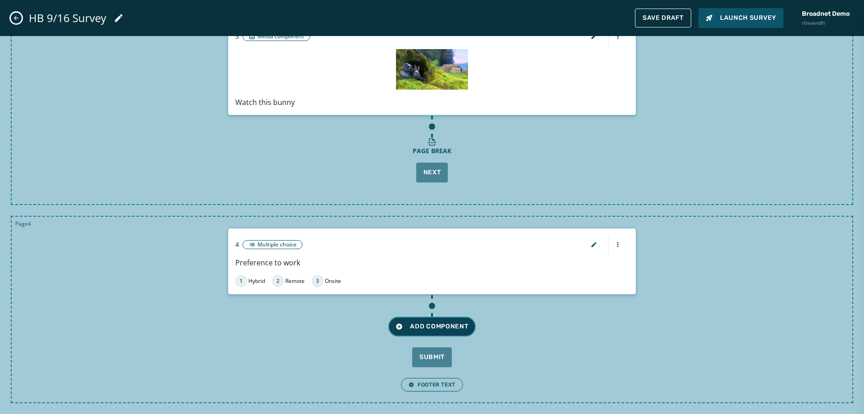
click at [453, 329] on span "Add Component" at bounding box center [432, 326] width 72 height 9
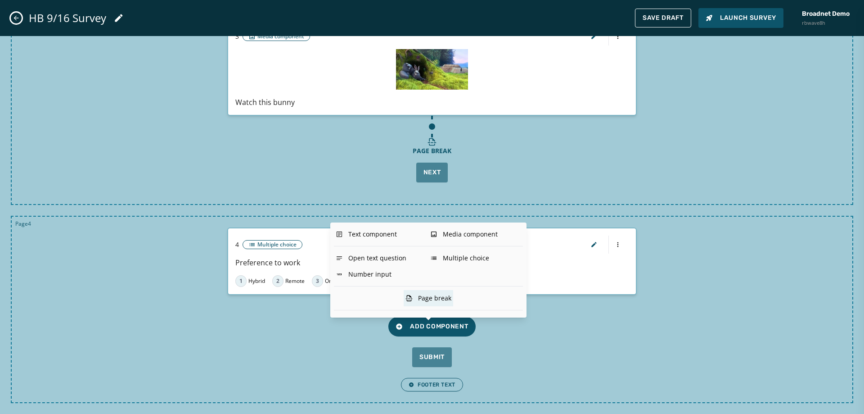
click at [446, 302] on div "Page break" at bounding box center [429, 298] width 50 height 16
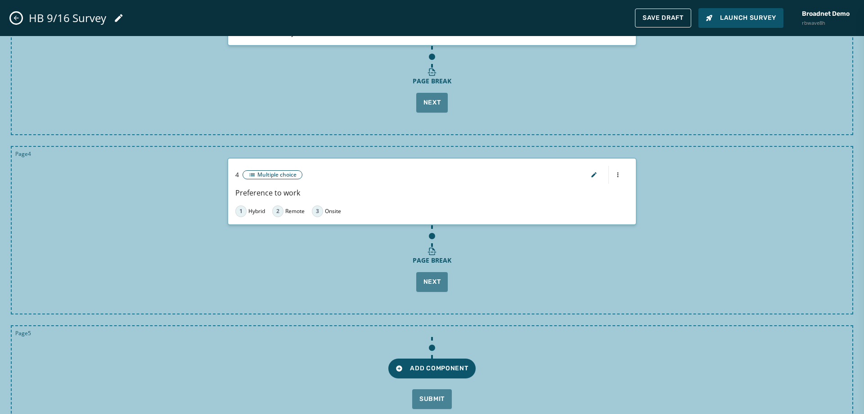
scroll to position [550, 0]
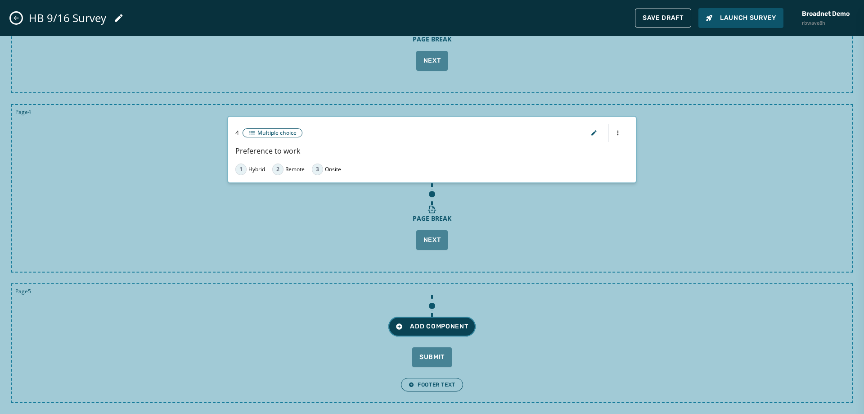
click at [435, 331] on button "Add Component" at bounding box center [431, 326] width 87 height 20
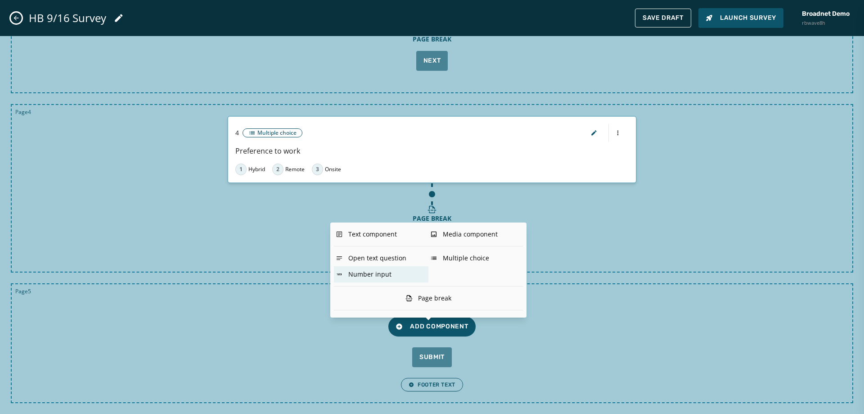
click at [374, 270] on div "Number input" at bounding box center [381, 274] width 95 height 16
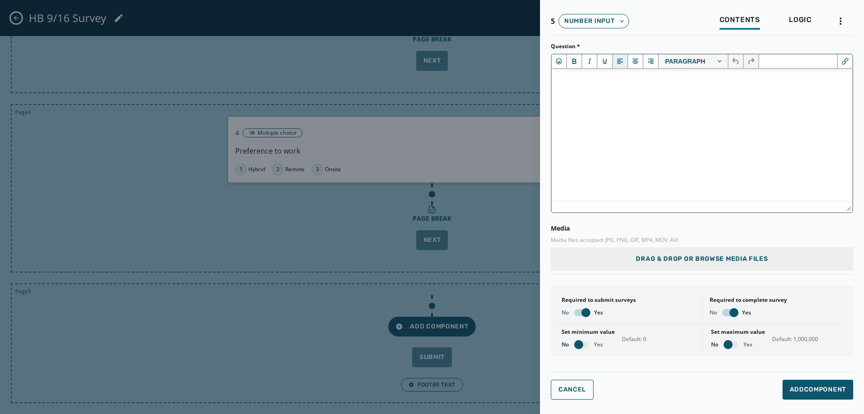
scroll to position [0, 0]
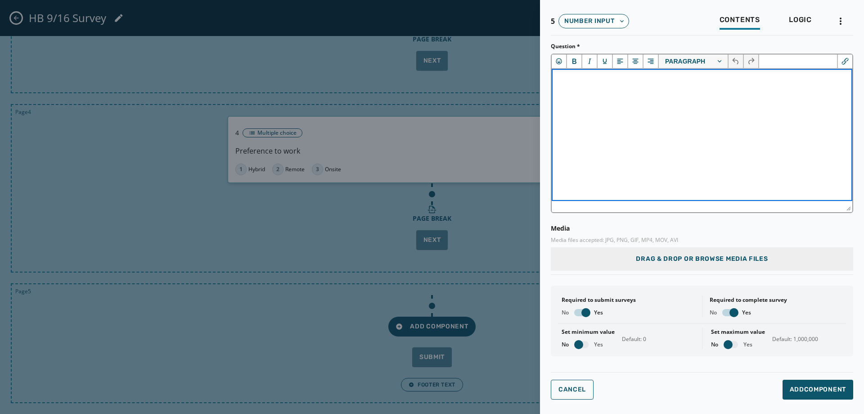
click at [573, 93] on html at bounding box center [702, 81] width 301 height 24
click at [591, 313] on div "No Yes" at bounding box center [599, 312] width 74 height 7
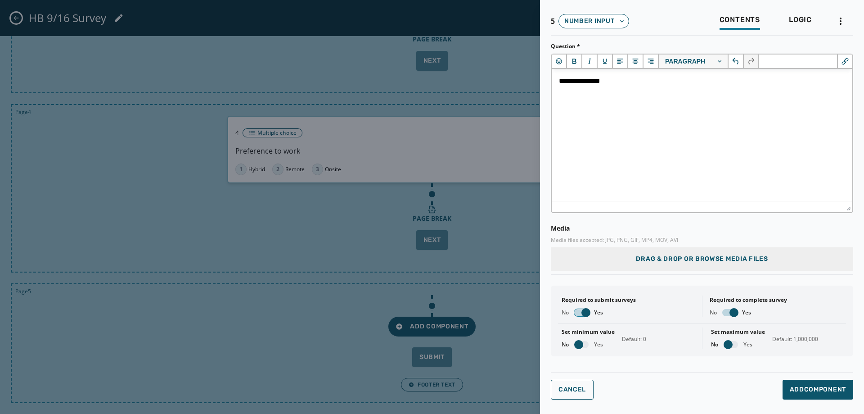
click at [587, 313] on span "button" at bounding box center [585, 312] width 9 height 9
drag, startPoint x: 737, startPoint y: 311, endPoint x: 732, endPoint y: 314, distance: 5.9
click at [738, 311] on span "button" at bounding box center [734, 312] width 9 height 9
click at [581, 343] on span "button" at bounding box center [578, 344] width 9 height 9
click at [729, 347] on span "button" at bounding box center [728, 344] width 9 height 9
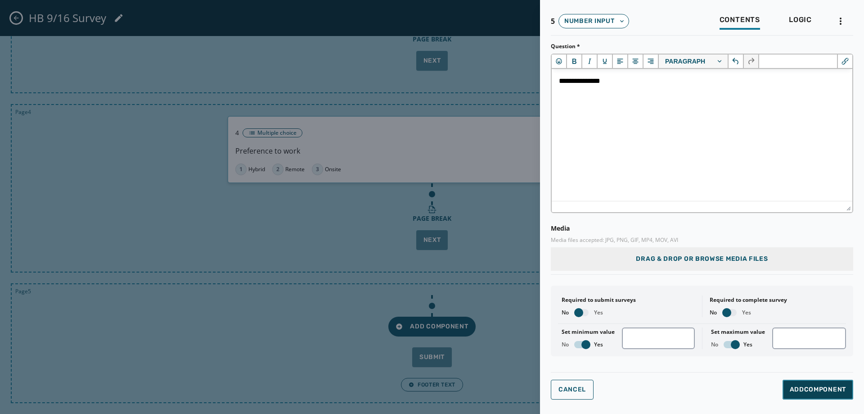
click at [819, 392] on span "Add Component" at bounding box center [818, 389] width 56 height 9
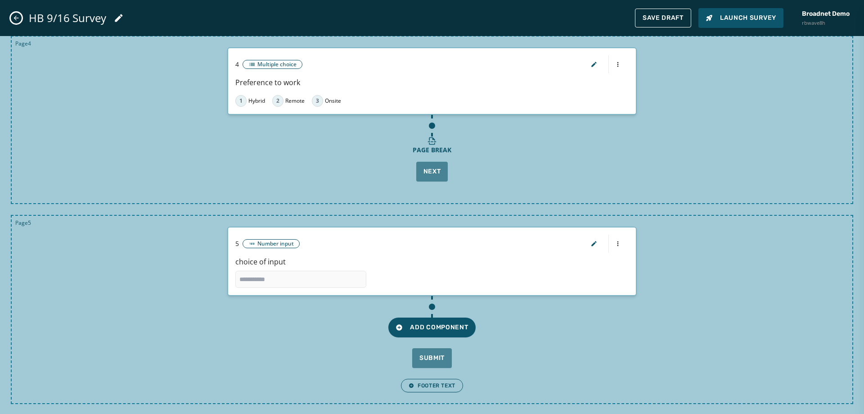
scroll to position [620, 0]
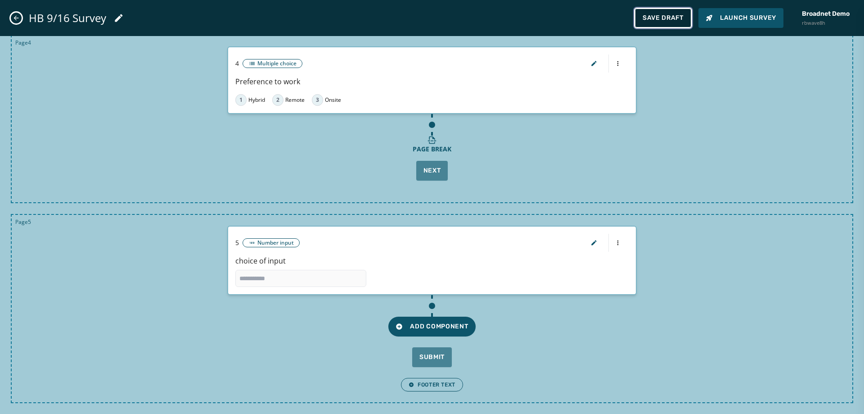
click at [662, 13] on button "Save Draft" at bounding box center [663, 18] width 56 height 19
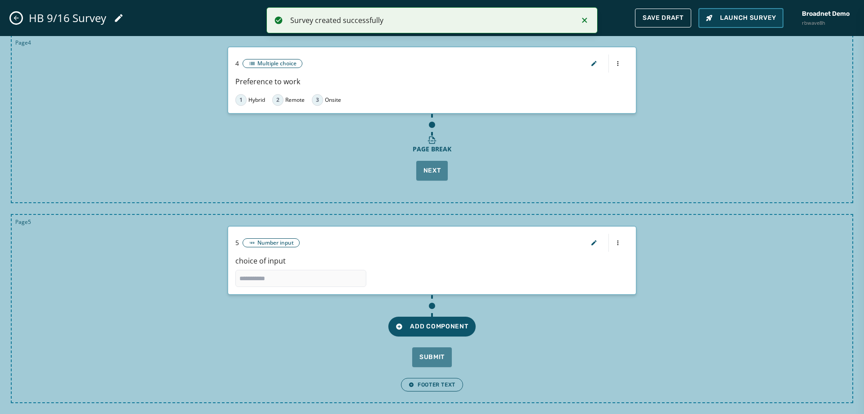
click at [736, 24] on button "Launch Survey" at bounding box center [740, 18] width 85 height 20
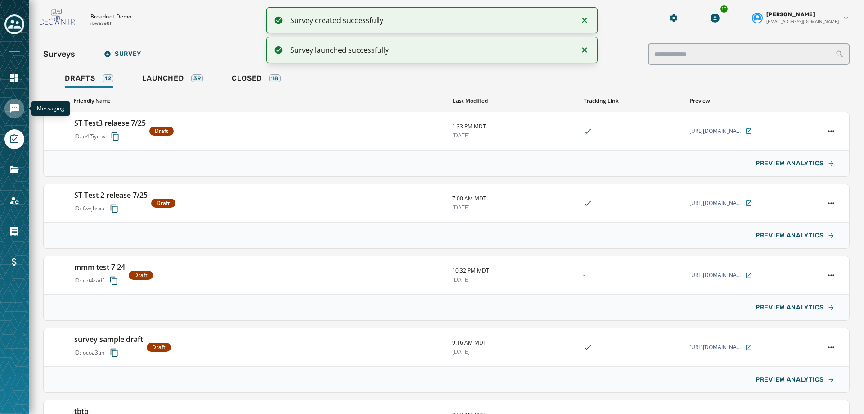
click at [22, 111] on link "Navigate to Messaging" at bounding box center [15, 109] width 20 height 20
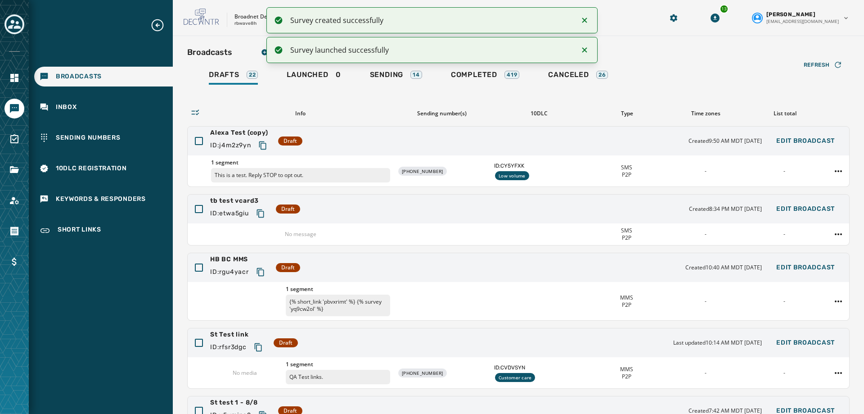
click at [586, 22] on icon "Notifications (F8)" at bounding box center [584, 20] width 5 height 5
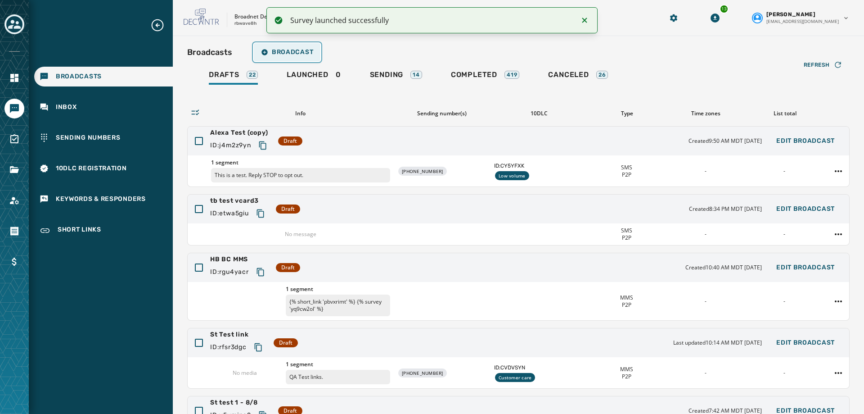
click at [293, 50] on span "Broadcast" at bounding box center [287, 52] width 52 height 7
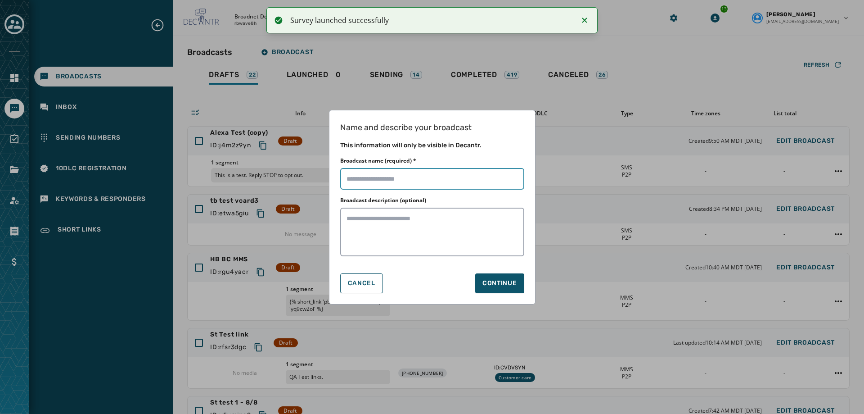
click at [370, 170] on input "Broadcast name (required) *" at bounding box center [432, 179] width 184 height 22
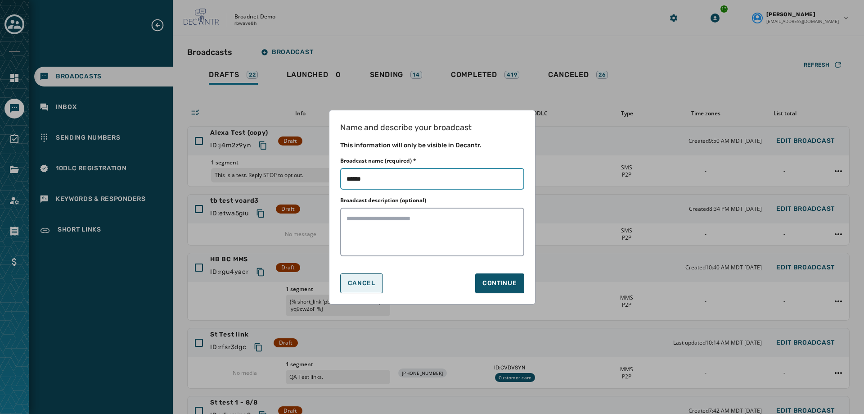
type input "*****"
click at [364, 286] on span "Cancel" at bounding box center [361, 282] width 27 height 7
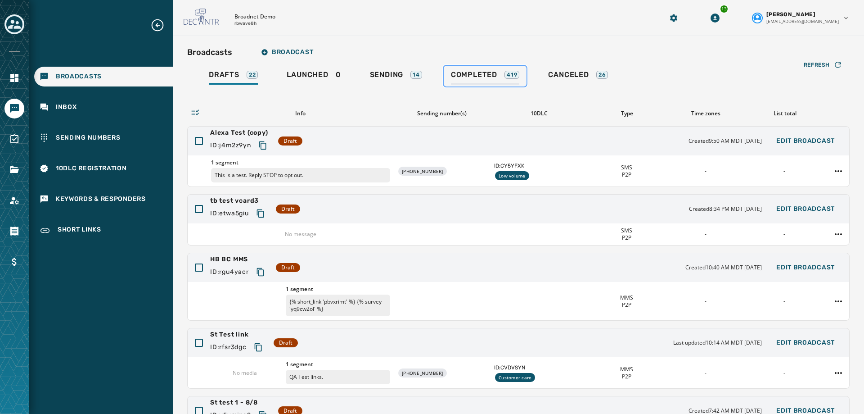
click at [495, 72] on span "Completed" at bounding box center [474, 74] width 46 height 9
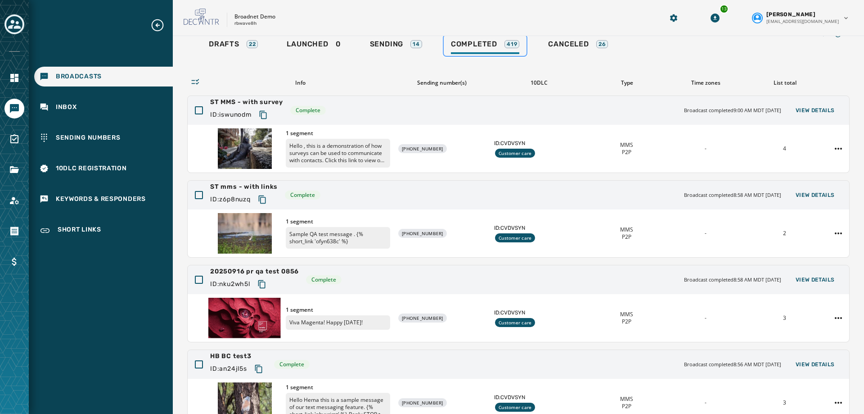
scroll to position [90, 0]
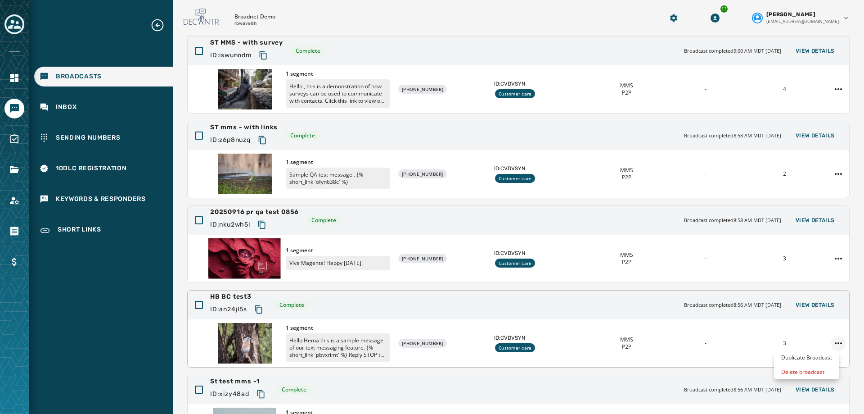
click at [828, 341] on html "Broadcasts Inbox Sending Numbers 10DLC Registration Keywords & Responders Short…" at bounding box center [432, 207] width 864 height 414
click at [784, 353] on div "Duplicate Broadcast" at bounding box center [806, 357] width 65 height 14
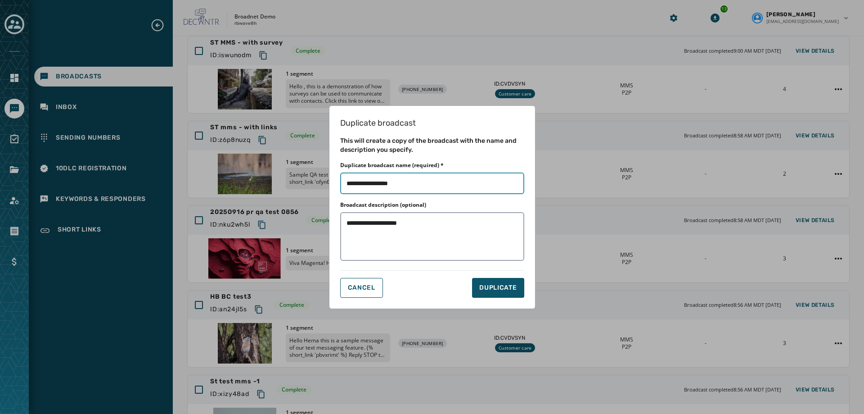
drag, startPoint x: 378, startPoint y: 183, endPoint x: 471, endPoint y: 189, distance: 93.8
click at [471, 189] on input "Duplicate broadcast name (required) *" at bounding box center [432, 183] width 184 height 22
type input "**********"
click at [429, 231] on textarea "**********" at bounding box center [432, 236] width 184 height 49
type textarea "**********"
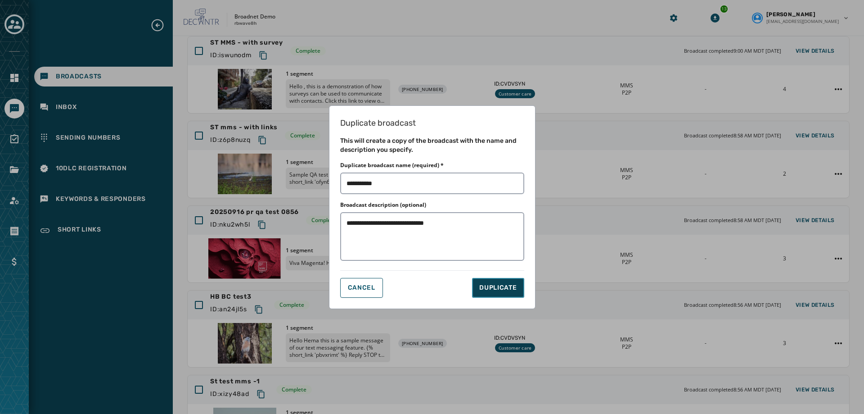
click at [499, 292] on button "DUPLICATE" at bounding box center [498, 288] width 52 height 20
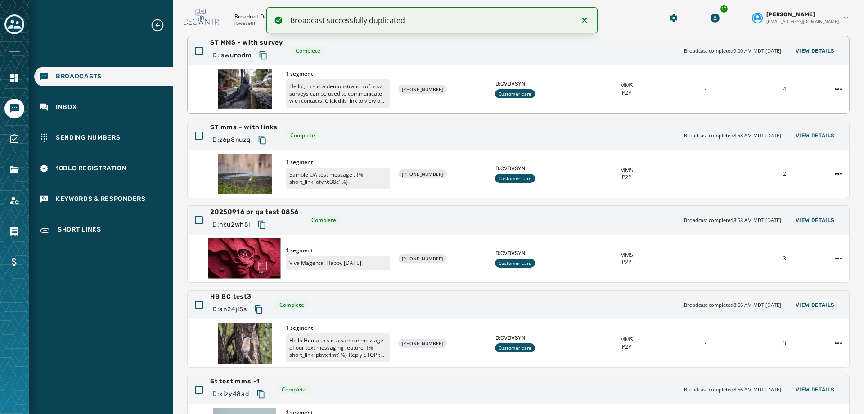
scroll to position [0, 0]
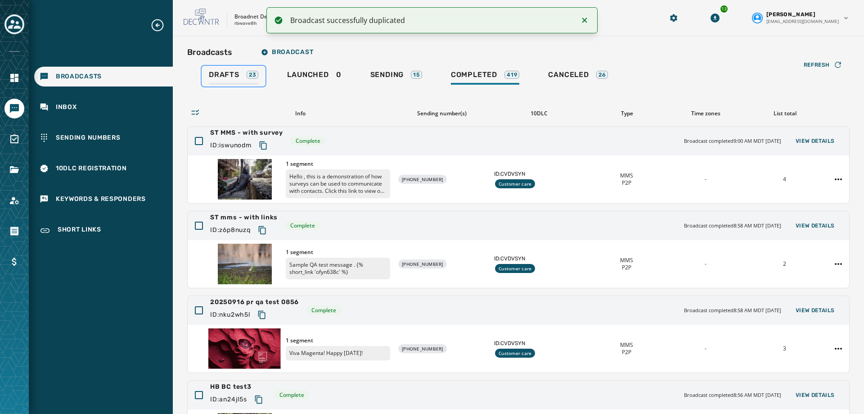
click at [223, 83] on div "Drafts 23" at bounding box center [234, 77] width 50 height 14
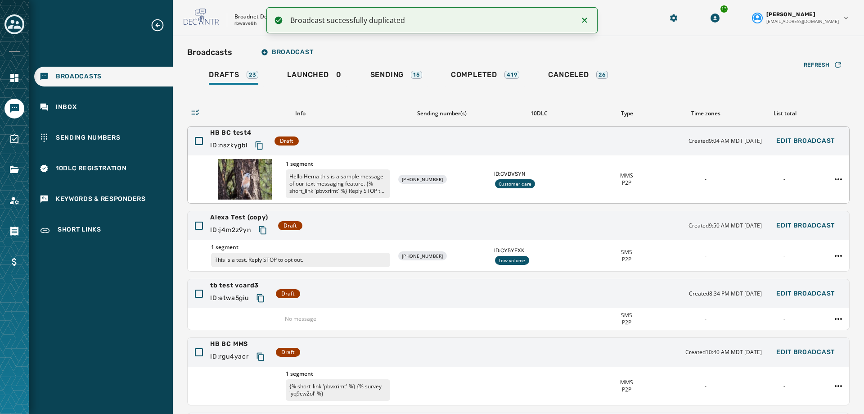
click at [224, 135] on span "HB BC test4" at bounding box center [238, 132] width 57 height 9
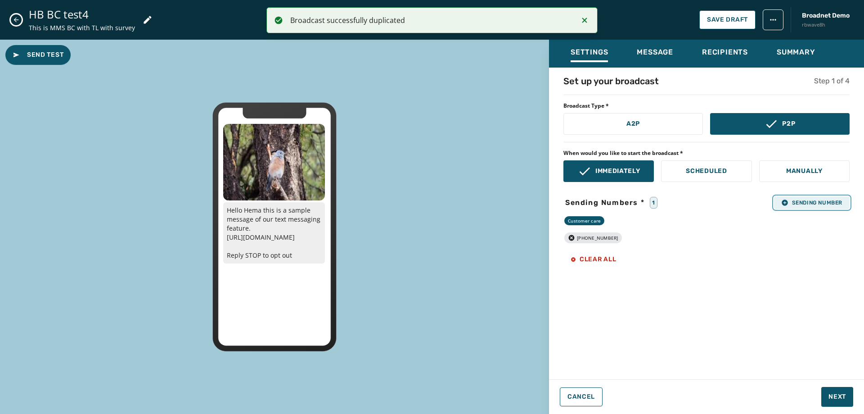
click at [795, 199] on span "Sending Number" at bounding box center [811, 202] width 61 height 7
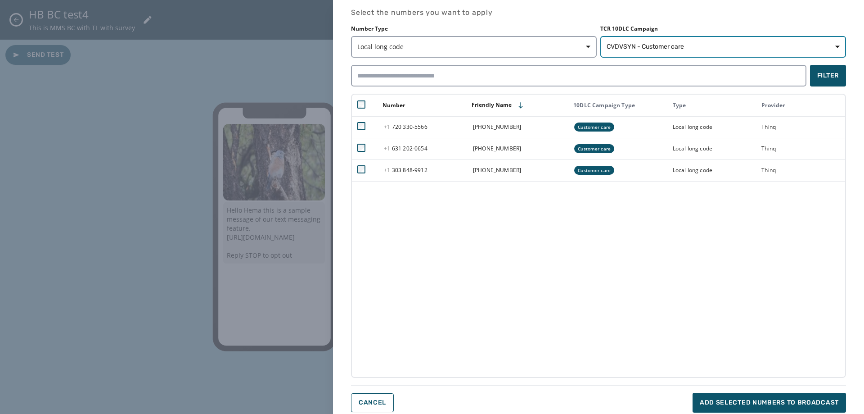
click at [691, 50] on span "CVDVSYN - Customer care" at bounding box center [723, 46] width 233 height 9
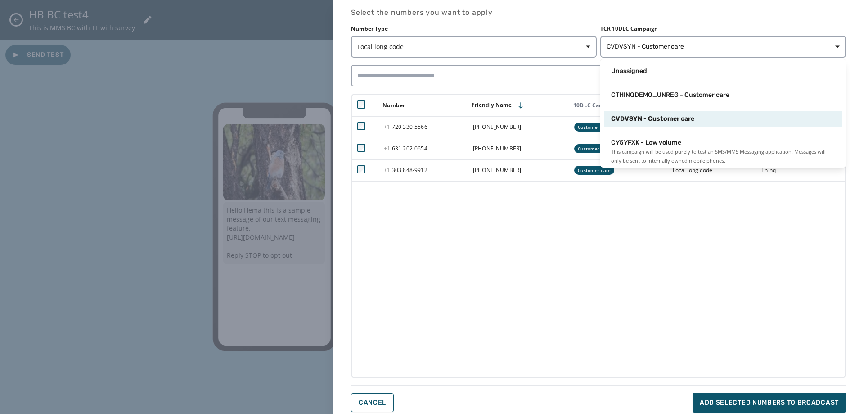
click at [668, 120] on span "CVDVSYN - Customer care" at bounding box center [652, 118] width 83 height 9
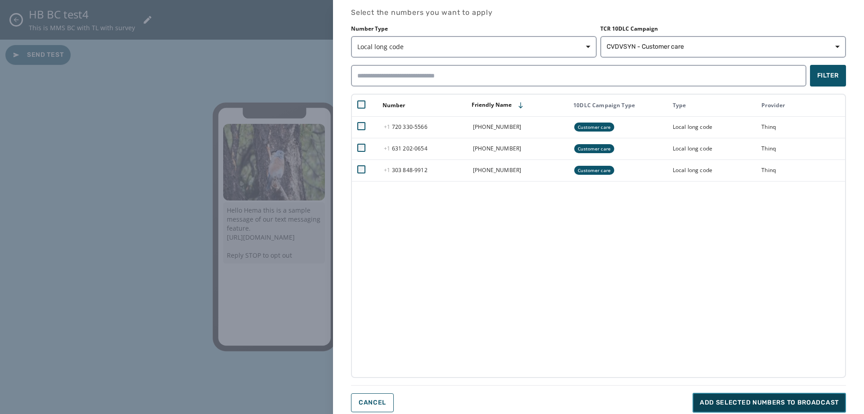
click at [803, 398] on span "Add selected numbers to broadcast" at bounding box center [769, 402] width 139 height 9
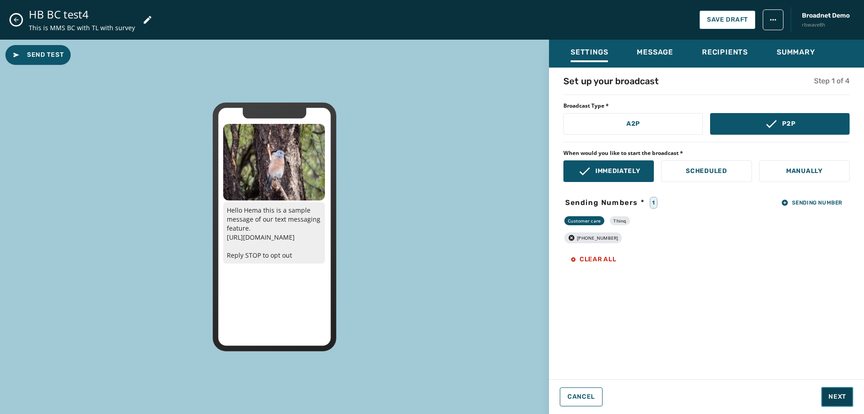
click at [831, 396] on span "Next" at bounding box center [838, 396] width 18 height 9
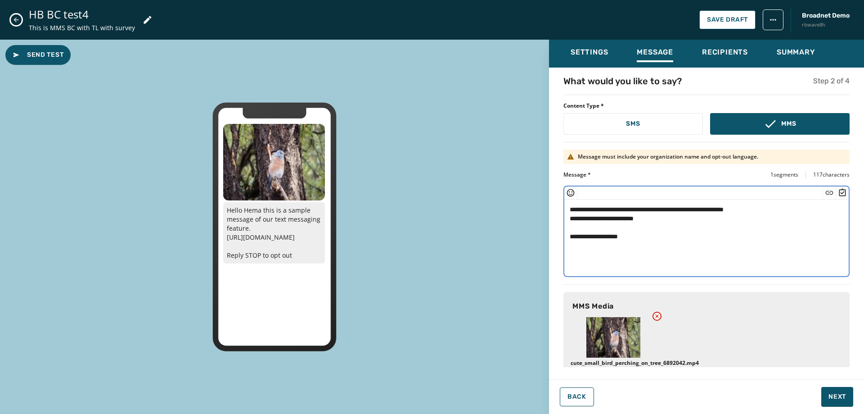
drag, startPoint x: 647, startPoint y: 213, endPoint x: 657, endPoint y: 219, distance: 11.9
click at [657, 219] on textarea "**********" at bounding box center [703, 236] width 278 height 74
click at [840, 189] on icon "Insert Survey" at bounding box center [842, 192] width 9 height 9
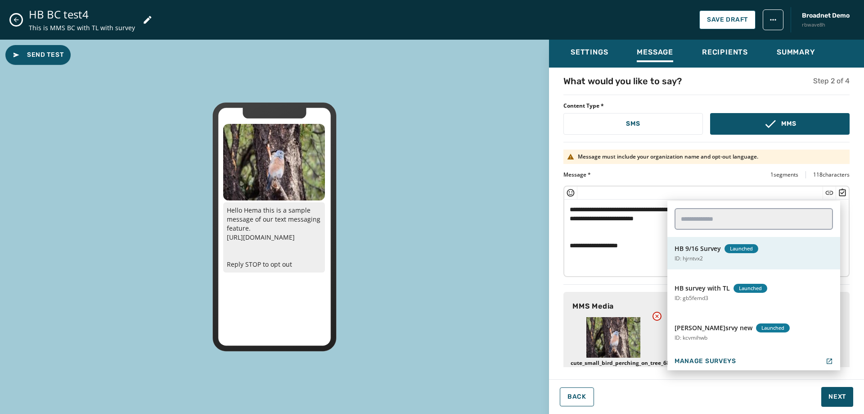
click at [700, 245] on span "HB 9/16 Survey" at bounding box center [698, 248] width 46 height 9
type textarea "**********"
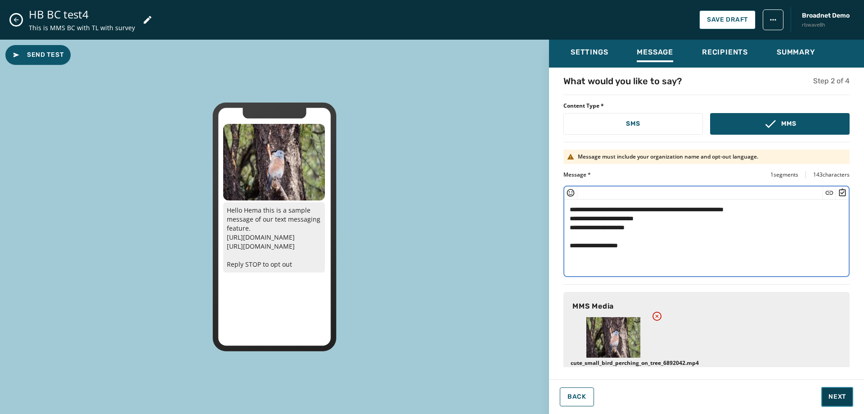
click at [842, 399] on span "Next" at bounding box center [838, 396] width 18 height 9
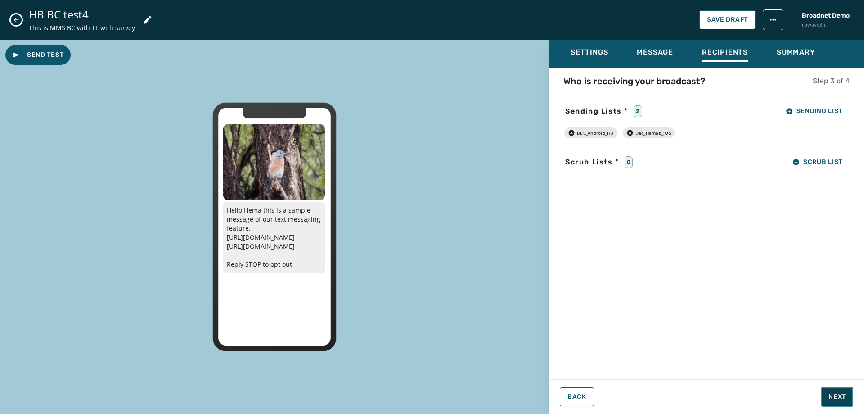
click at [842, 399] on span "Next" at bounding box center [838, 396] width 18 height 9
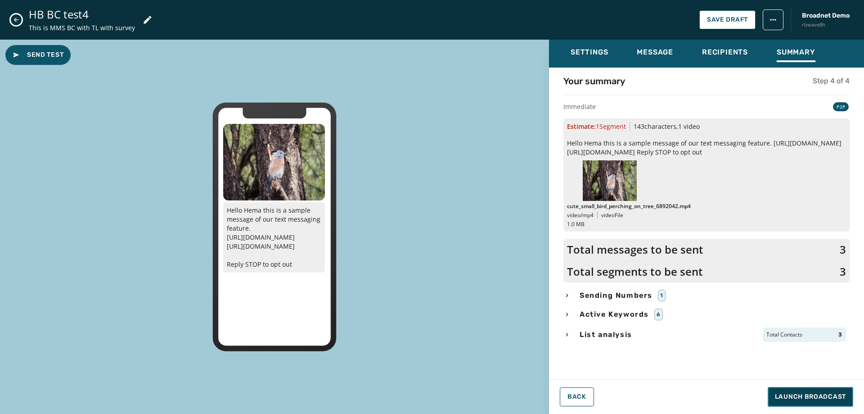
click at [842, 399] on span "Launch Broadcast" at bounding box center [810, 396] width 71 height 9
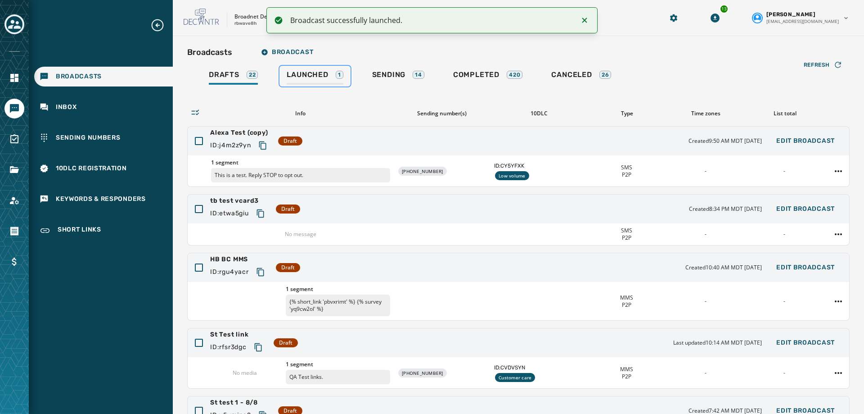
click at [325, 68] on link "Launched 1" at bounding box center [314, 76] width 71 height 21
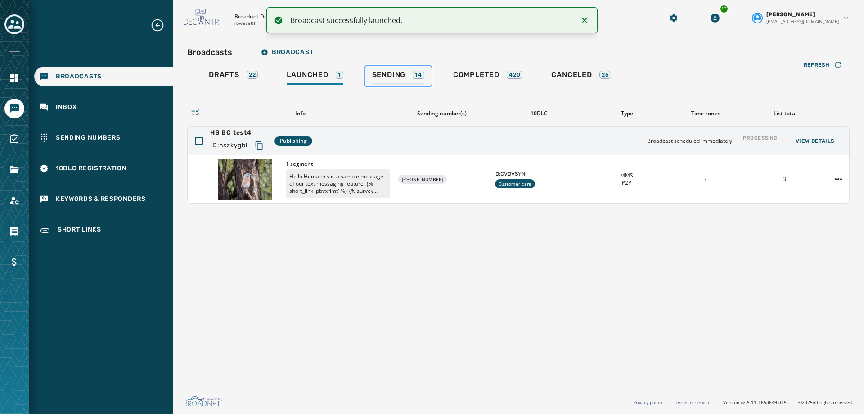
click at [388, 79] on div "Sending 14" at bounding box center [398, 77] width 52 height 14
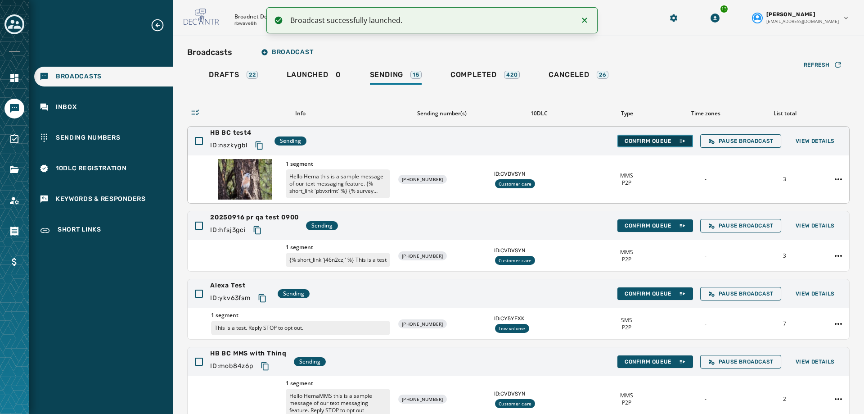
click at [628, 135] on button "Confirm Queue" at bounding box center [655, 141] width 76 height 13
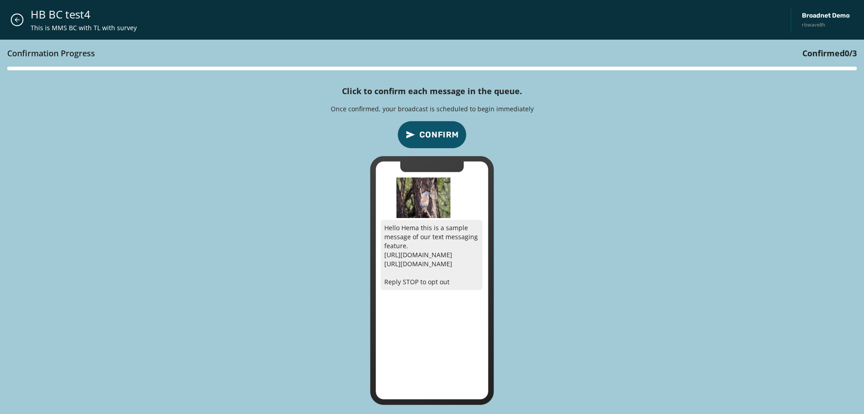
click at [441, 142] on button "Confirm" at bounding box center [431, 135] width 69 height 28
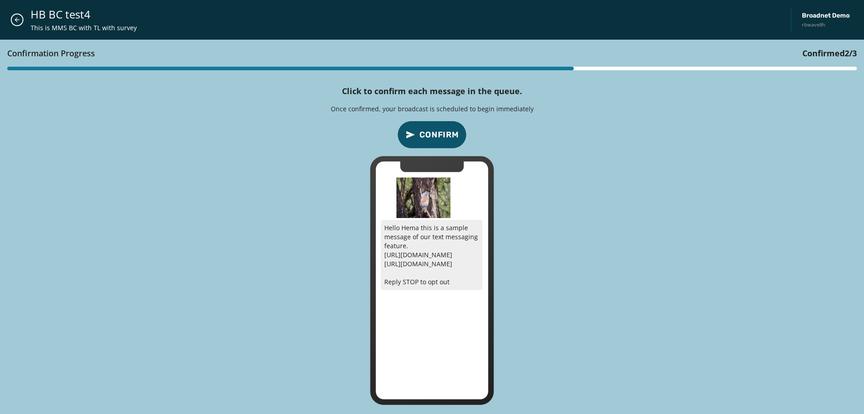
click at [441, 142] on button "Confirm" at bounding box center [431, 135] width 69 height 28
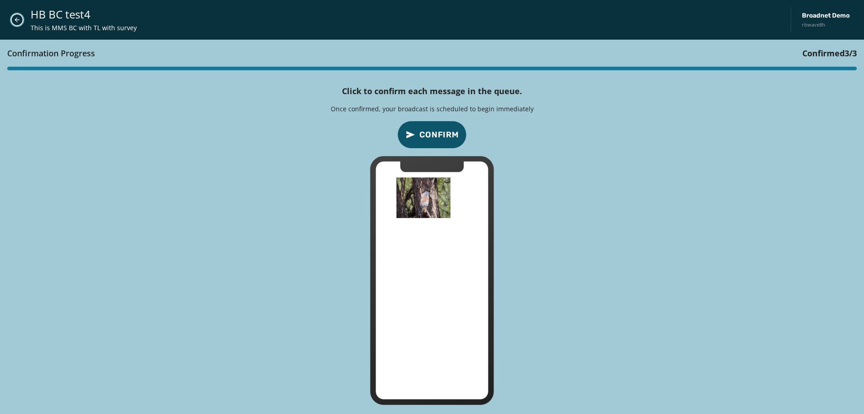
click at [12, 22] on button "Close admin drawer" at bounding box center [17, 20] width 13 height 13
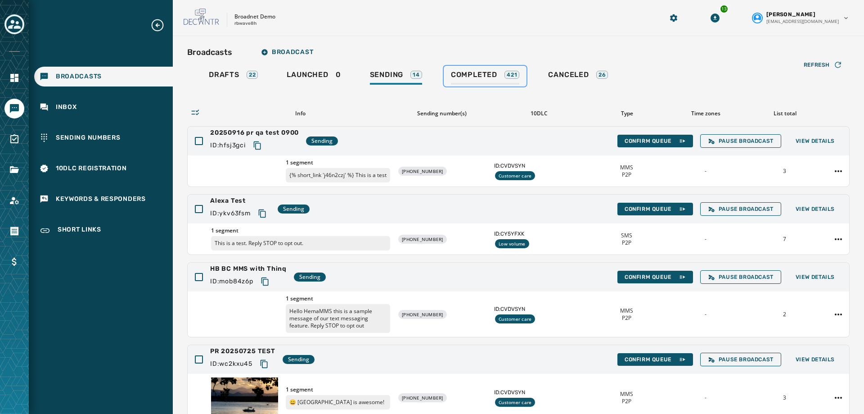
click at [460, 71] on span "Completed" at bounding box center [474, 74] width 46 height 9
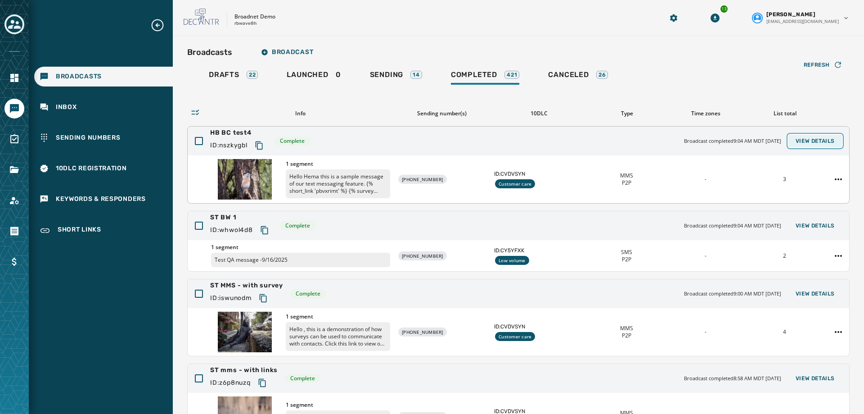
click at [796, 139] on span "View Details" at bounding box center [815, 140] width 39 height 7
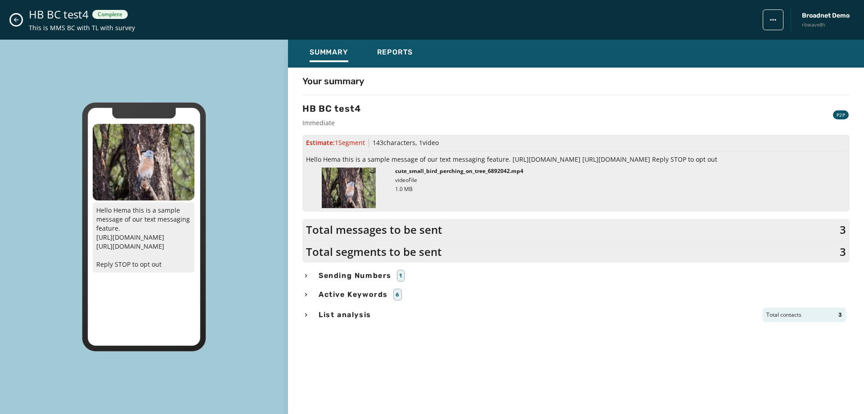
click at [17, 20] on icon "Close admin drawer" at bounding box center [16, 19] width 7 height 7
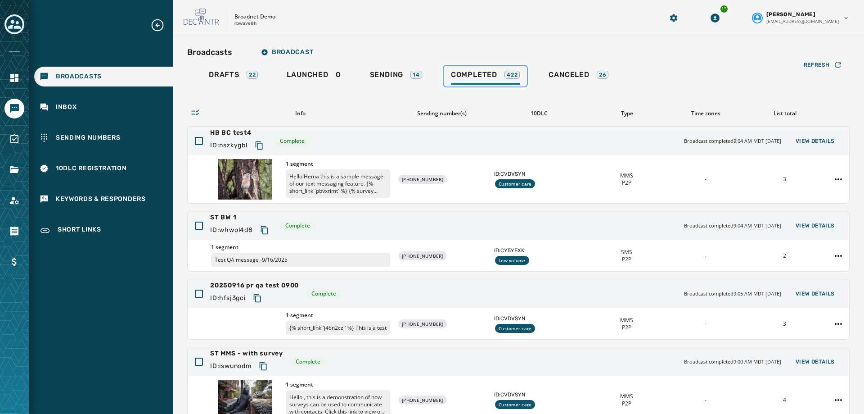
click at [480, 74] on span "Completed" at bounding box center [474, 74] width 46 height 9
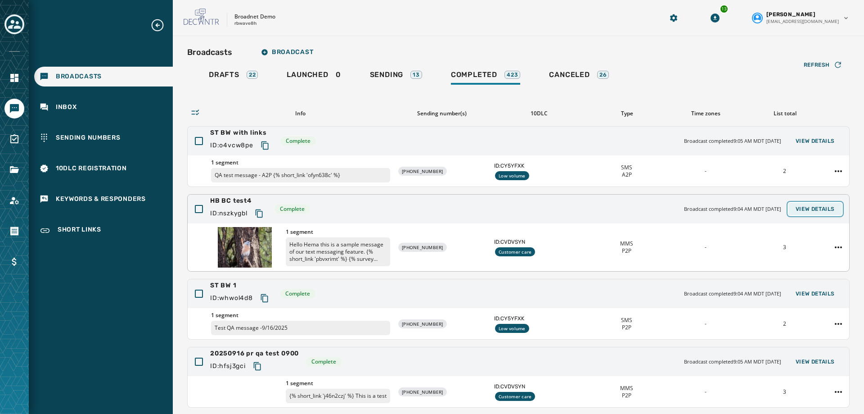
click at [818, 205] on button "View Details" at bounding box center [815, 209] width 54 height 13
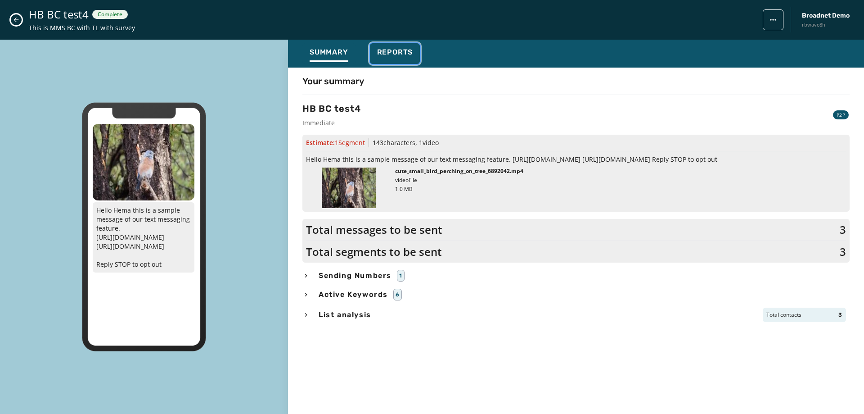
click at [391, 53] on span "Reports" at bounding box center [395, 52] width 36 height 9
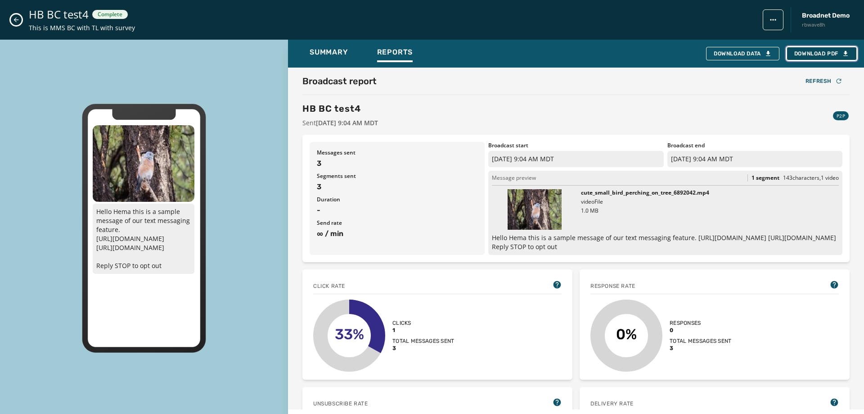
click at [824, 50] on span "Download PDF" at bounding box center [821, 53] width 55 height 7
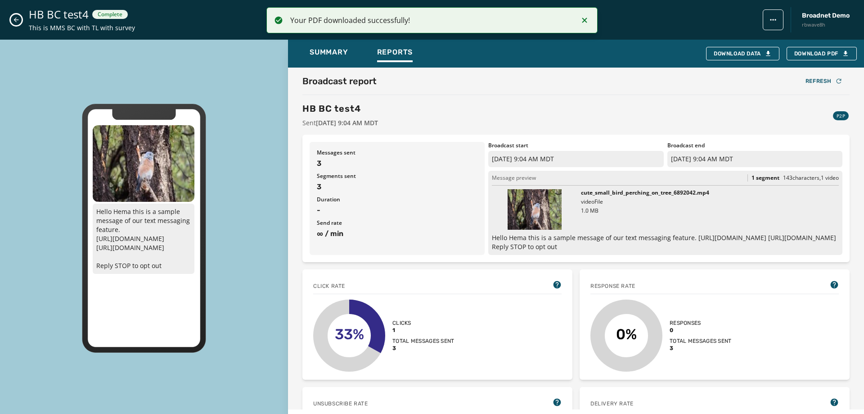
click at [12, 20] on button "Close admin drawer" at bounding box center [16, 19] width 11 height 11
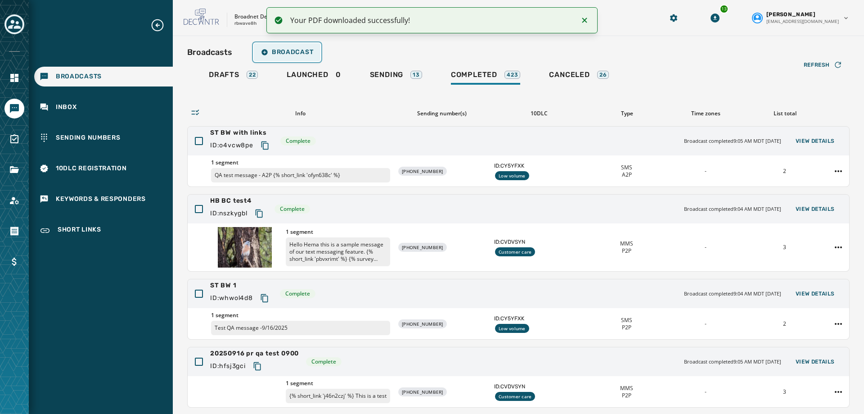
click at [290, 57] on button "Broadcast" at bounding box center [287, 52] width 67 height 18
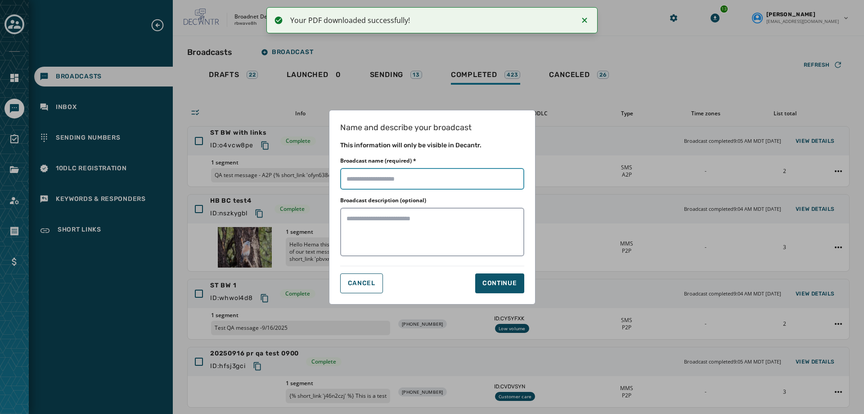
click at [381, 173] on input "Broadcast name (required) *" at bounding box center [432, 179] width 184 height 22
click at [755, 64] on div "Name and describe your broadcast This information will only be visible in Decan…" at bounding box center [432, 207] width 864 height 414
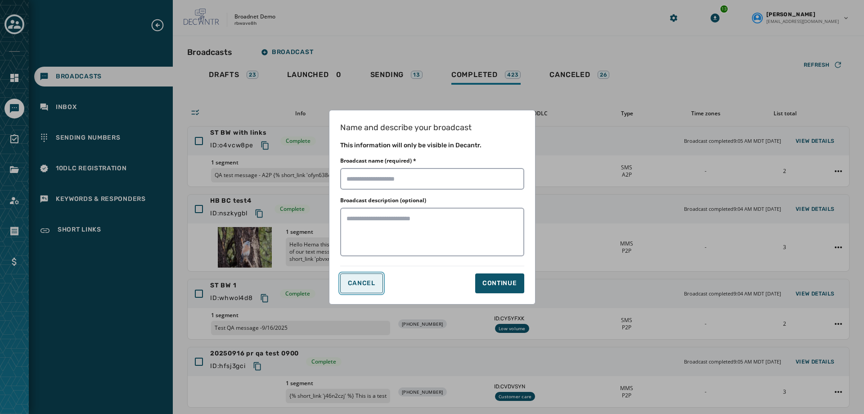
click at [355, 288] on button "Cancel" at bounding box center [361, 283] width 43 height 20
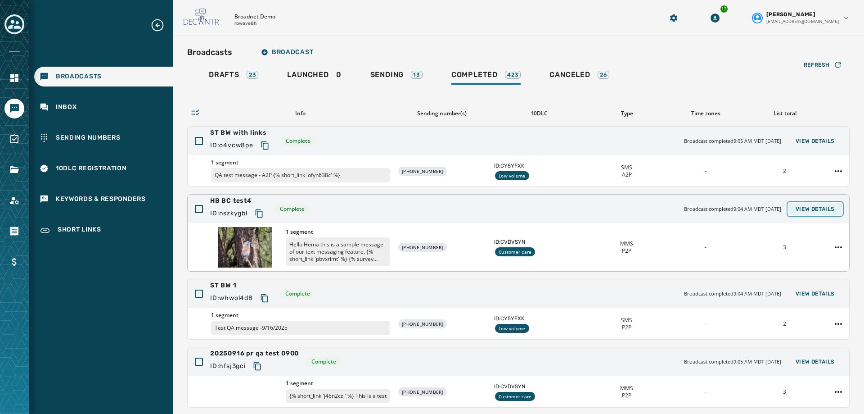
click at [820, 213] on button "View Details" at bounding box center [815, 209] width 54 height 13
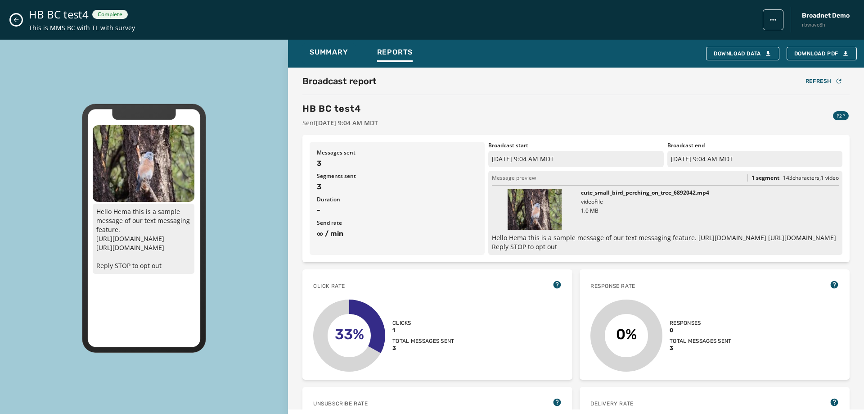
click at [21, 23] on div "HB BC test4 Complete This is MMS BC with TL with survey Broadnet Demo rbwave8h" at bounding box center [432, 20] width 864 height 40
click at [17, 22] on icon "Close admin drawer" at bounding box center [16, 19] width 7 height 7
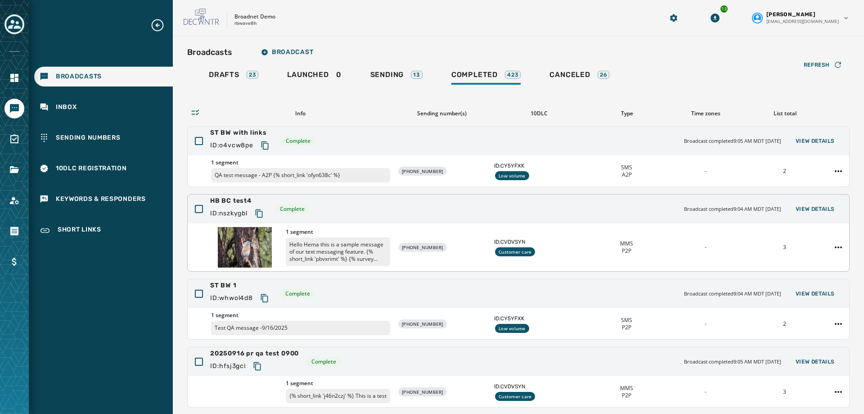
click at [828, 250] on div at bounding box center [839, 247] width 22 height 14
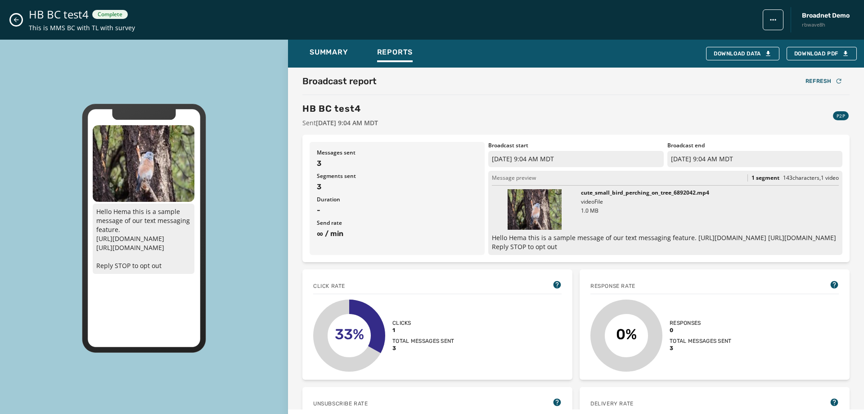
click at [11, 23] on button "Close admin drawer" at bounding box center [16, 19] width 11 height 11
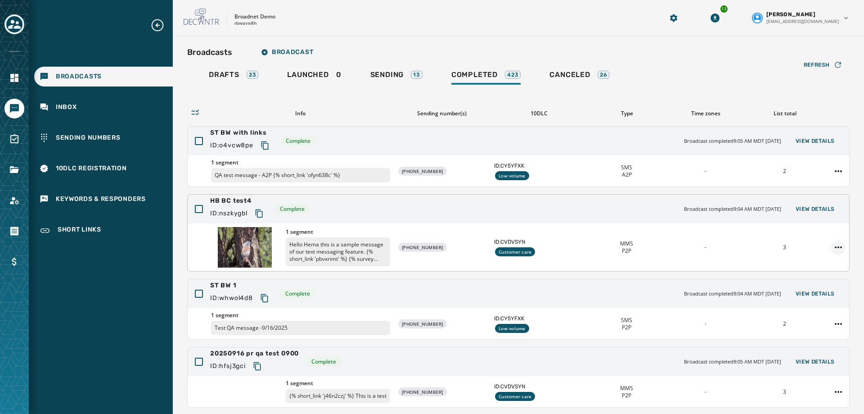
click at [830, 242] on html "Broadcasts Inbox Sending Numbers 10DLC Registration Keywords & Responders Short…" at bounding box center [432, 207] width 864 height 414
click at [805, 255] on div "Duplicate Broadcast" at bounding box center [806, 261] width 65 height 14
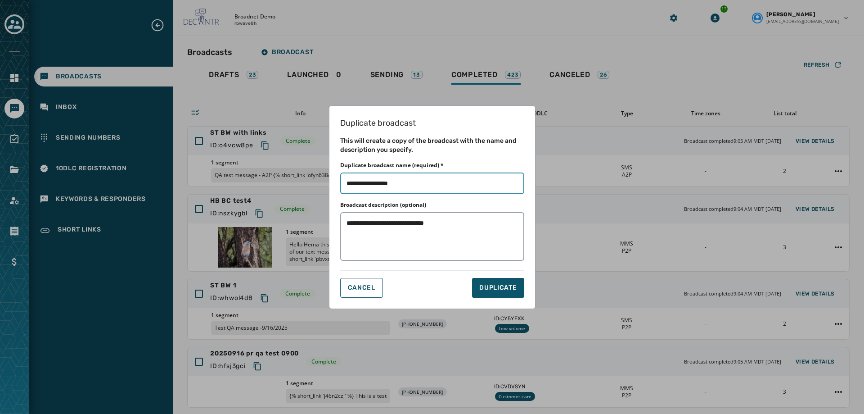
drag, startPoint x: 378, startPoint y: 186, endPoint x: 420, endPoint y: 190, distance: 42.5
click at [420, 190] on input "Duplicate broadcast name (required) *" at bounding box center [432, 183] width 184 height 22
type input "**********"
click at [459, 250] on textarea "**********" at bounding box center [432, 236] width 184 height 49
click at [452, 224] on textarea "**********" at bounding box center [432, 236] width 184 height 49
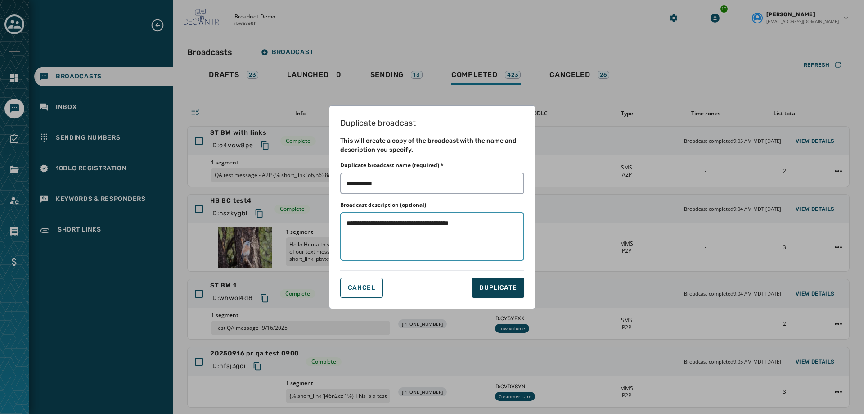
type textarea "**********"
click at [483, 281] on button "DUPLICATE" at bounding box center [498, 288] width 52 height 20
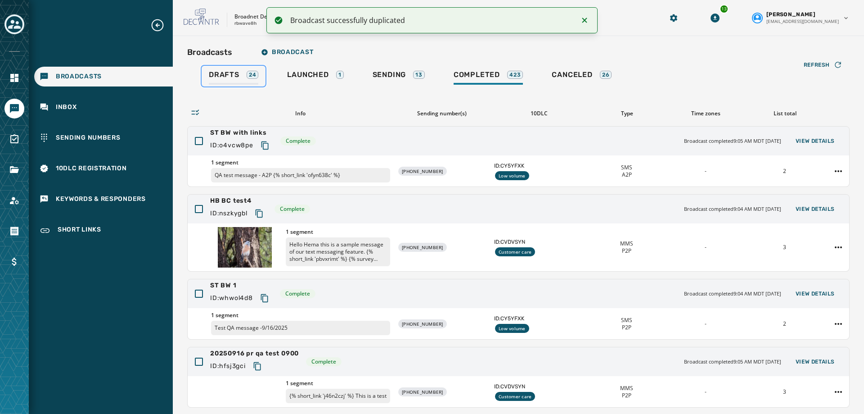
click at [221, 75] on span "Drafts" at bounding box center [224, 74] width 31 height 9
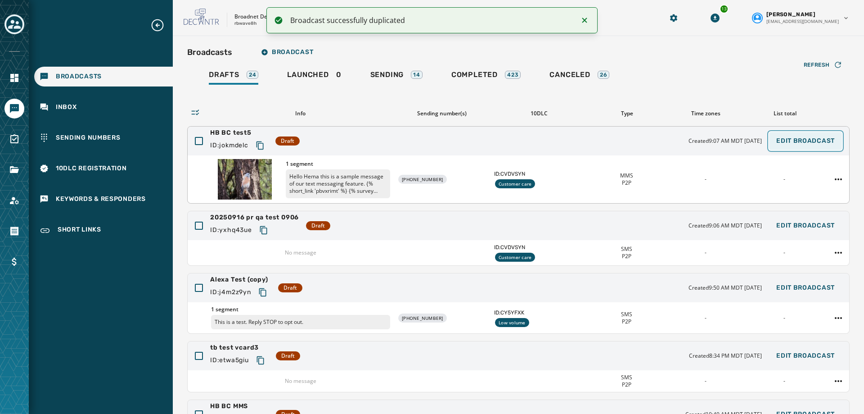
click at [811, 144] on span "Edit Broadcast" at bounding box center [805, 140] width 59 height 7
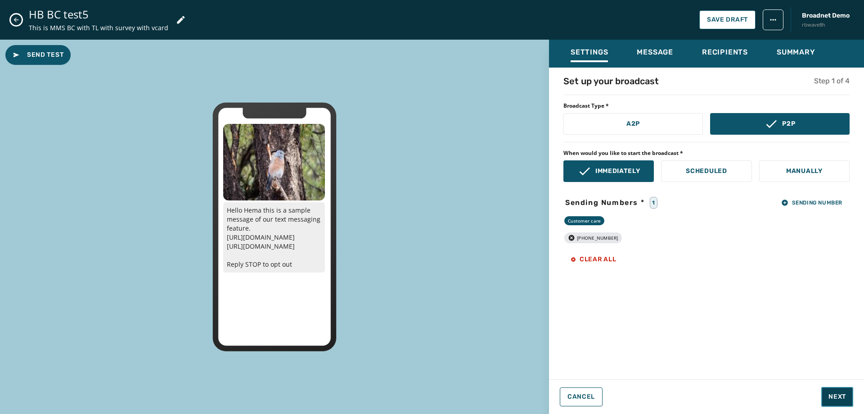
click at [839, 397] on span "Next" at bounding box center [838, 396] width 18 height 9
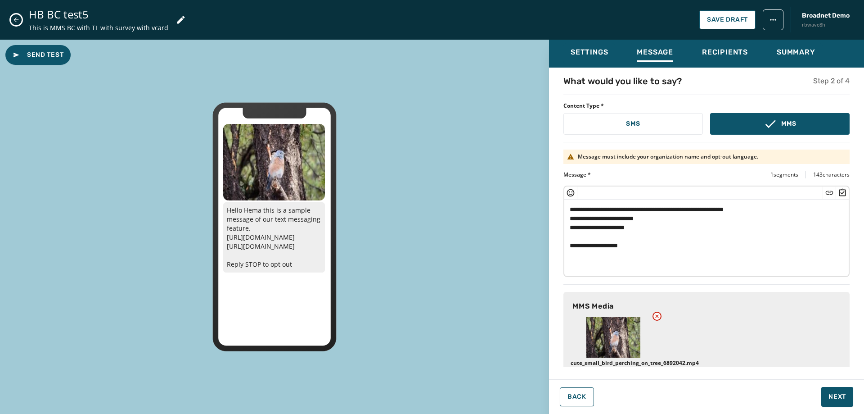
click at [665, 252] on textarea "**********" at bounding box center [703, 236] width 278 height 74
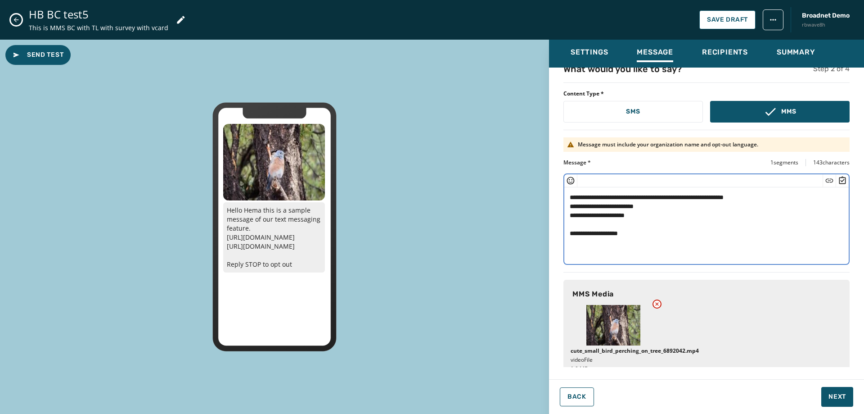
scroll to position [25, 0]
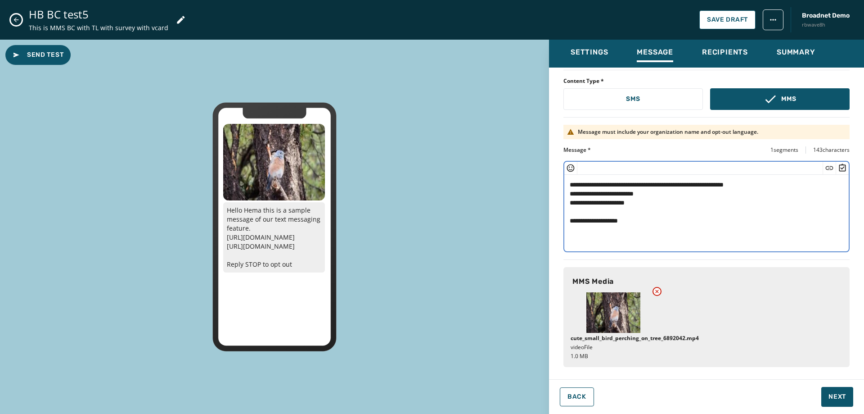
click at [654, 293] on icon at bounding box center [656, 291] width 7 height 7
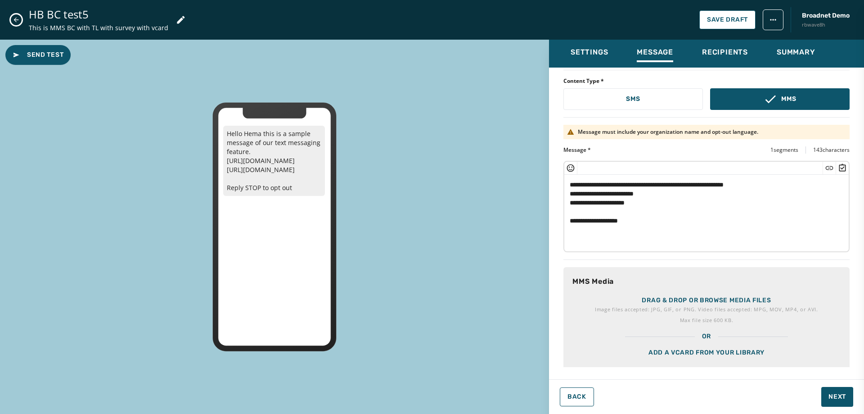
click at [701, 351] on div "Add a vCard from your library" at bounding box center [706, 363] width 286 height 45
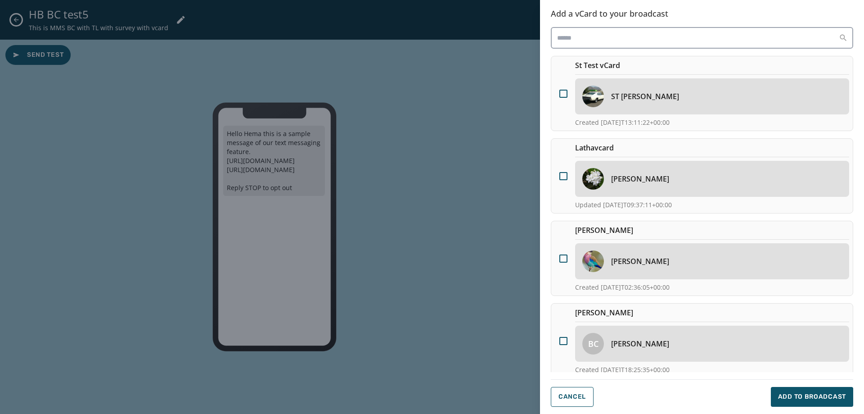
click at [644, 189] on div "[PERSON_NAME]" at bounding box center [712, 179] width 274 height 36
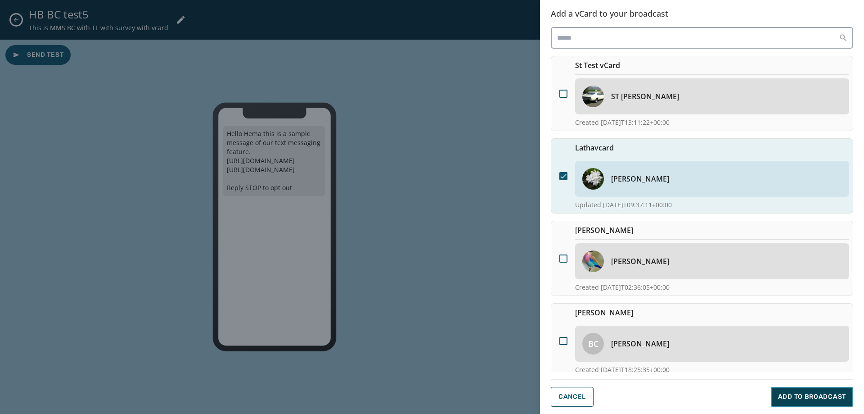
click at [795, 395] on span "Add to Broadcast" at bounding box center [812, 396] width 68 height 9
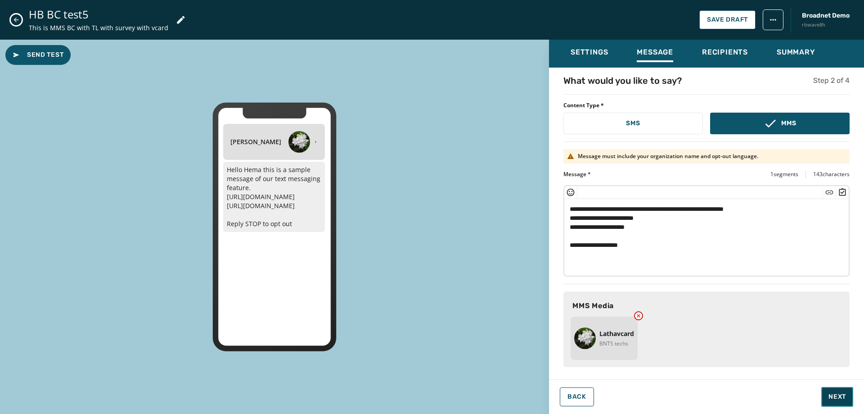
click at [842, 389] on button "Next" at bounding box center [837, 397] width 32 height 20
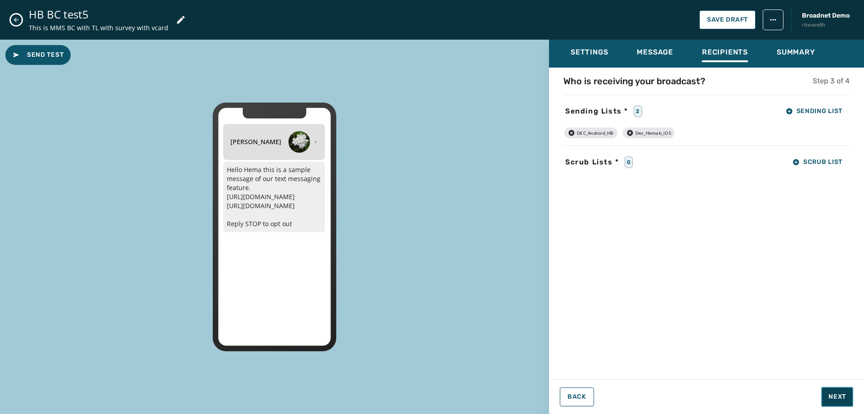
click at [833, 393] on span "Next" at bounding box center [838, 396] width 18 height 9
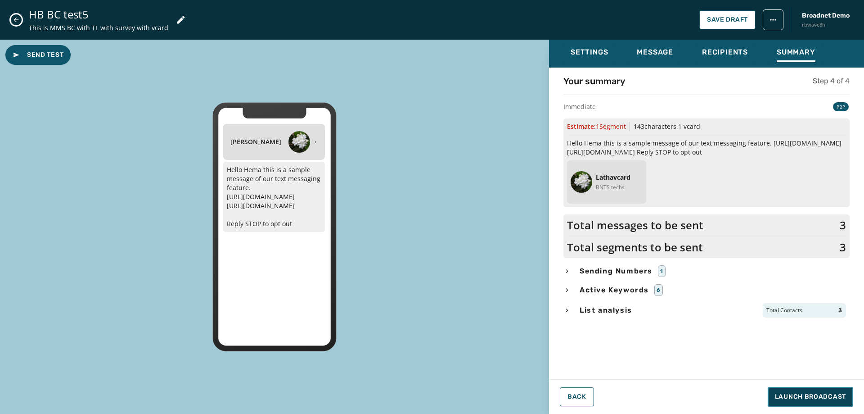
click at [833, 393] on span "Launch Broadcast" at bounding box center [810, 396] width 71 height 9
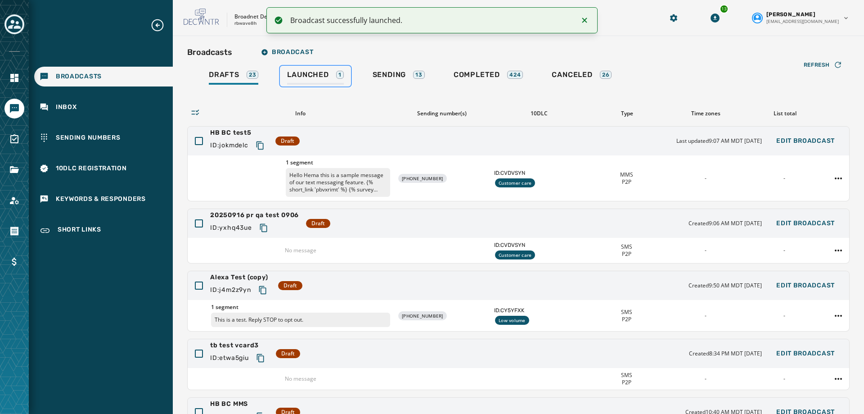
click at [327, 81] on div "Launched 1" at bounding box center [315, 77] width 56 height 14
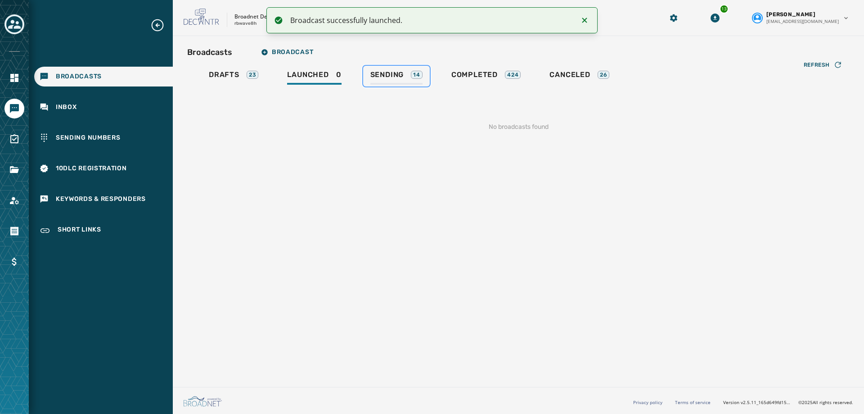
click at [381, 78] on span "Sending" at bounding box center [387, 74] width 34 height 9
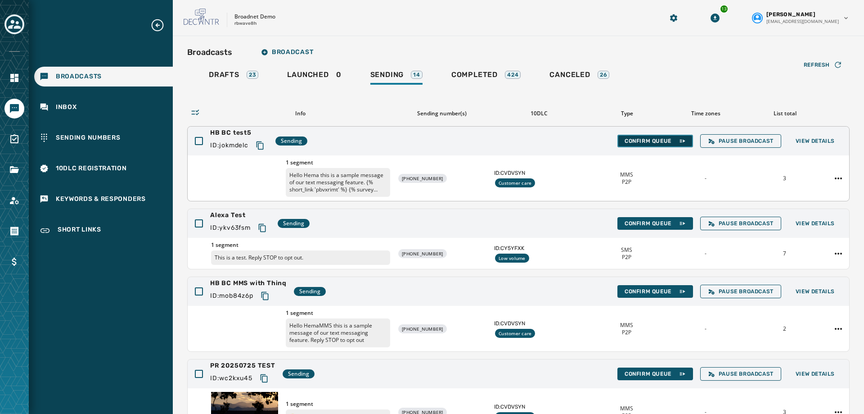
click at [643, 145] on button "Confirm Queue" at bounding box center [655, 141] width 76 height 13
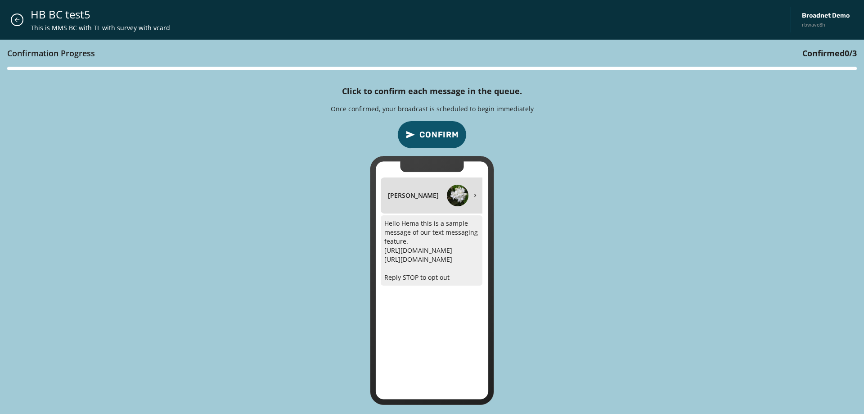
click at [429, 127] on button "Confirm" at bounding box center [431, 135] width 69 height 28
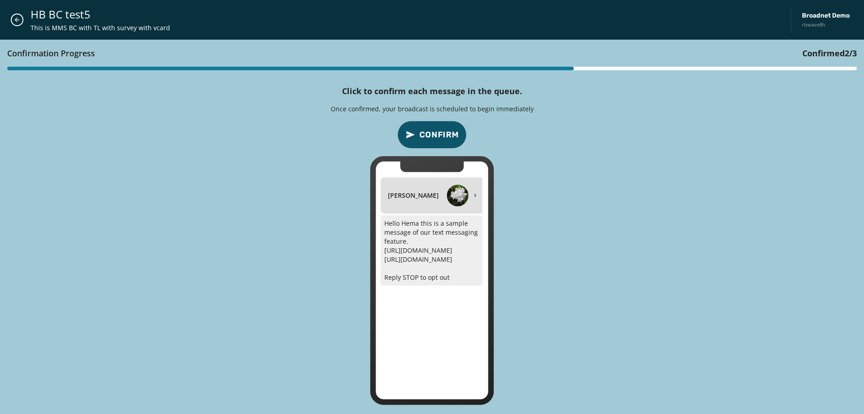
click at [429, 127] on button "Confirm" at bounding box center [431, 135] width 69 height 28
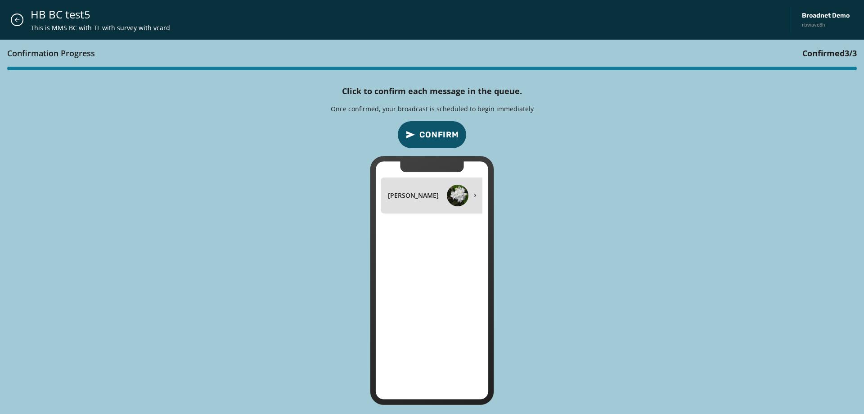
click at [7, 21] on div "HB BC test5 This is MMS BC with TL with survey with vcard Broadnet Demo rbwave8h" at bounding box center [432, 20] width 864 height 40
click at [16, 22] on icon "Close admin drawer" at bounding box center [17, 19] width 7 height 7
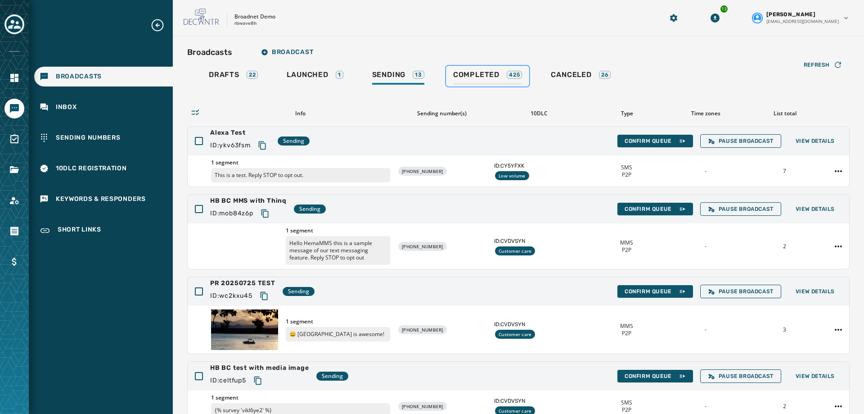
click at [488, 79] on div "Completed 425" at bounding box center [487, 77] width 69 height 14
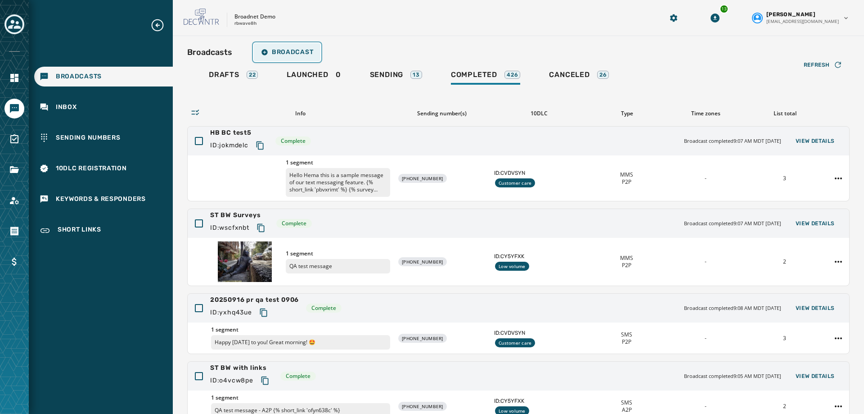
click at [291, 52] on span "Broadcast" at bounding box center [287, 52] width 52 height 7
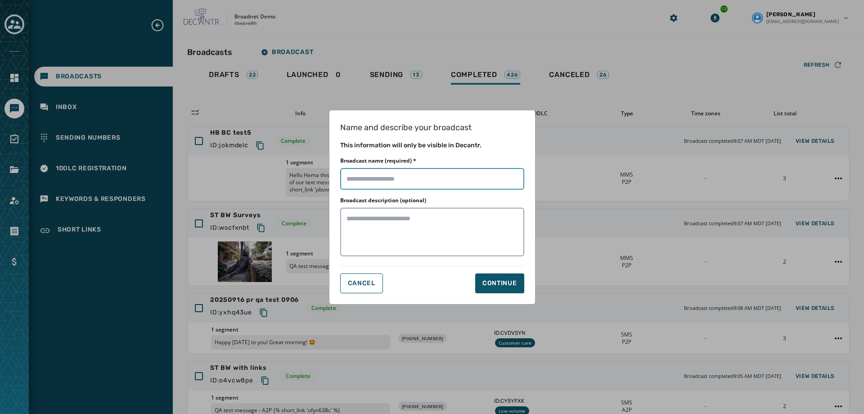
click at [367, 177] on input "Broadcast name (required) *" at bounding box center [432, 179] width 184 height 22
click at [650, 51] on div "Name and describe your broadcast This information will only be visible in Decan…" at bounding box center [432, 207] width 864 height 414
click at [358, 276] on button "Cancel" at bounding box center [361, 283] width 43 height 20
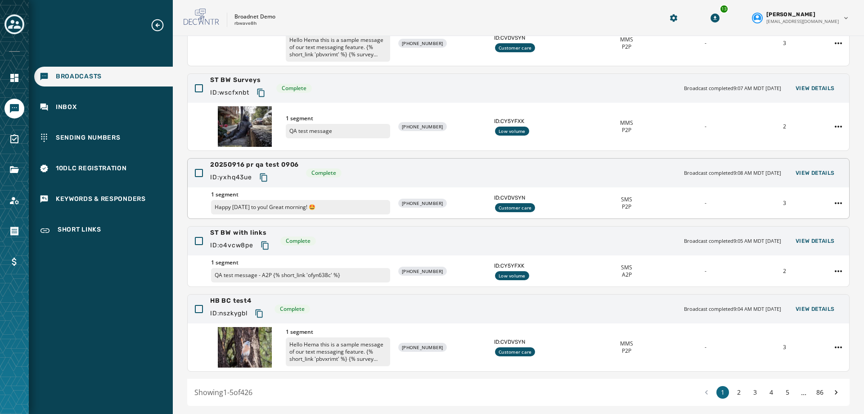
scroll to position [165, 0]
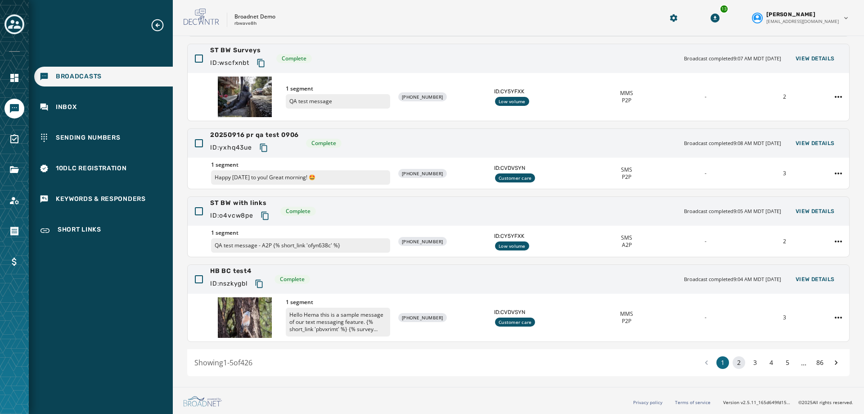
click at [734, 360] on button "2" at bounding box center [739, 362] width 13 height 13
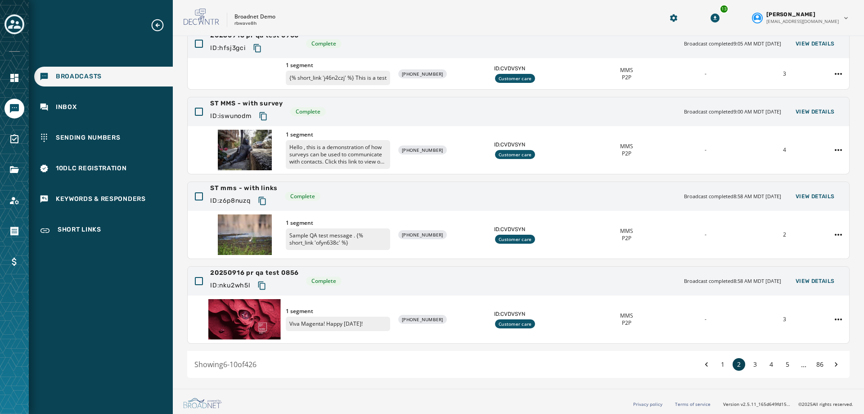
scroll to position [174, 0]
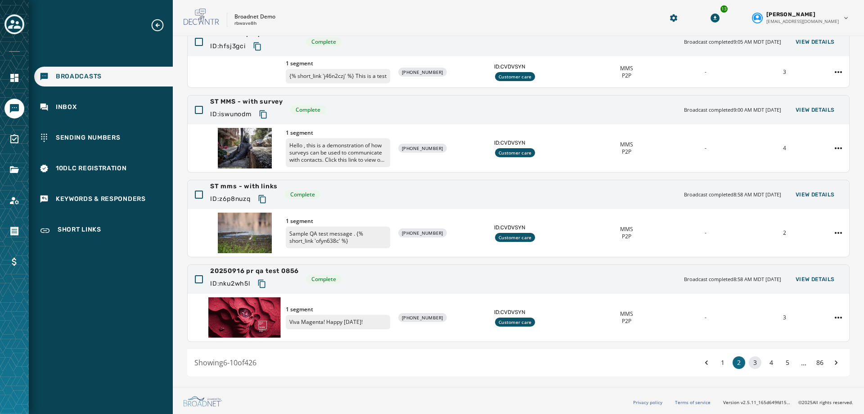
click at [749, 361] on button "3" at bounding box center [755, 362] width 13 height 13
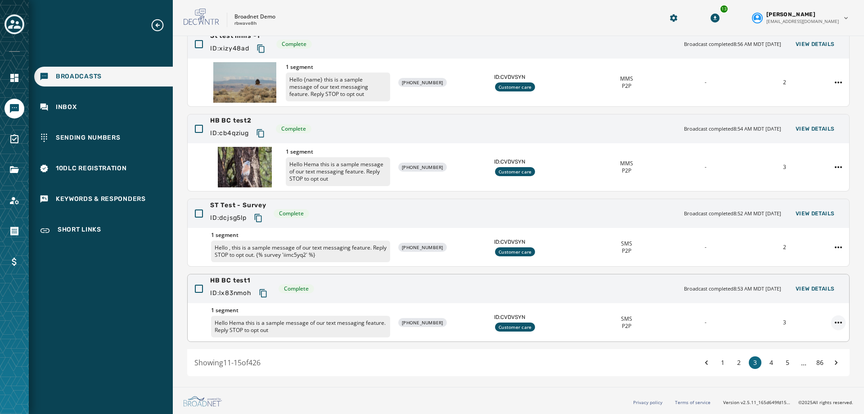
click at [828, 322] on html "Broadcasts Inbox Sending Numbers 10DLC Registration Keywords & Responders Short…" at bounding box center [432, 207] width 864 height 414
click at [815, 333] on div "Duplicate Broadcast" at bounding box center [806, 336] width 65 height 14
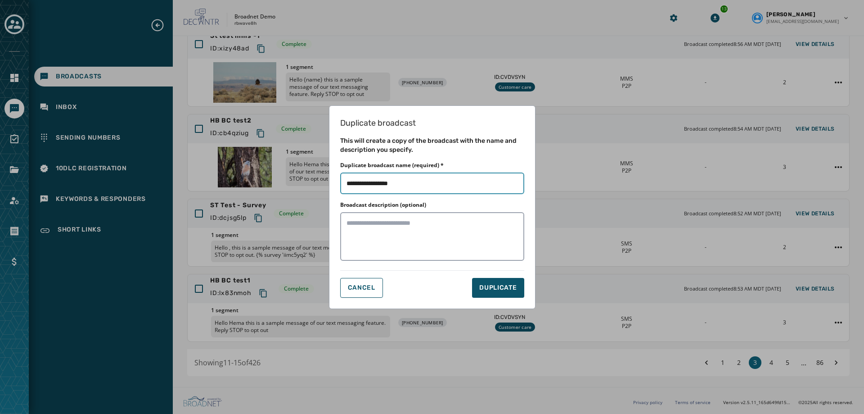
drag, startPoint x: 376, startPoint y: 185, endPoint x: 426, endPoint y: 187, distance: 49.5
click at [426, 187] on input "Duplicate broadcast name (required) *" at bounding box center [432, 183] width 184 height 22
click at [430, 177] on input "Duplicate broadcast name (required) *" at bounding box center [432, 183] width 184 height 22
type input "**********"
click at [492, 290] on span "DUPLICATE" at bounding box center [497, 287] width 37 height 9
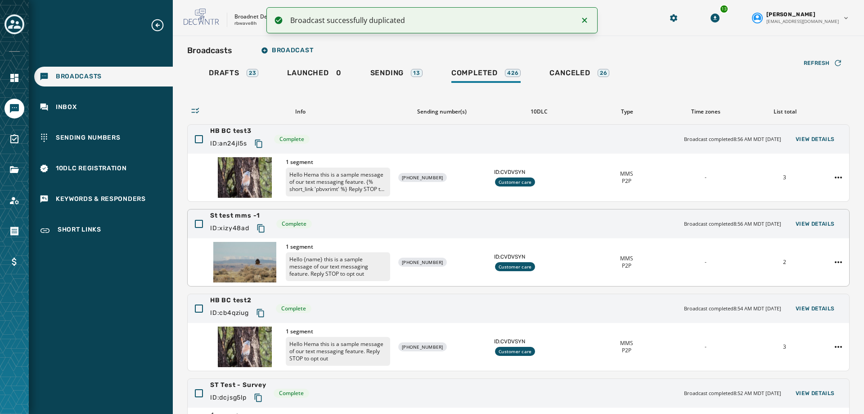
scroll to position [0, 0]
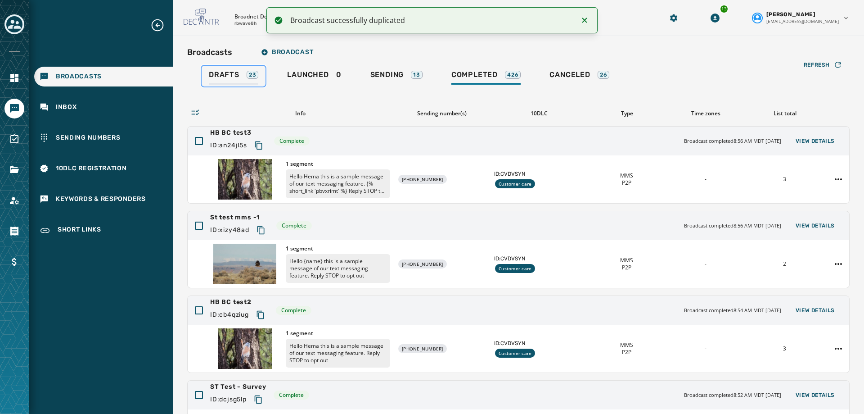
click at [231, 70] on span "Drafts" at bounding box center [224, 74] width 31 height 9
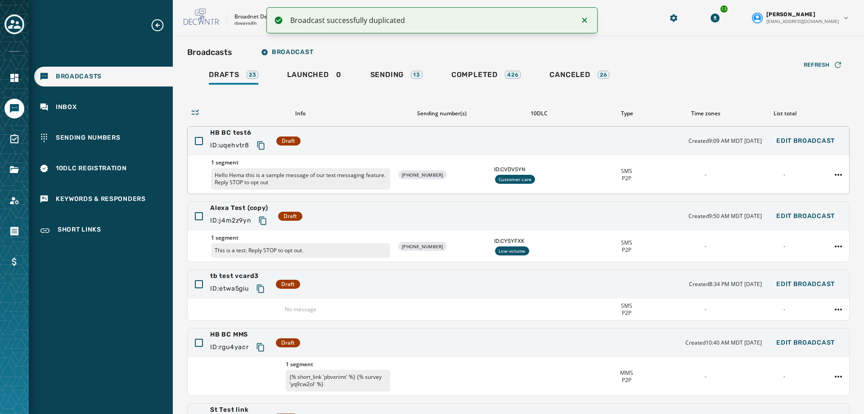
click at [225, 139] on div "ID: uqehvtr8" at bounding box center [239, 145] width 59 height 16
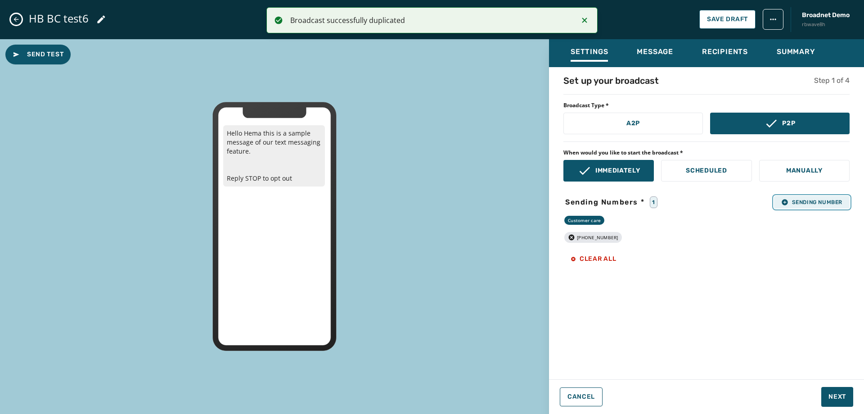
click at [799, 203] on span "Sending Number" at bounding box center [811, 201] width 61 height 7
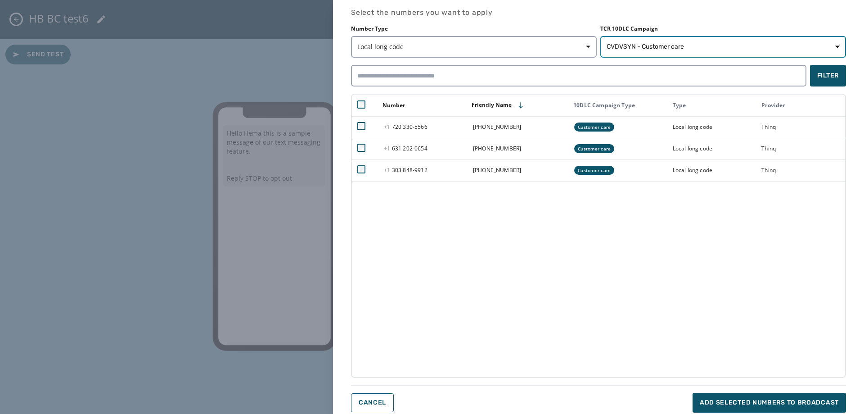
click at [698, 50] on span "CVDVSYN - Customer care" at bounding box center [723, 46] width 233 height 9
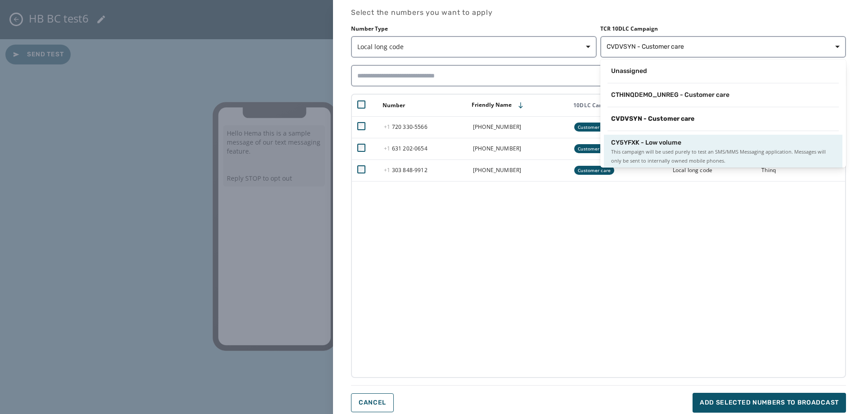
scroll to position [1, 0]
click at [652, 150] on span "This campaign will be used purely to test an SMS/MMS Messaging application. Mes…" at bounding box center [723, 155] width 224 height 18
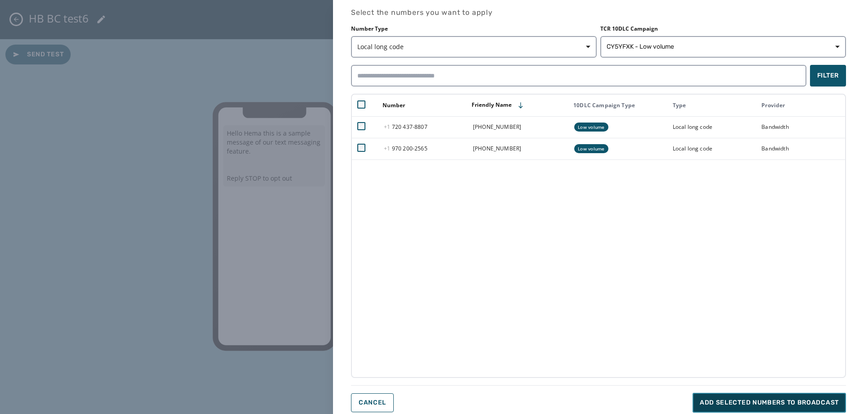
click at [790, 398] on span "Add selected numbers to broadcast" at bounding box center [769, 402] width 139 height 9
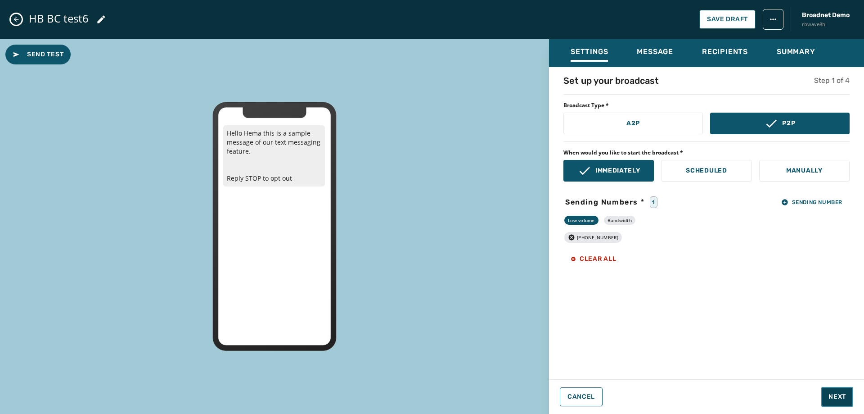
click at [840, 400] on span "Next" at bounding box center [838, 396] width 18 height 9
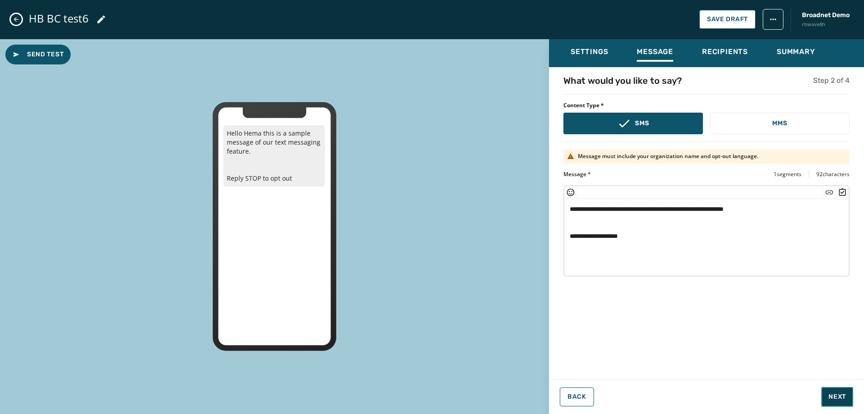
click at [844, 393] on span "Next" at bounding box center [838, 396] width 18 height 9
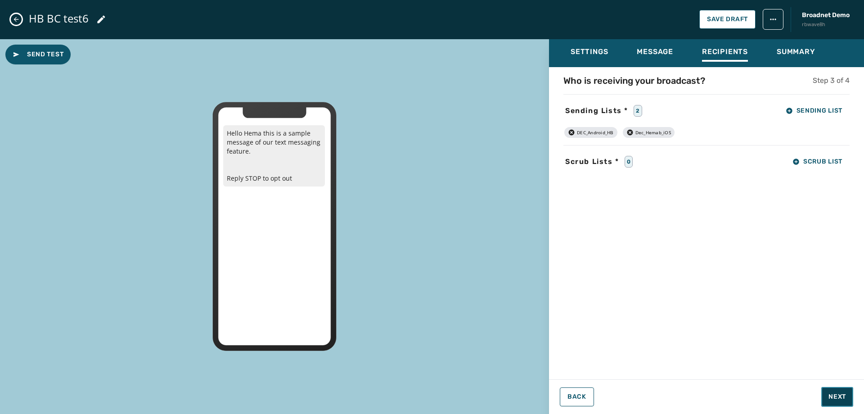
click at [841, 395] on span "Next" at bounding box center [838, 396] width 18 height 9
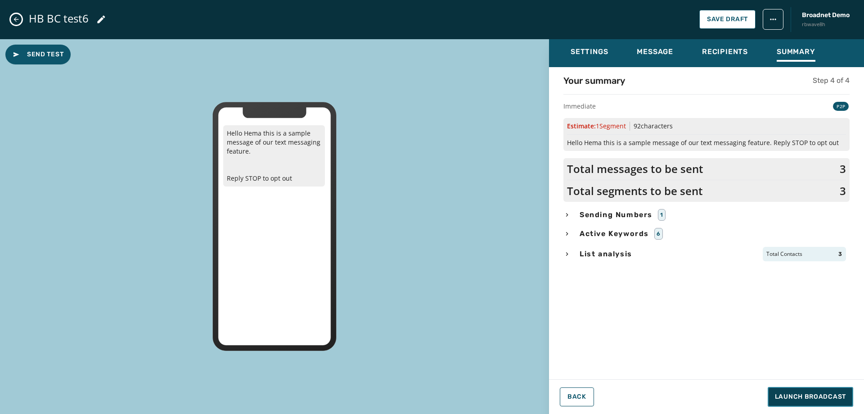
click at [834, 393] on span "Launch Broadcast" at bounding box center [810, 396] width 71 height 9
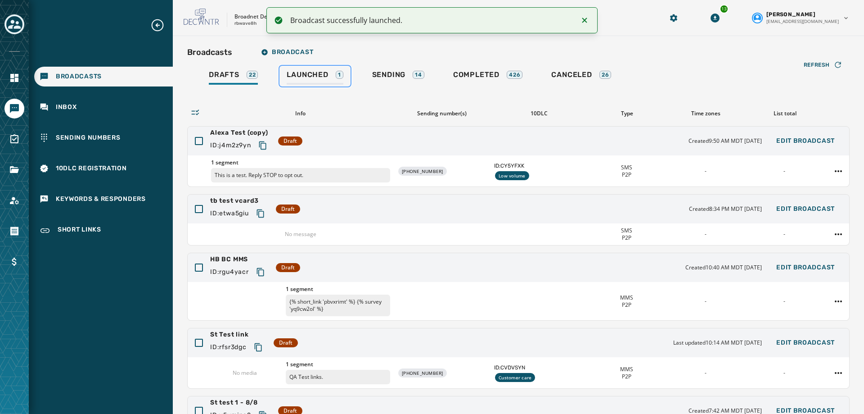
click at [305, 73] on span "Launched" at bounding box center [307, 74] width 41 height 9
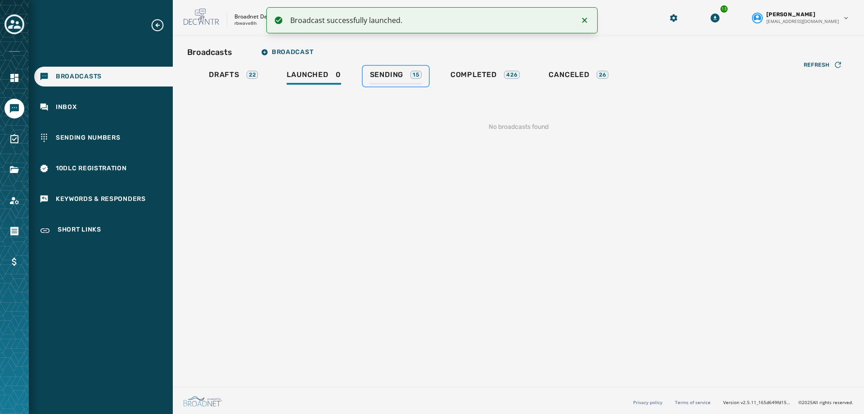
click at [392, 78] on span "Sending" at bounding box center [387, 74] width 34 height 9
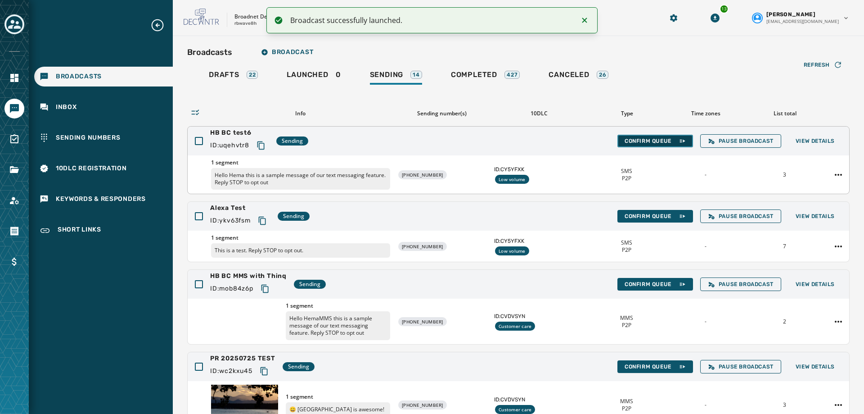
click at [625, 140] on span "Confirm Queue" at bounding box center [655, 140] width 61 height 7
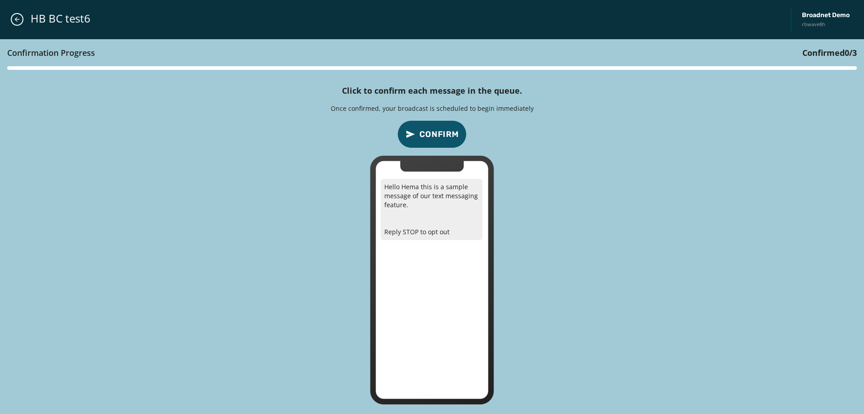
click at [420, 127] on button "Confirm" at bounding box center [431, 134] width 69 height 28
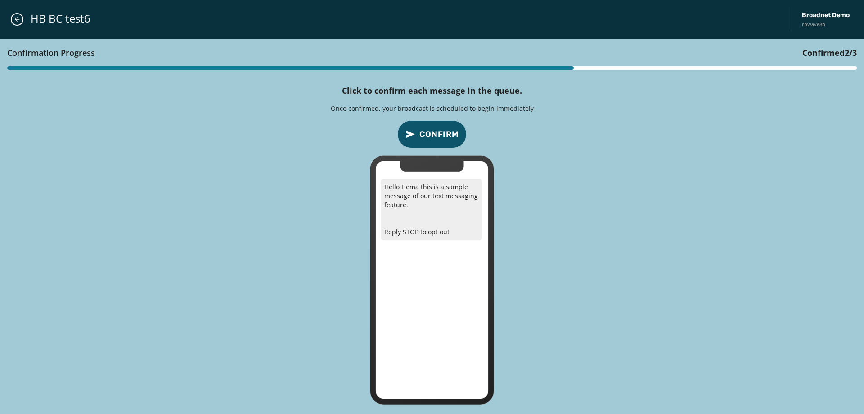
click at [420, 127] on button "Confirm" at bounding box center [431, 134] width 69 height 28
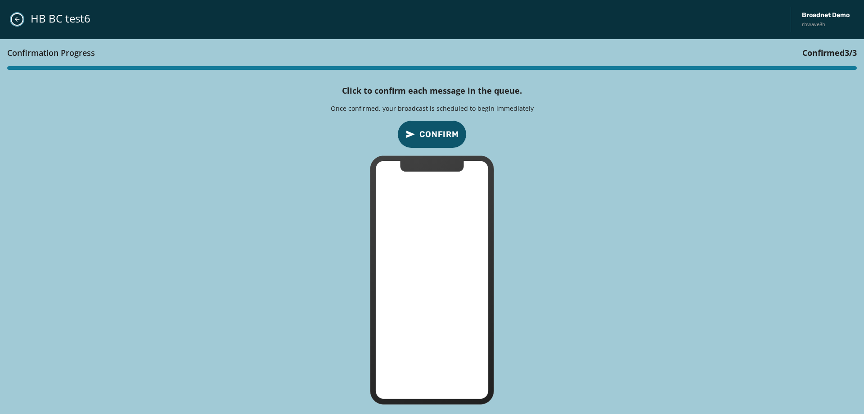
click at [22, 19] on button "Close admin drawer" at bounding box center [17, 19] width 13 height 13
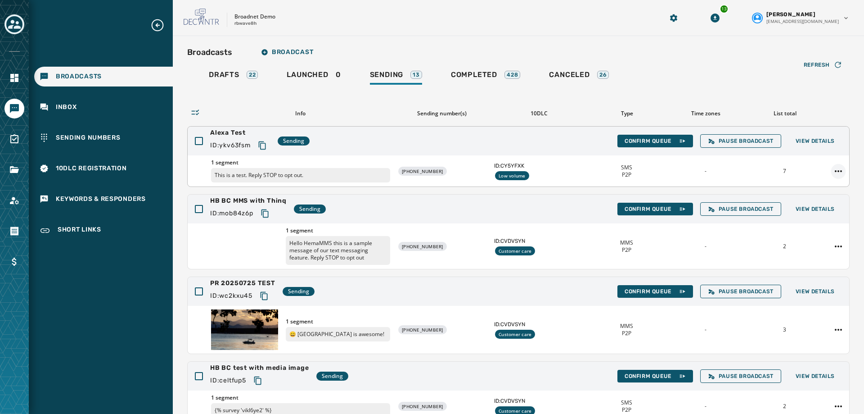
click at [832, 168] on html "Broadcasts Inbox Sending Numbers 10DLC Registration Keywords & Responders Short…" at bounding box center [432, 207] width 864 height 414
click at [821, 186] on div "Duplicate Broadcast" at bounding box center [806, 185] width 65 height 14
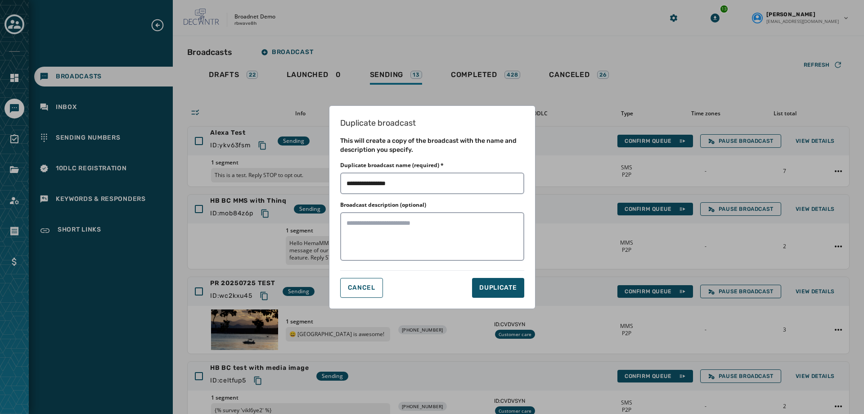
click at [613, 88] on div "Duplicate broadcast This will create a copy of the broadcast with the name and …" at bounding box center [432, 207] width 864 height 414
click at [372, 291] on button "CANCEL" at bounding box center [361, 288] width 43 height 20
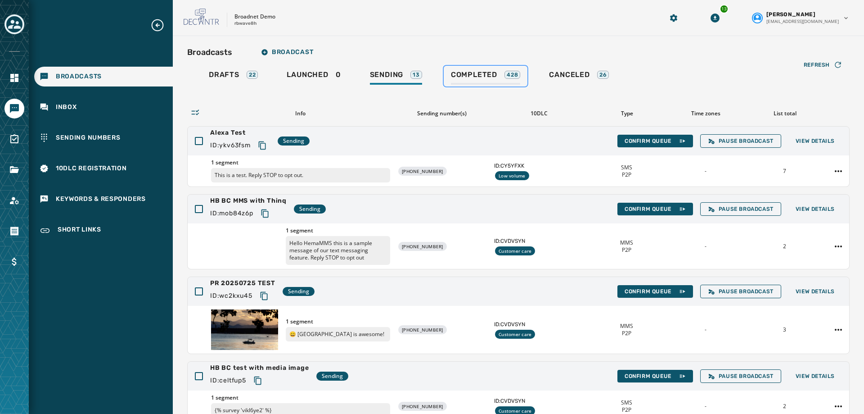
click at [482, 71] on span "Completed" at bounding box center [474, 74] width 46 height 9
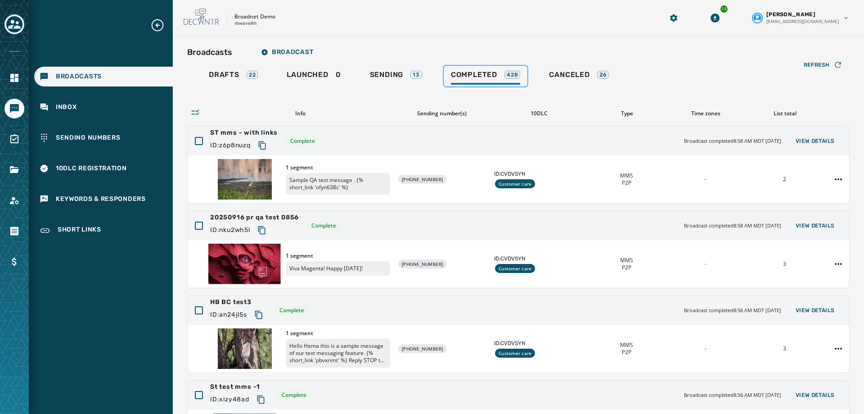
click at [472, 77] on span "Completed" at bounding box center [474, 74] width 46 height 9
click at [387, 78] on span "Sending" at bounding box center [387, 74] width 34 height 9
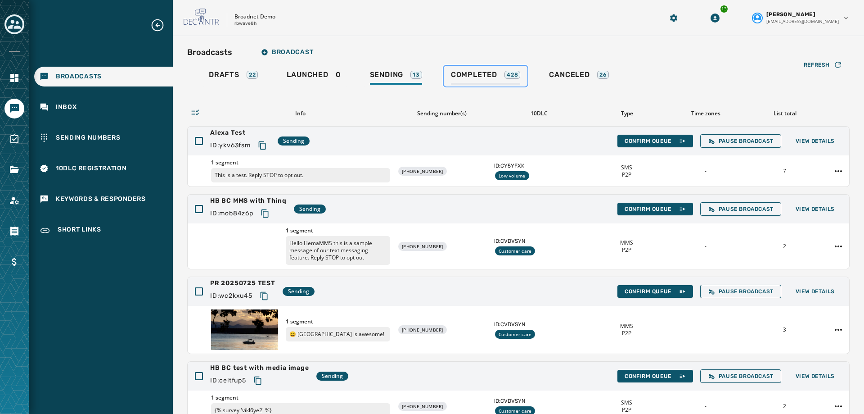
click at [480, 80] on div "Completed 428" at bounding box center [486, 77] width 70 height 14
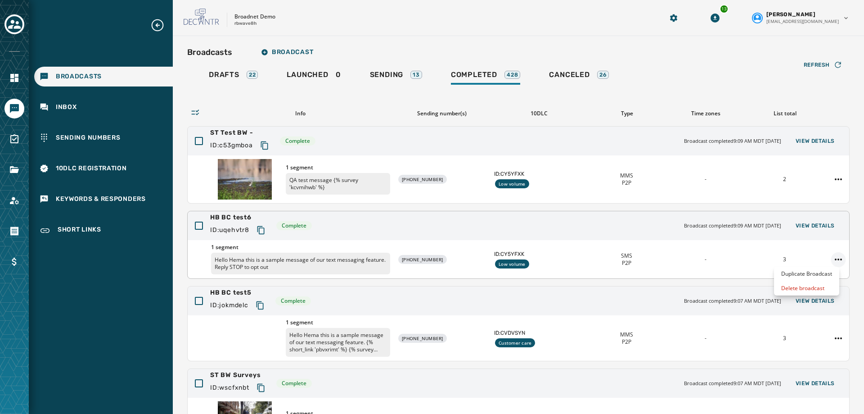
click at [833, 258] on html "Broadcasts Inbox Sending Numbers 10DLC Registration Keywords & Responders Short…" at bounding box center [432, 207] width 864 height 414
click at [805, 273] on div "Duplicate Broadcast" at bounding box center [806, 273] width 65 height 14
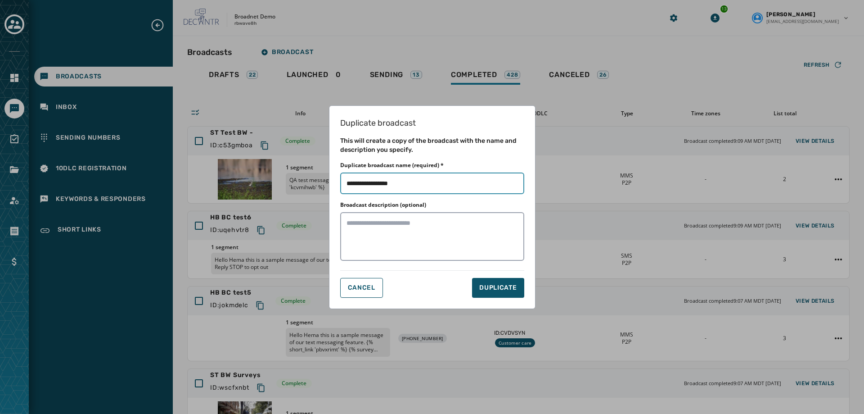
drag, startPoint x: 375, startPoint y: 185, endPoint x: 467, endPoint y: 193, distance: 92.1
click at [467, 193] on input "Duplicate broadcast name (required) *" at bounding box center [432, 183] width 184 height 22
click at [463, 186] on input "Duplicate broadcast name (required) *" at bounding box center [432, 183] width 184 height 22
type input "**********"
click at [498, 287] on span "DUPLICATE" at bounding box center [497, 287] width 37 height 9
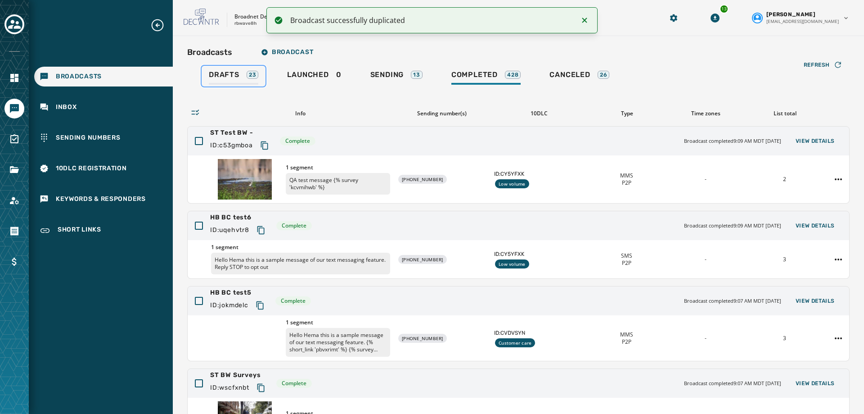
click at [222, 74] on span "Drafts" at bounding box center [224, 74] width 31 height 9
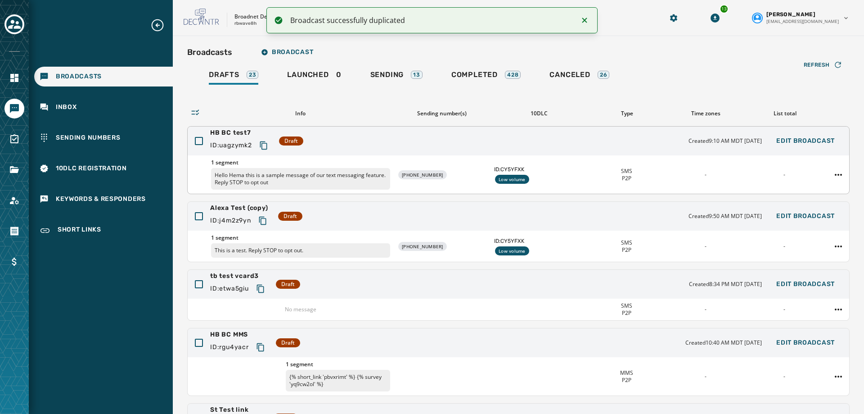
click at [245, 141] on span "ID: uagzymk2" at bounding box center [231, 145] width 42 height 9
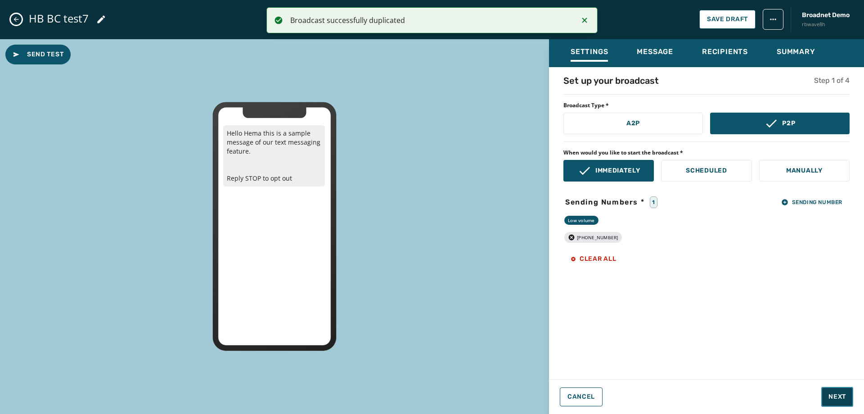
click at [844, 397] on span "Next" at bounding box center [838, 396] width 18 height 9
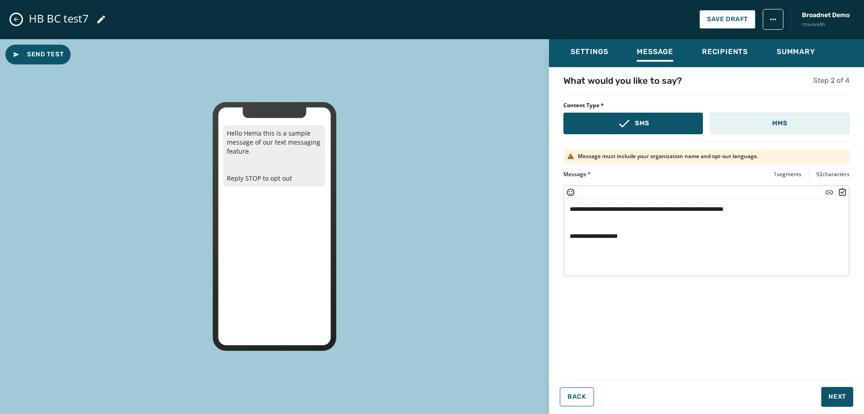
click at [779, 123] on p "MMS" at bounding box center [779, 123] width 15 height 9
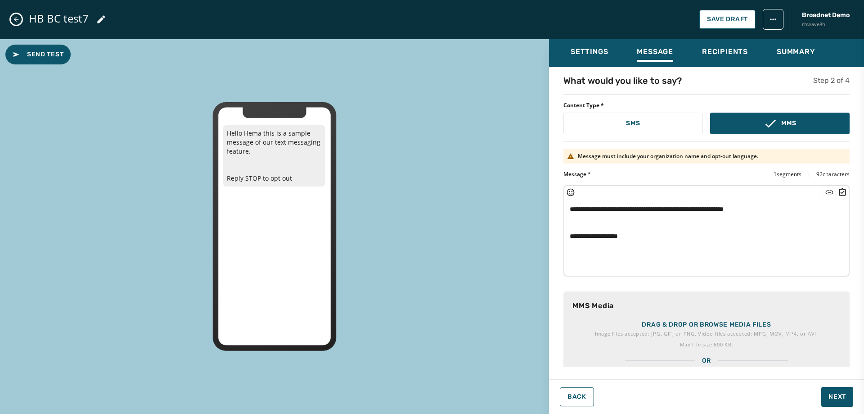
click at [712, 325] on p "Drag & drop or browse media files" at bounding box center [706, 324] width 129 height 9
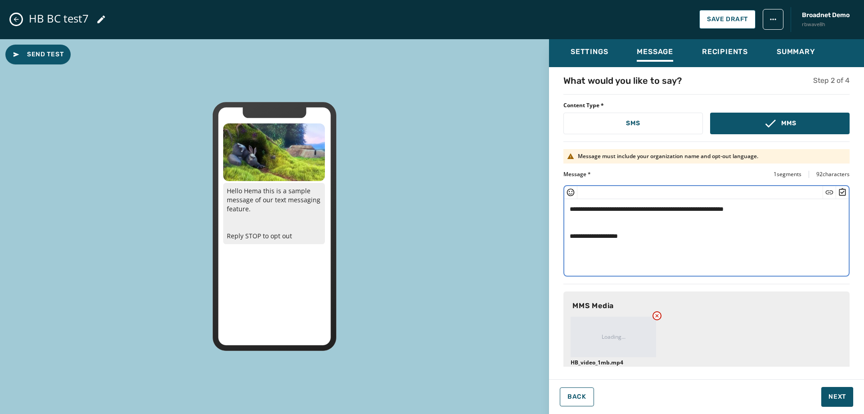
click at [604, 207] on textarea "**********" at bounding box center [703, 236] width 278 height 74
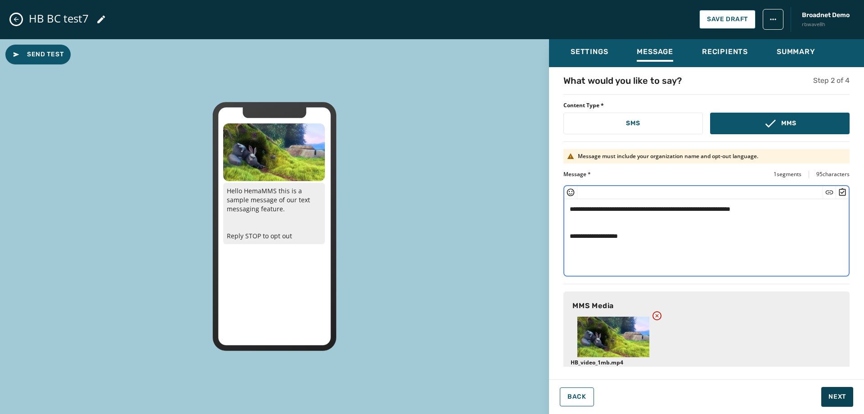
type textarea "**********"
click at [841, 396] on span "Next" at bounding box center [838, 396] width 18 height 9
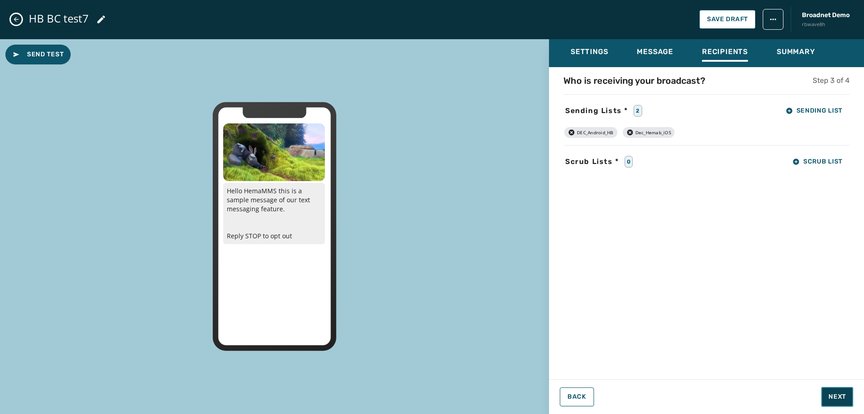
click at [841, 395] on span "Next" at bounding box center [838, 396] width 18 height 9
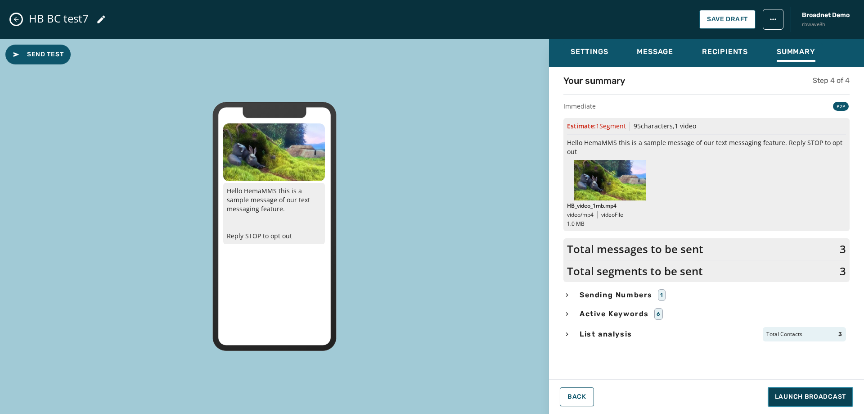
click at [841, 395] on span "Launch Broadcast" at bounding box center [810, 396] width 71 height 9
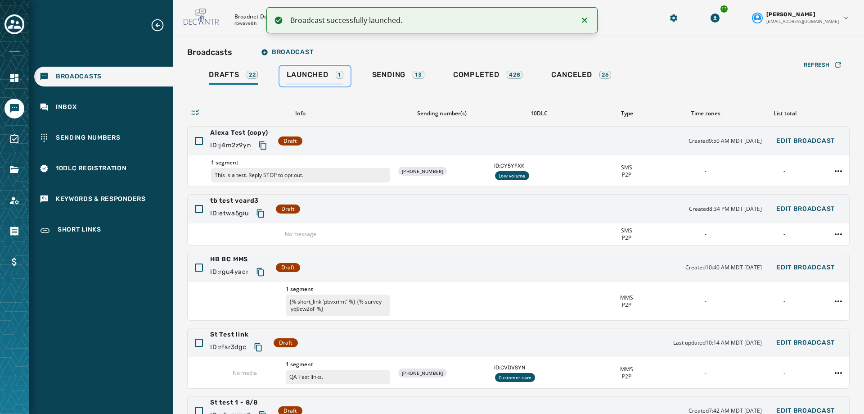
click at [294, 72] on span "Launched" at bounding box center [307, 74] width 41 height 9
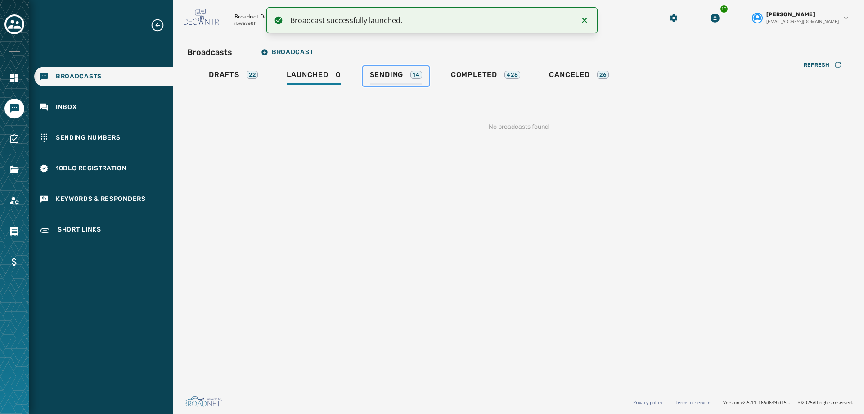
click at [406, 73] on div "Sending 14" at bounding box center [396, 77] width 52 height 14
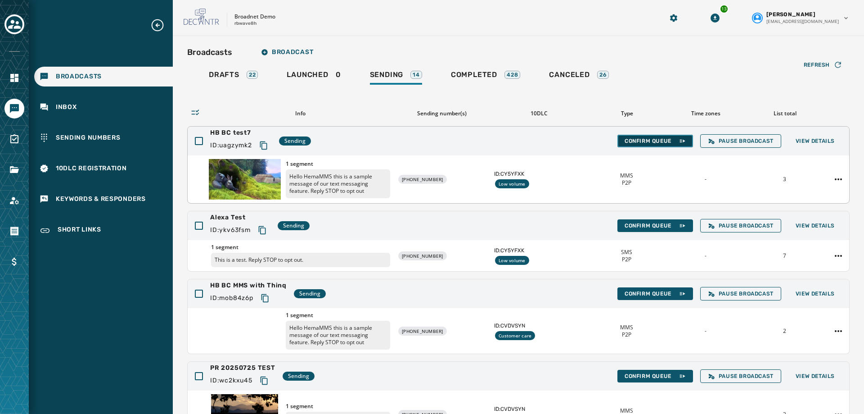
click at [646, 140] on span "Confirm Queue" at bounding box center [655, 140] width 61 height 7
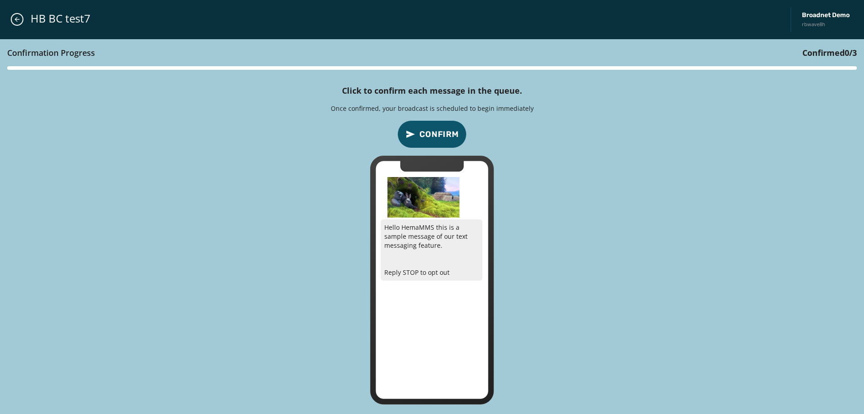
click at [434, 135] on span "Confirm" at bounding box center [439, 134] width 40 height 13
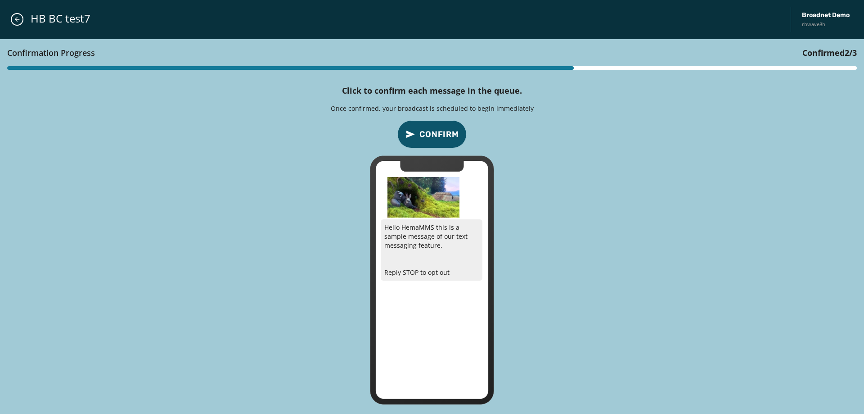
click at [434, 135] on span "Confirm" at bounding box center [439, 134] width 40 height 13
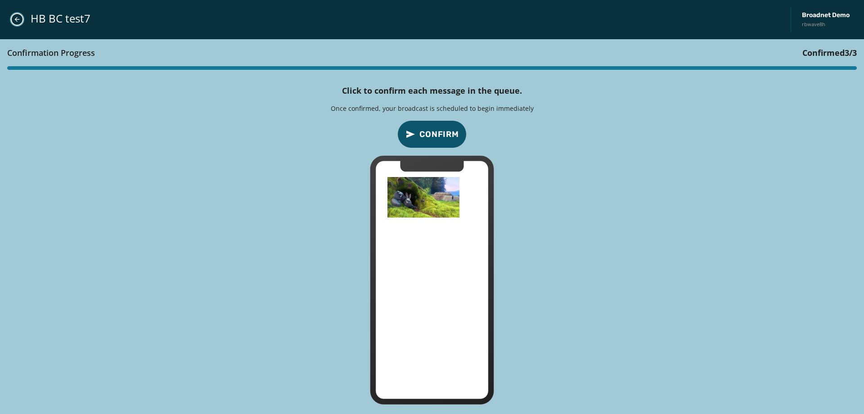
click at [17, 16] on icon "Close admin drawer" at bounding box center [17, 19] width 7 height 7
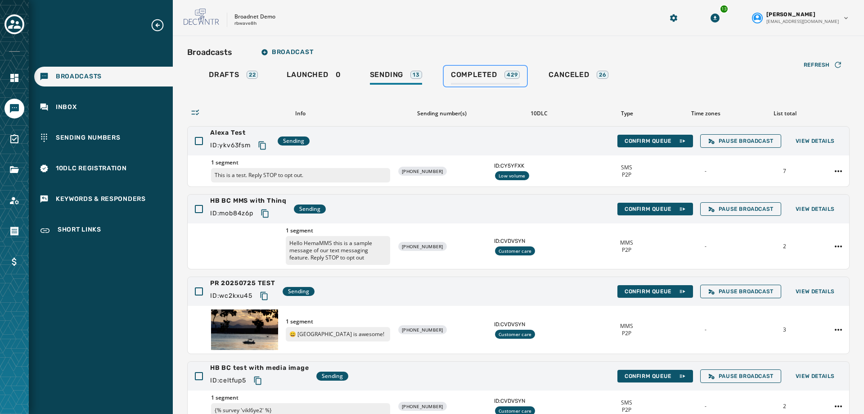
click at [468, 80] on div "Completed 429" at bounding box center [485, 77] width 69 height 14
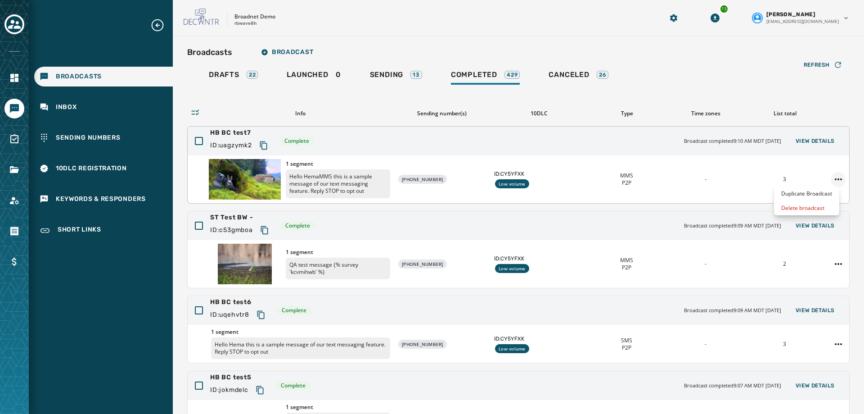
click at [829, 177] on html "Broadcasts Inbox Sending Numbers 10DLC Registration Keywords & Responders Short…" at bounding box center [432, 207] width 864 height 414
click at [814, 196] on div "Duplicate Broadcast" at bounding box center [806, 193] width 65 height 14
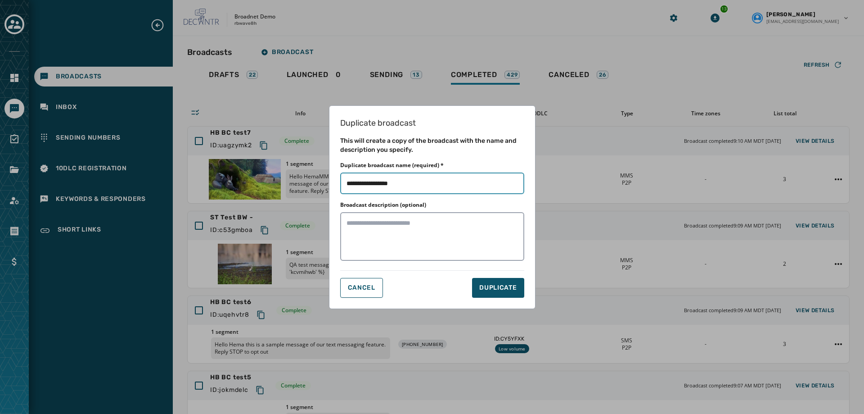
drag, startPoint x: 378, startPoint y: 188, endPoint x: 437, endPoint y: 184, distance: 58.6
click at [437, 184] on input "Duplicate broadcast name (required) *" at bounding box center [432, 183] width 184 height 22
type input "**********"
click at [397, 234] on textarea "Broadcast description (optional)" at bounding box center [432, 236] width 184 height 49
type textarea "*"
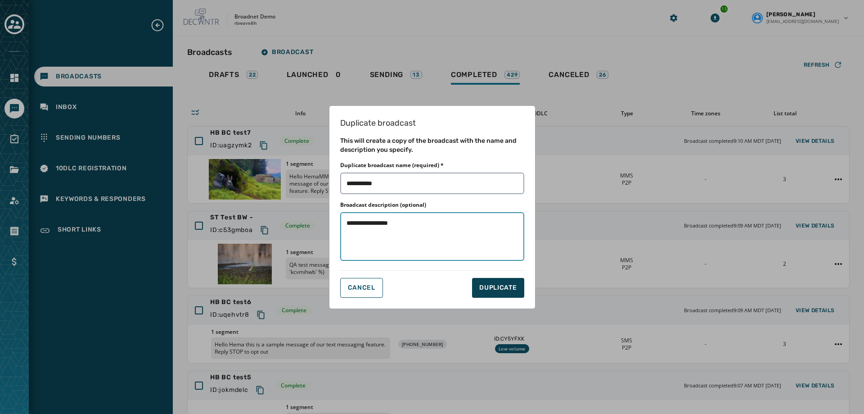
type textarea "**********"
click at [501, 288] on span "DUPLICATE" at bounding box center [497, 287] width 37 height 9
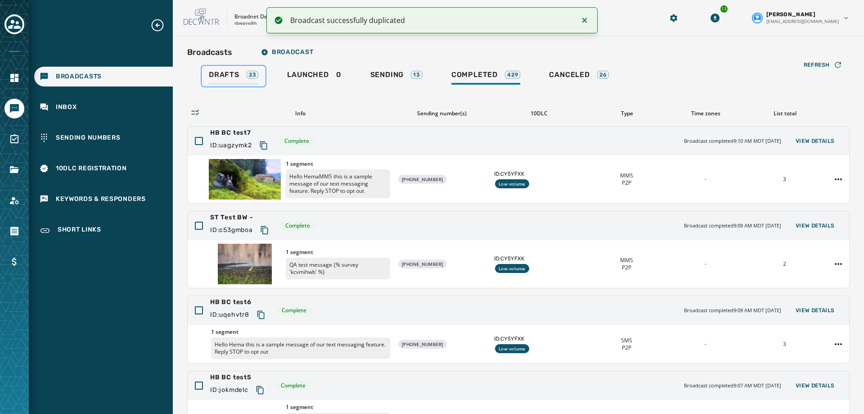
click at [228, 71] on span "Drafts" at bounding box center [224, 74] width 31 height 9
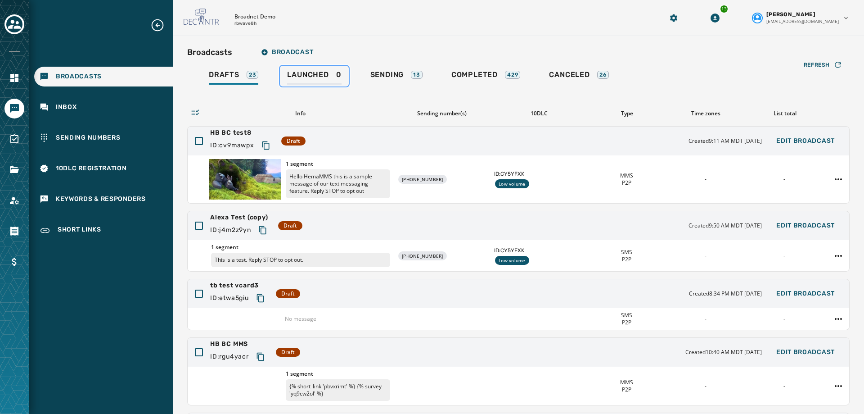
click at [292, 73] on span "Launched" at bounding box center [307, 74] width 41 height 9
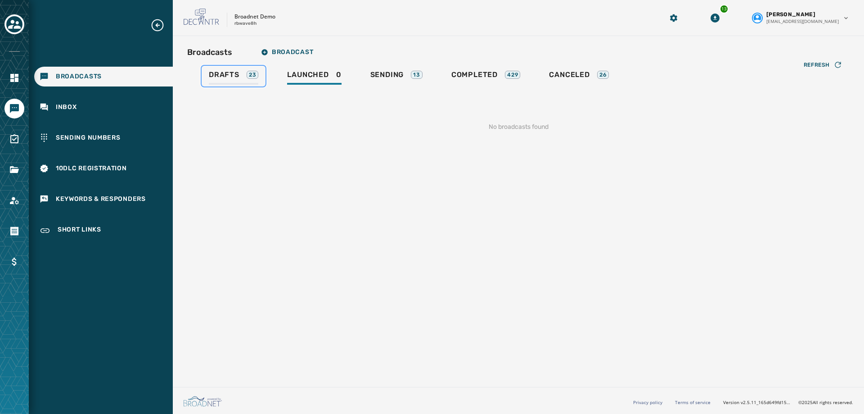
click at [233, 77] on span "Drafts" at bounding box center [224, 74] width 31 height 9
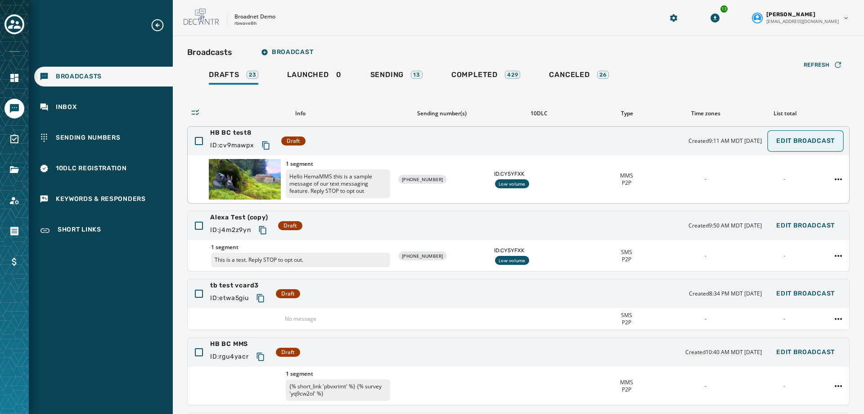
click at [800, 139] on span "Edit Broadcast" at bounding box center [805, 140] width 59 height 7
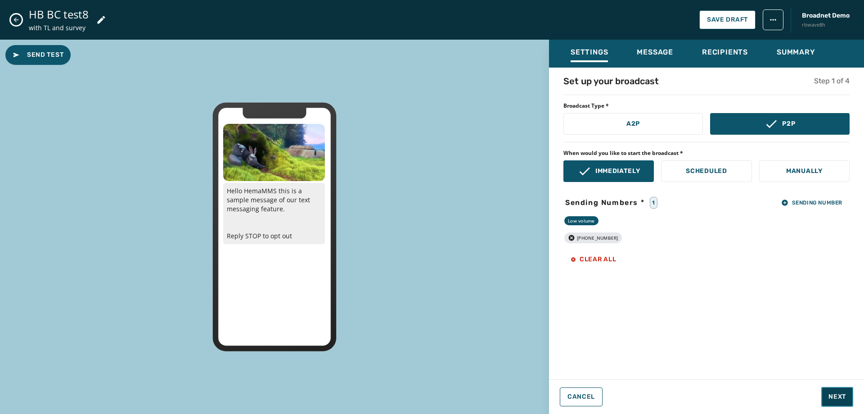
click at [845, 396] on span "Next" at bounding box center [838, 396] width 18 height 9
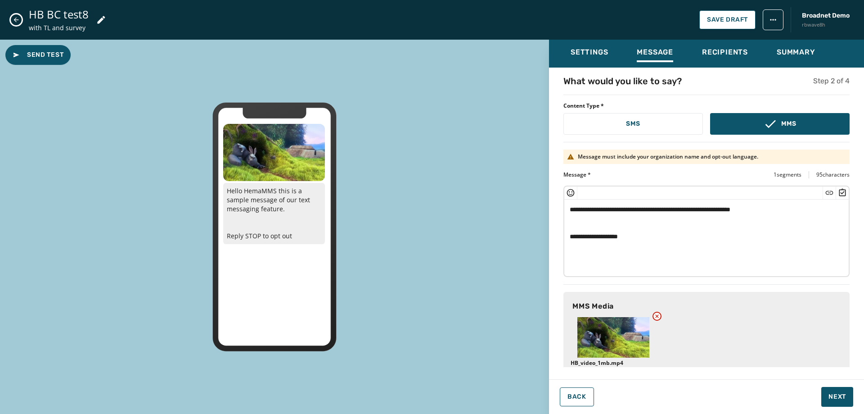
click at [660, 319] on icon at bounding box center [656, 315] width 7 height 7
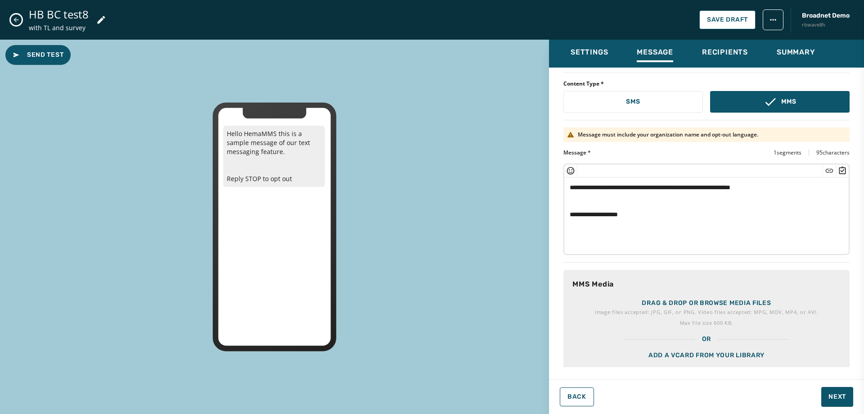
scroll to position [44, 0]
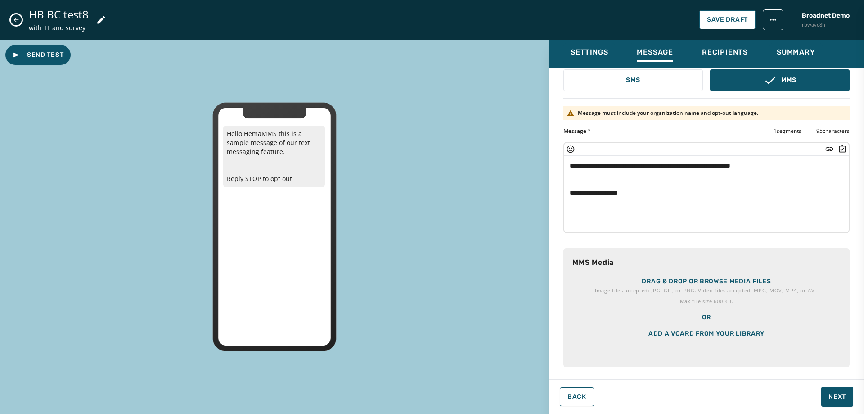
click at [707, 334] on div "Add a vCard from your library" at bounding box center [706, 344] width 286 height 45
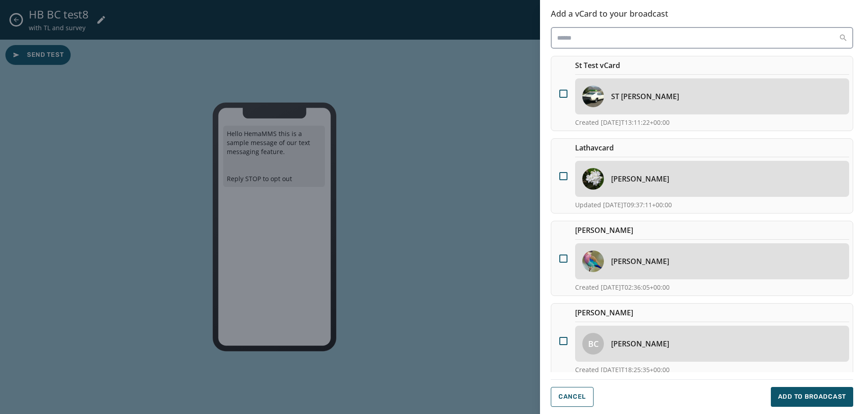
click at [599, 186] on img at bounding box center [593, 179] width 22 height 22
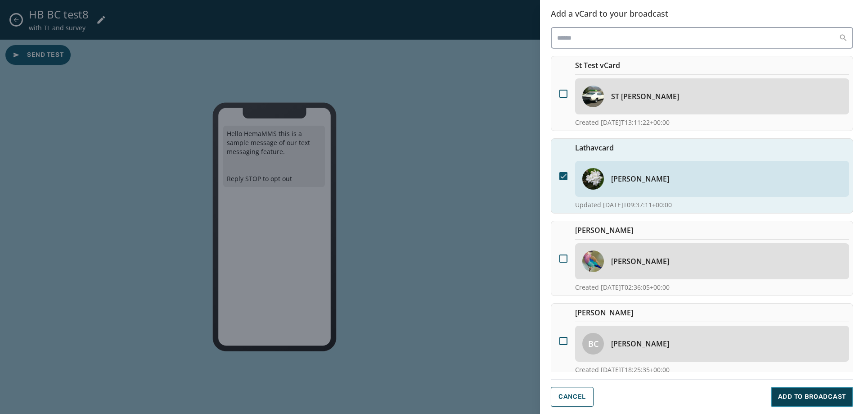
click at [784, 395] on span "Add to Broadcast" at bounding box center [812, 396] width 68 height 9
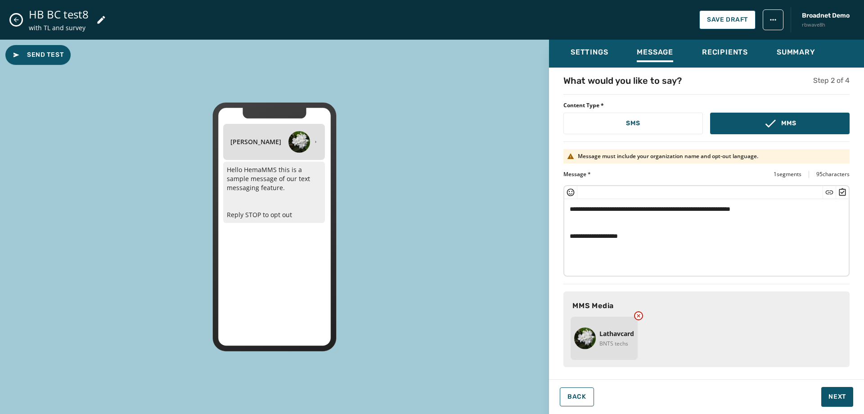
click at [679, 234] on textarea "**********" at bounding box center [703, 236] width 278 height 74
click at [653, 221] on textarea "**********" at bounding box center [703, 236] width 278 height 74
click at [826, 191] on icon "Insert Short Link" at bounding box center [829, 192] width 9 height 9
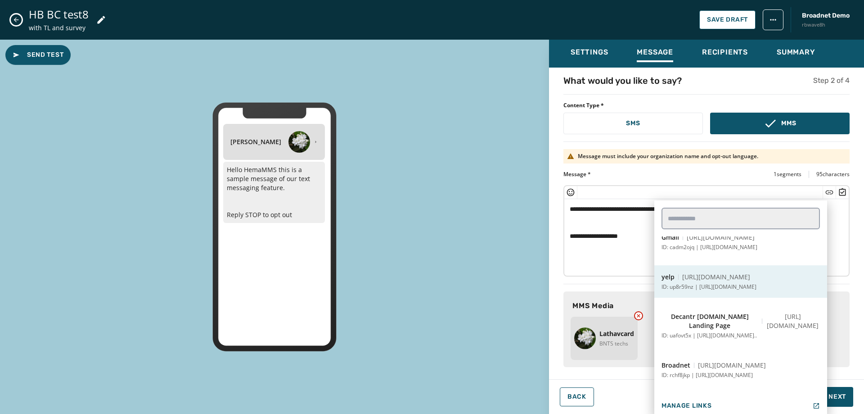
scroll to position [225, 0]
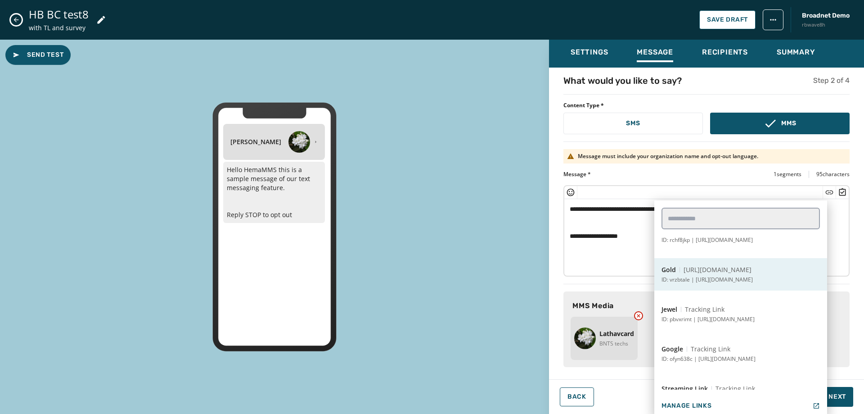
click at [717, 278] on p "ID: vrzbtale | [URL][DOMAIN_NAME]" at bounding box center [707, 279] width 91 height 7
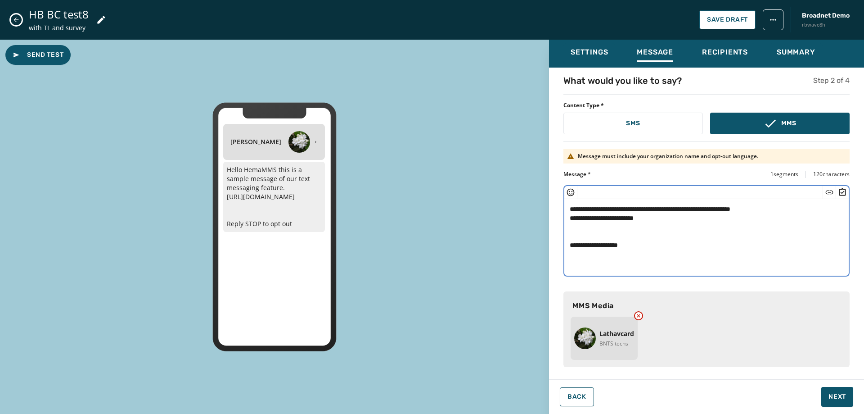
click at [838, 189] on icon "Insert Survey" at bounding box center [842, 192] width 9 height 9
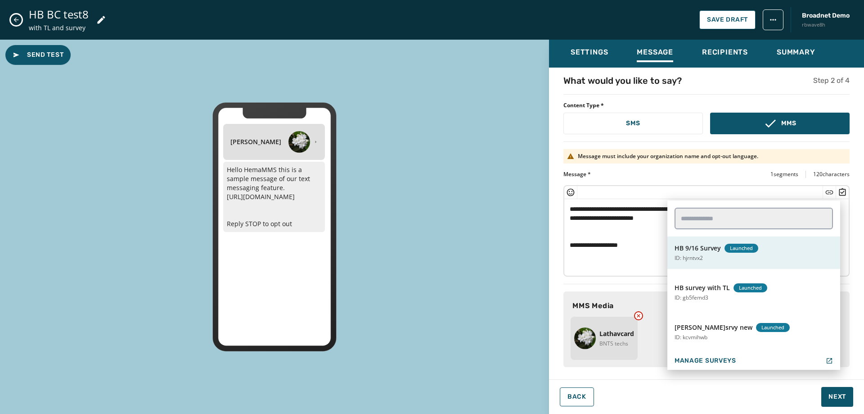
click at [715, 255] on button "HB 9/16 Survey Launched ID: hjrntvx2" at bounding box center [753, 252] width 173 height 32
type textarea "**********"
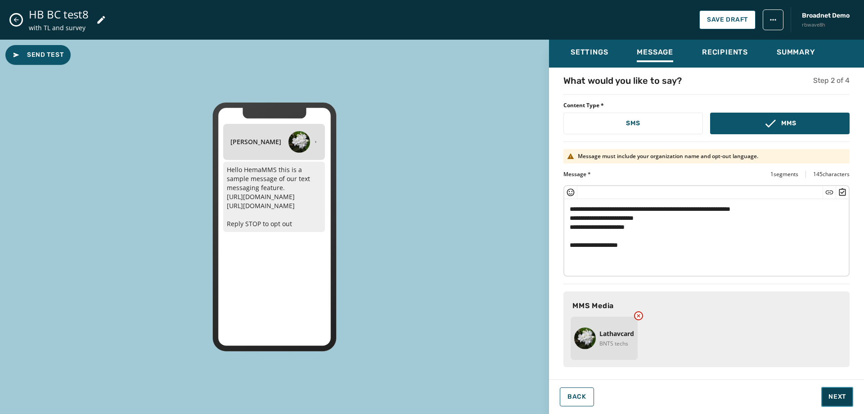
click at [834, 391] on button "Next" at bounding box center [837, 397] width 32 height 20
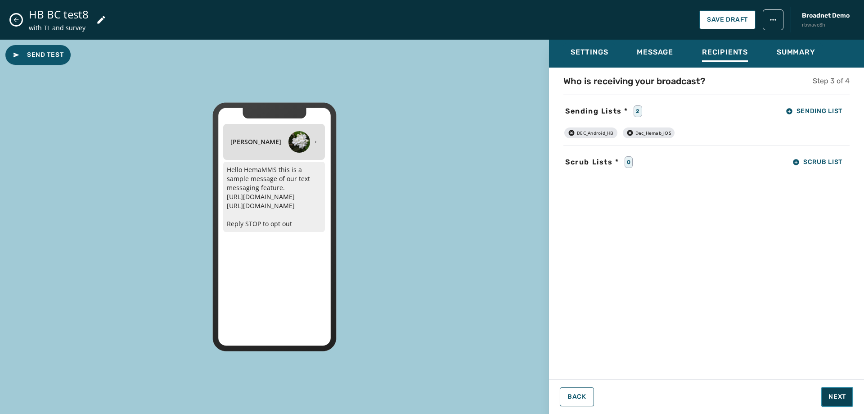
click at [834, 391] on button "Next" at bounding box center [837, 397] width 32 height 20
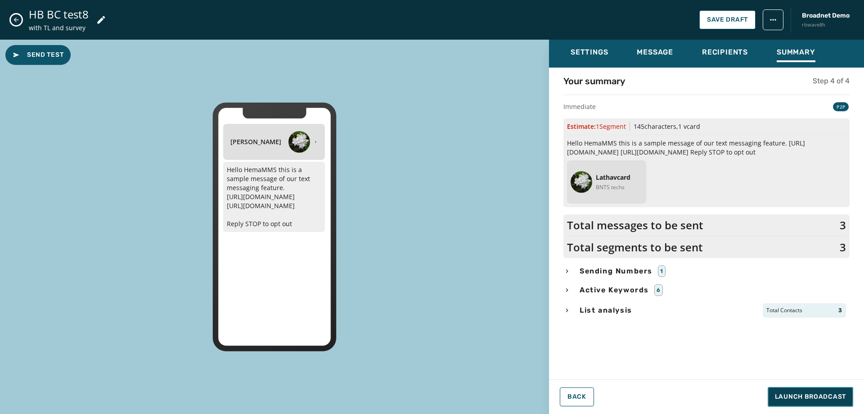
click at [834, 391] on button "Launch Broadcast" at bounding box center [811, 397] width 86 height 20
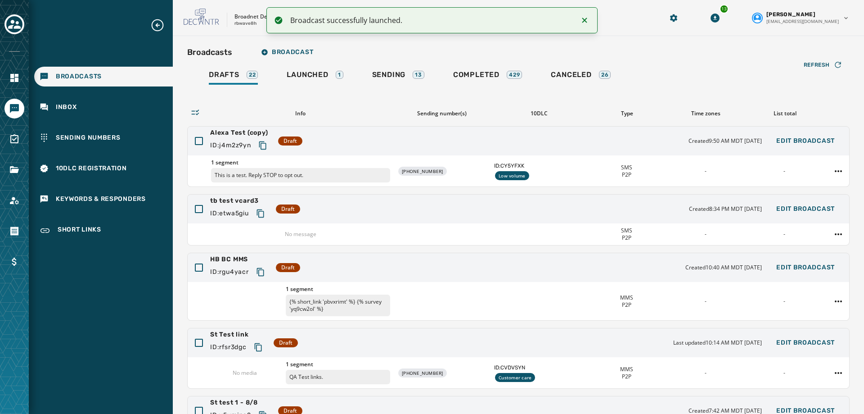
click at [321, 86] on div "Refresh Info Sending number(s) 10DLC Type Time zones List total Alexa Test (cop…" at bounding box center [518, 291] width 662 height 411
click at [312, 75] on span "Launched" at bounding box center [307, 74] width 41 height 9
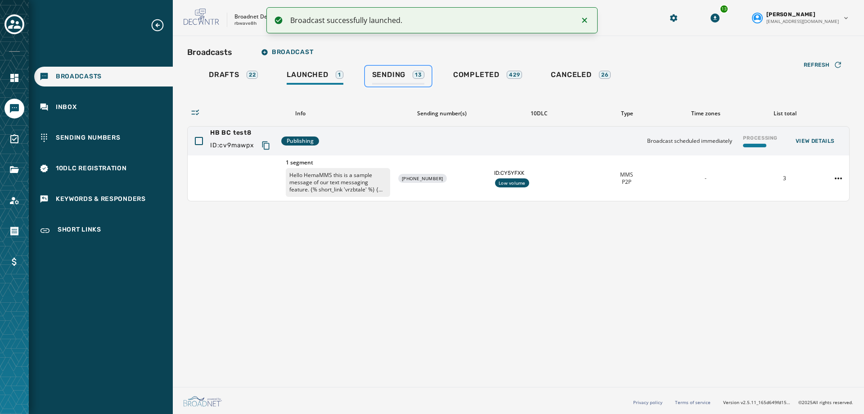
click at [392, 76] on span "Sending" at bounding box center [389, 74] width 34 height 9
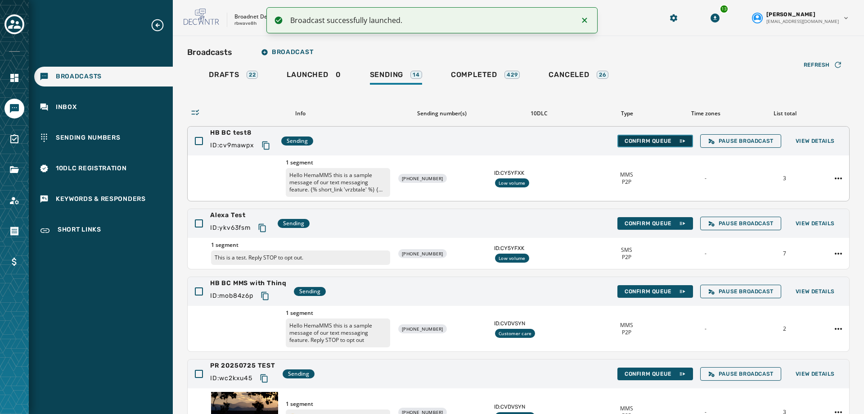
click at [646, 141] on span "Confirm Queue" at bounding box center [655, 140] width 61 height 7
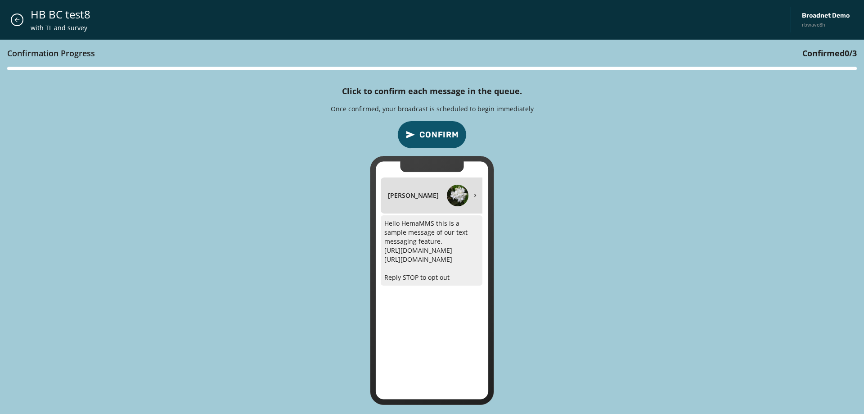
click at [431, 141] on button "Confirm" at bounding box center [431, 135] width 69 height 28
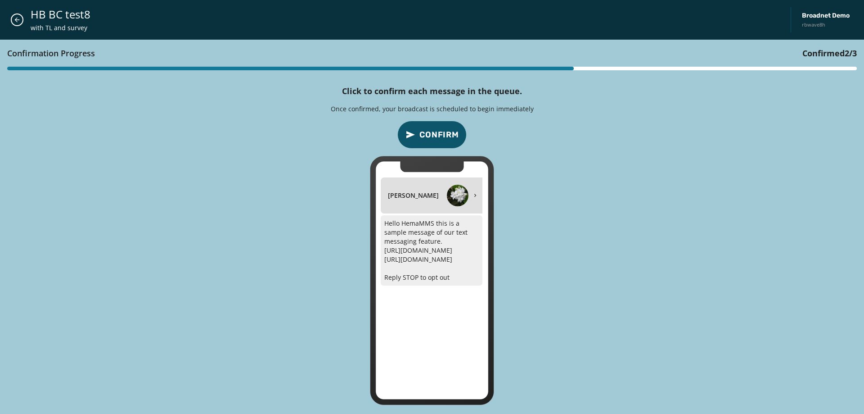
click at [431, 141] on button "Confirm" at bounding box center [431, 135] width 69 height 28
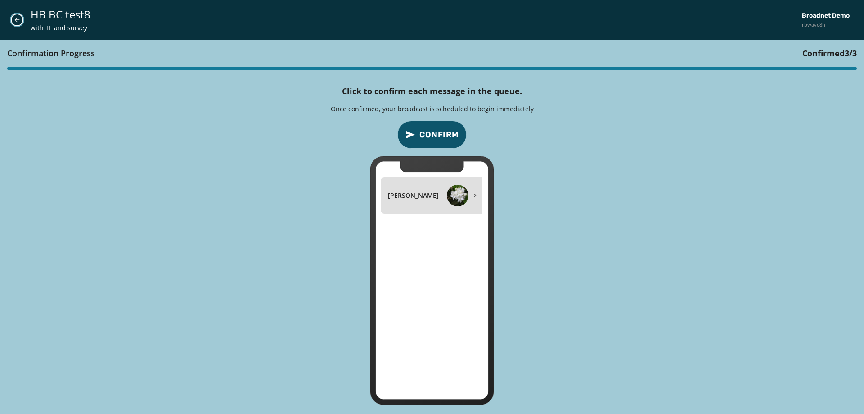
click at [14, 23] on icon "Close admin drawer" at bounding box center [17, 19] width 7 height 7
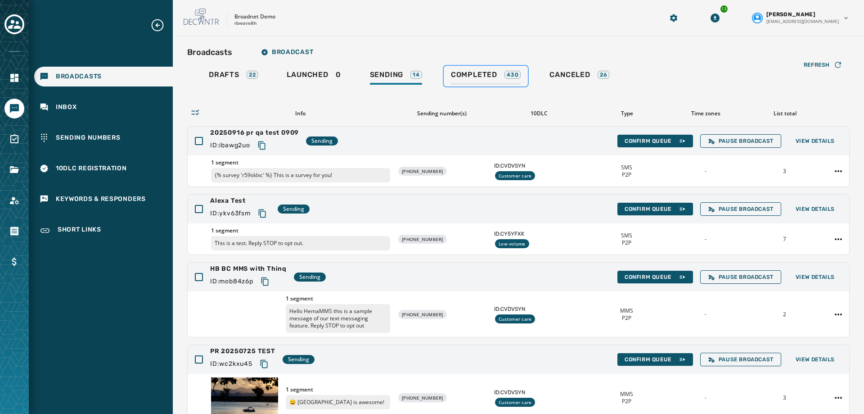
click at [467, 73] on span "Completed" at bounding box center [474, 74] width 46 height 9
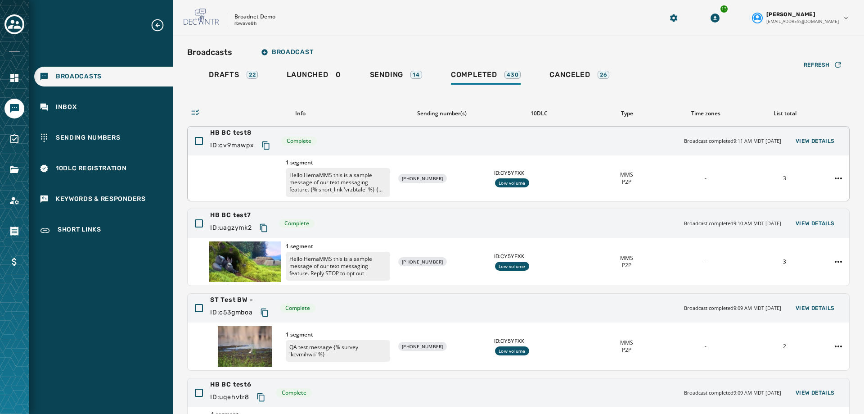
click at [804, 147] on div "HB BC test8 ID: cv9mawpx Complete Broadcast completed 9:11 AM MDT [DATE] View D…" at bounding box center [519, 140] width 662 height 29
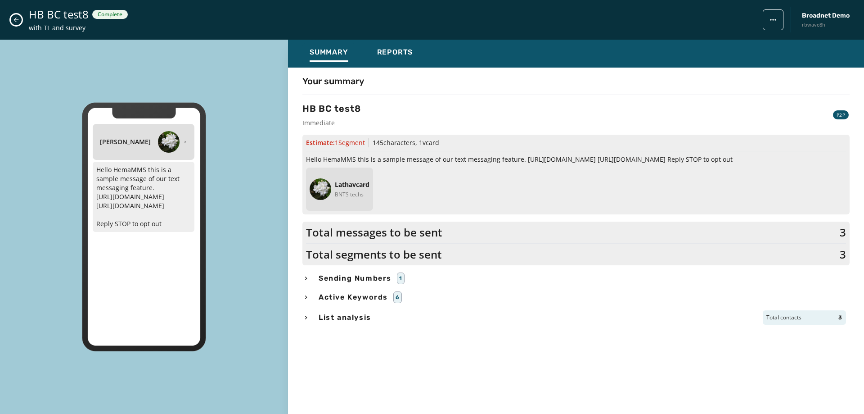
click at [19, 19] on icon "Close admin drawer" at bounding box center [16, 19] width 7 height 7
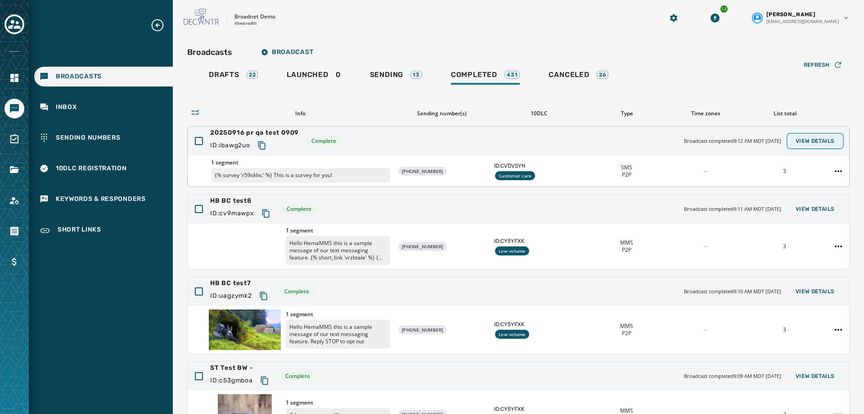
click at [799, 140] on span "View Details" at bounding box center [815, 140] width 39 height 7
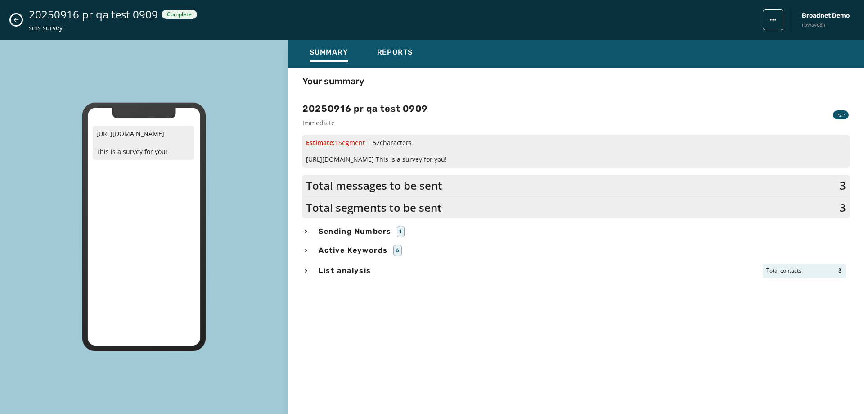
click at [15, 18] on icon "Close admin drawer" at bounding box center [16, 19] width 7 height 7
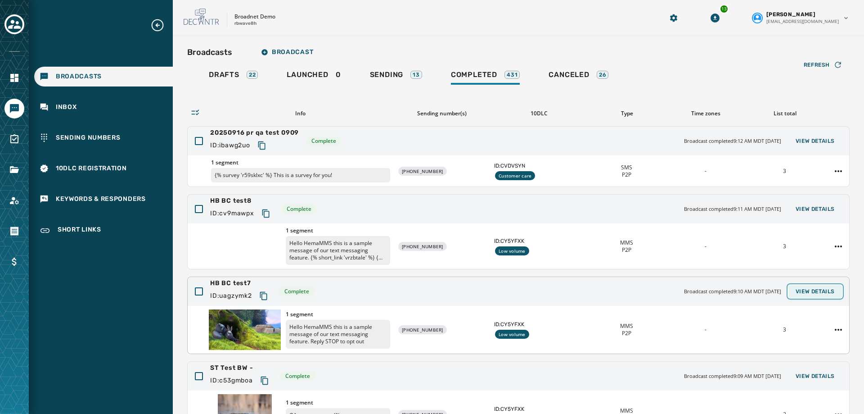
click at [822, 290] on span "View Details" at bounding box center [815, 291] width 39 height 7
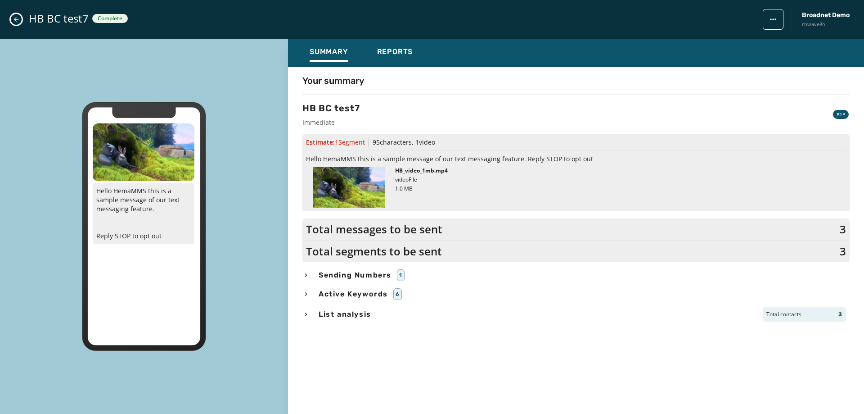
click at [19, 21] on icon "Close admin drawer" at bounding box center [16, 19] width 7 height 7
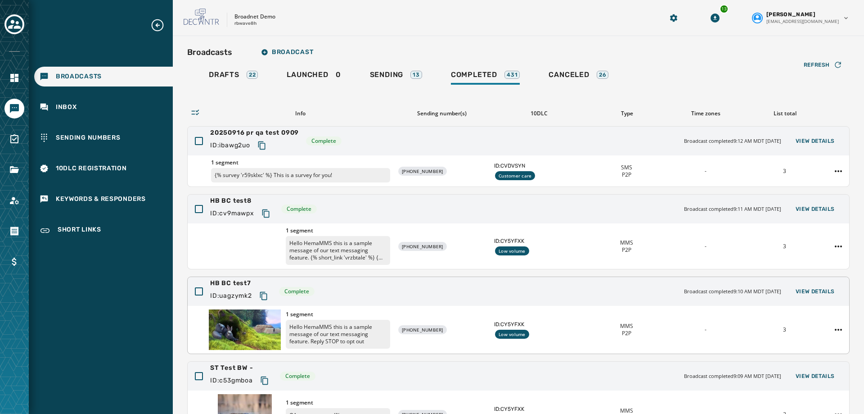
click at [254, 335] on img at bounding box center [245, 329] width 72 height 41
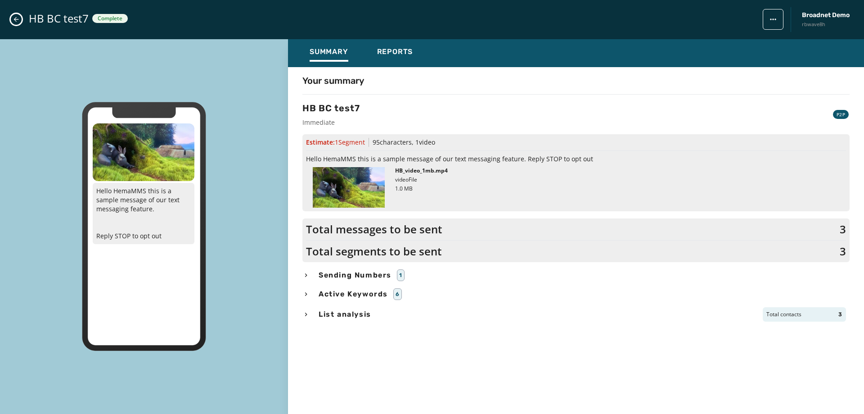
click at [356, 200] on img at bounding box center [349, 187] width 72 height 41
click at [358, 193] on img at bounding box center [349, 187] width 72 height 41
click at [21, 18] on button "Close admin drawer" at bounding box center [16, 19] width 11 height 11
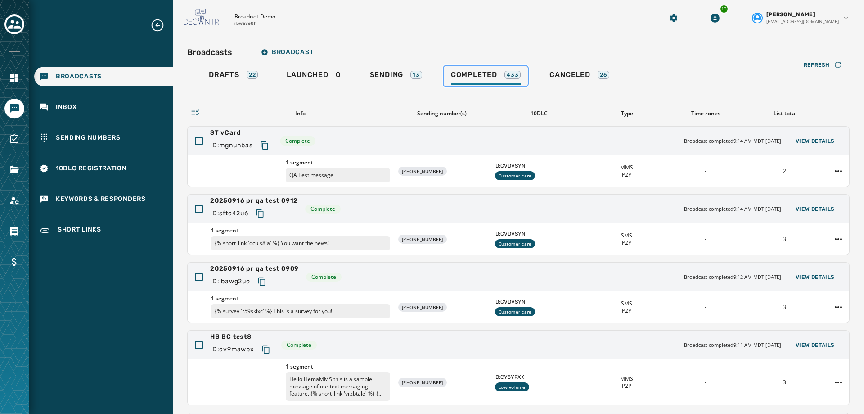
click at [474, 81] on div "Completed 433" at bounding box center [486, 77] width 70 height 14
click at [14, 177] on link "Navigate to Files" at bounding box center [15, 170] width 20 height 20
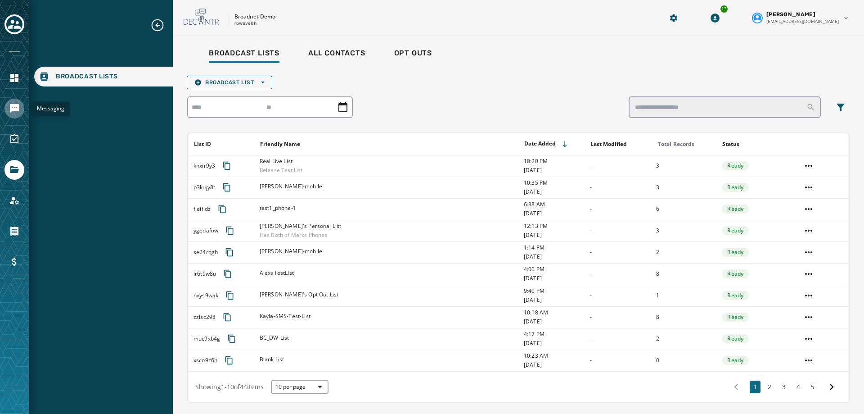
click at [15, 109] on icon "Navigate to Messaging" at bounding box center [14, 108] width 9 height 9
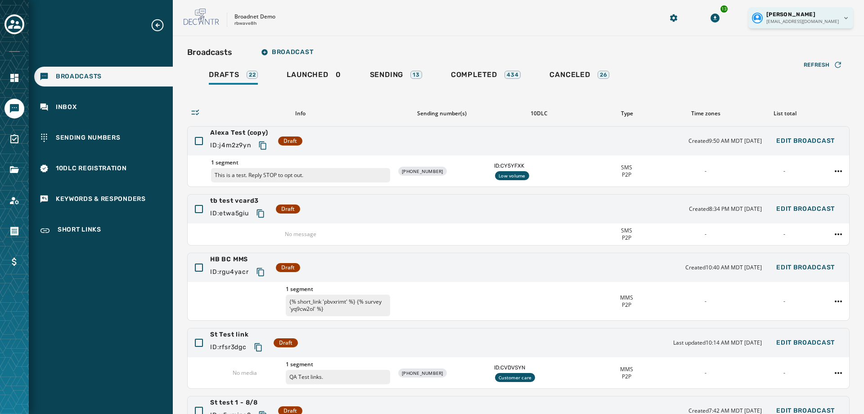
click at [838, 12] on html "Broadcasts Inbox Sending Numbers 10DLC Registration Keywords & Responders Short…" at bounding box center [432, 207] width 864 height 414
click at [806, 36] on div "Logout" at bounding box center [802, 35] width 101 height 14
